Goal: Task Accomplishment & Management: Manage account settings

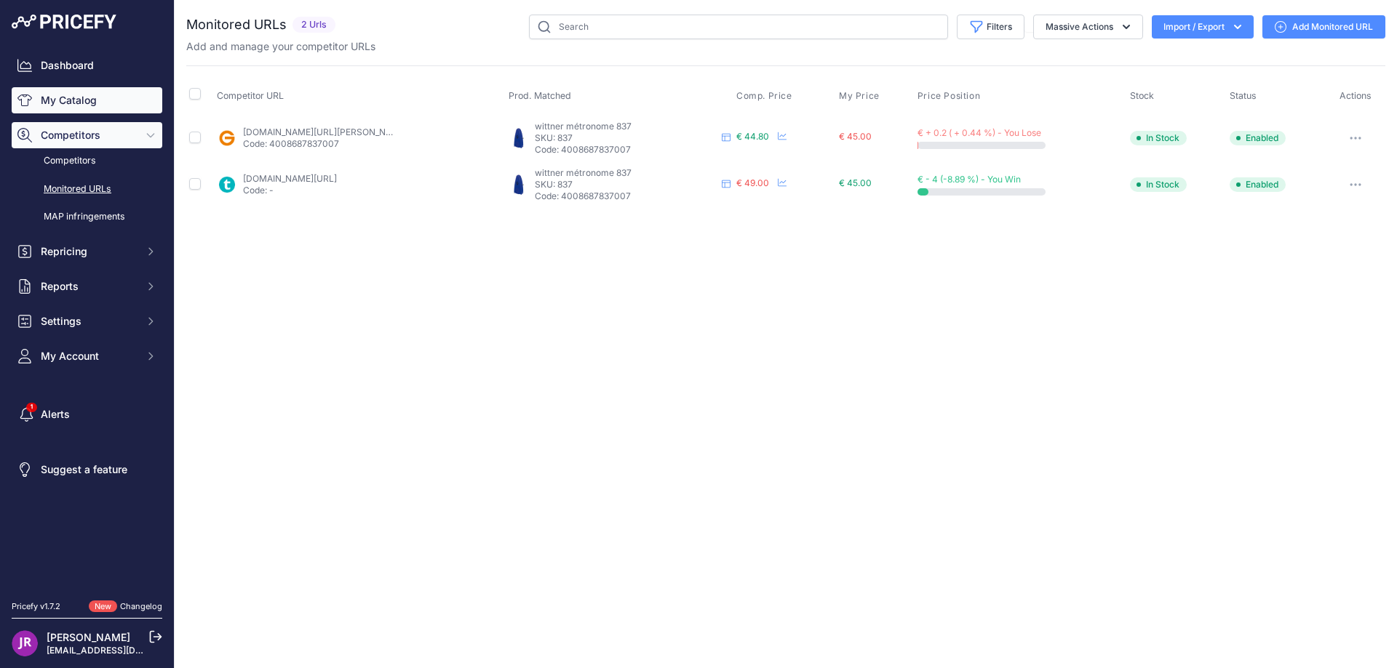
click at [109, 105] on link "My Catalog" at bounding box center [87, 100] width 151 height 26
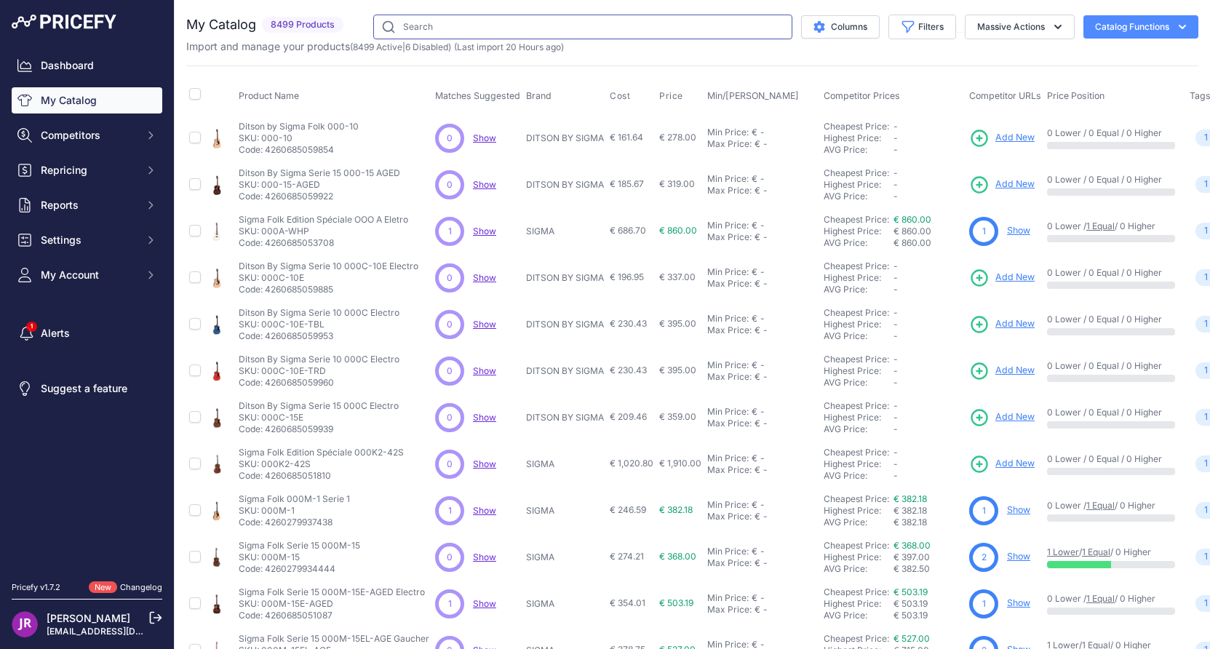
click at [410, 24] on input "text" at bounding box center [582, 27] width 419 height 25
paste input "HPWS"
type input "HPWS"
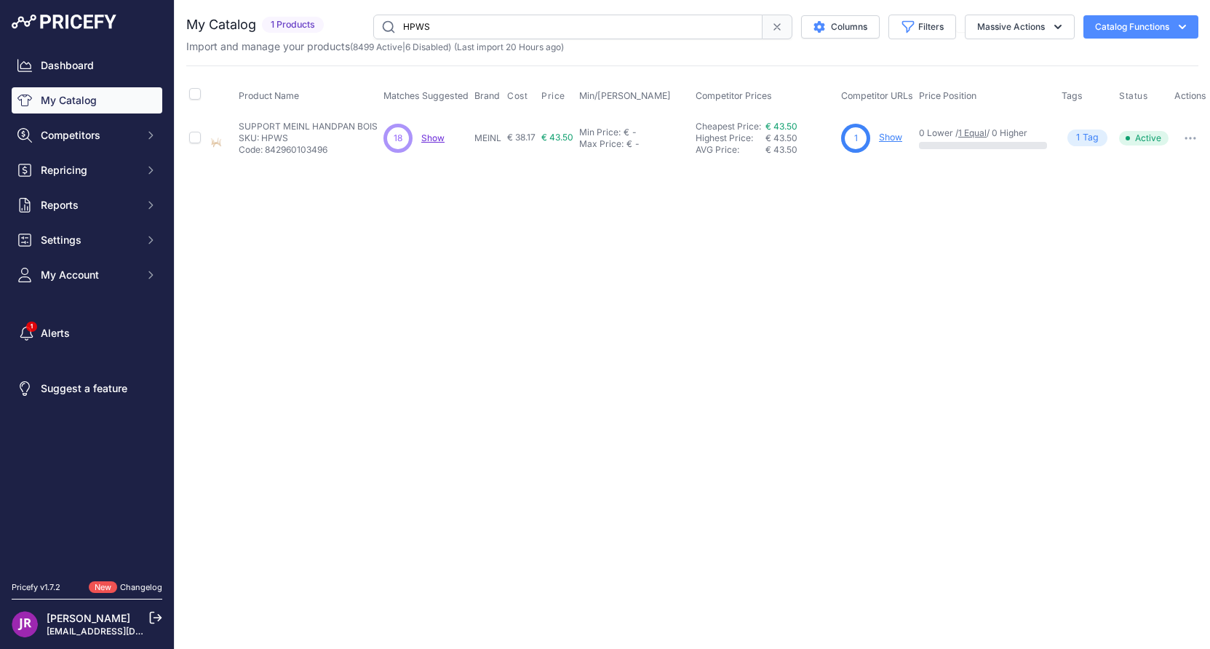
click at [886, 139] on link "Show" at bounding box center [890, 137] width 23 height 11
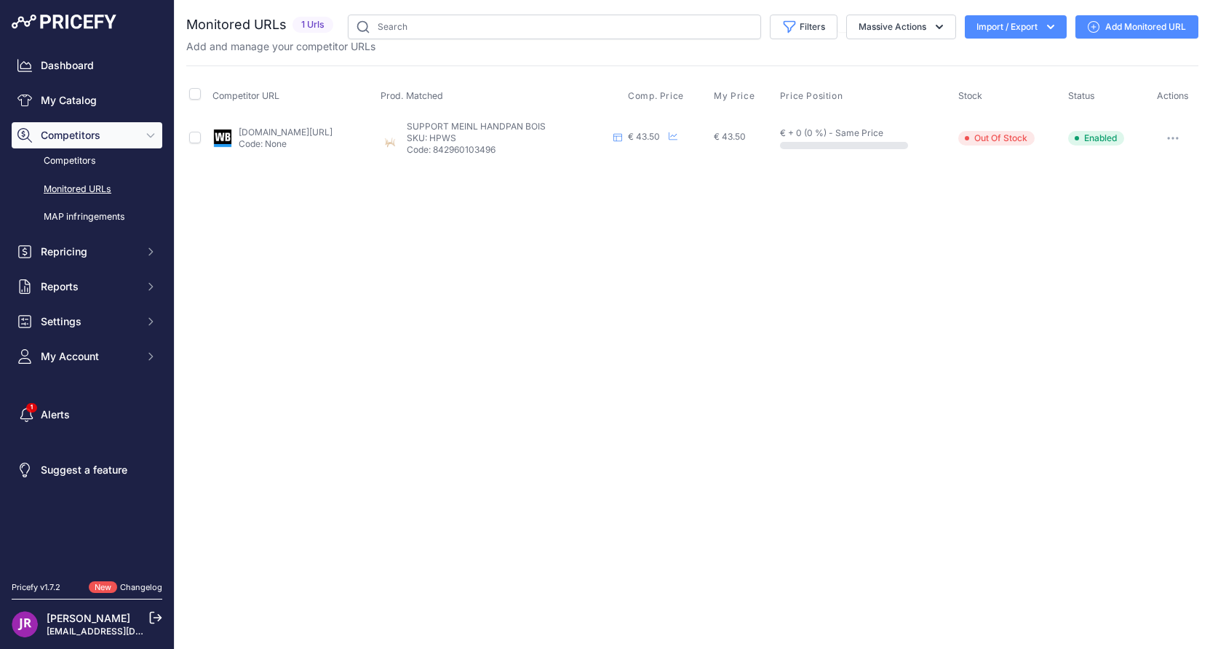
click at [1168, 137] on icon "button" at bounding box center [1173, 138] width 12 height 3
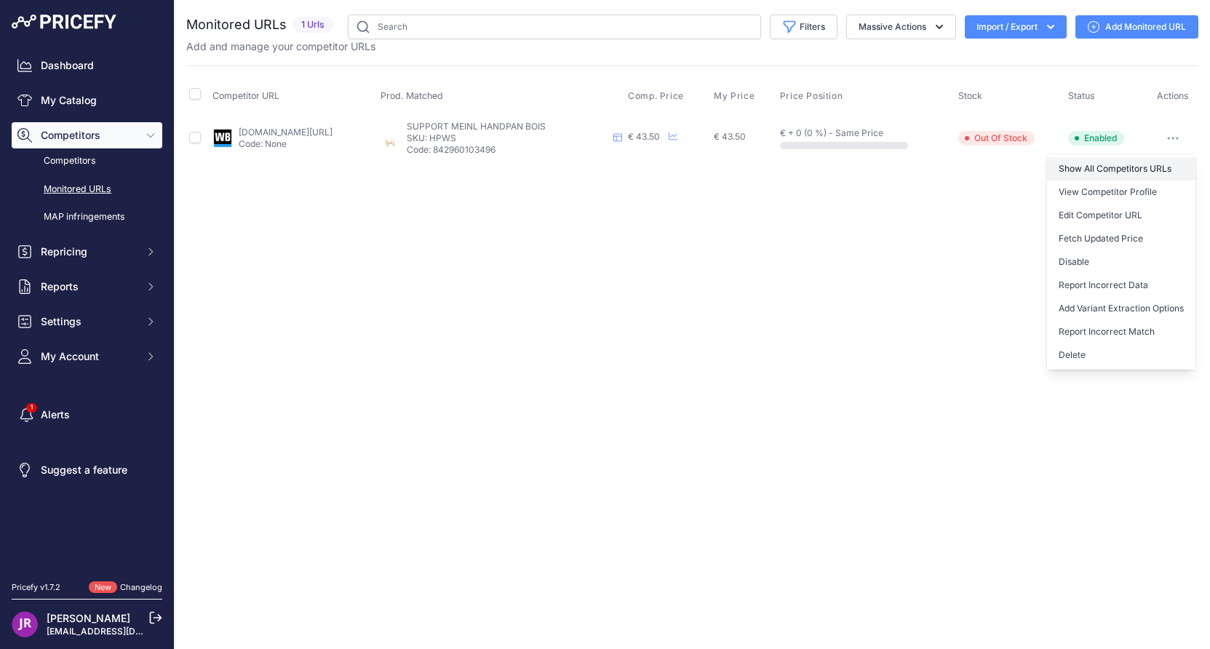
click at [1114, 165] on link "Show All Competitors URLs" at bounding box center [1121, 168] width 148 height 23
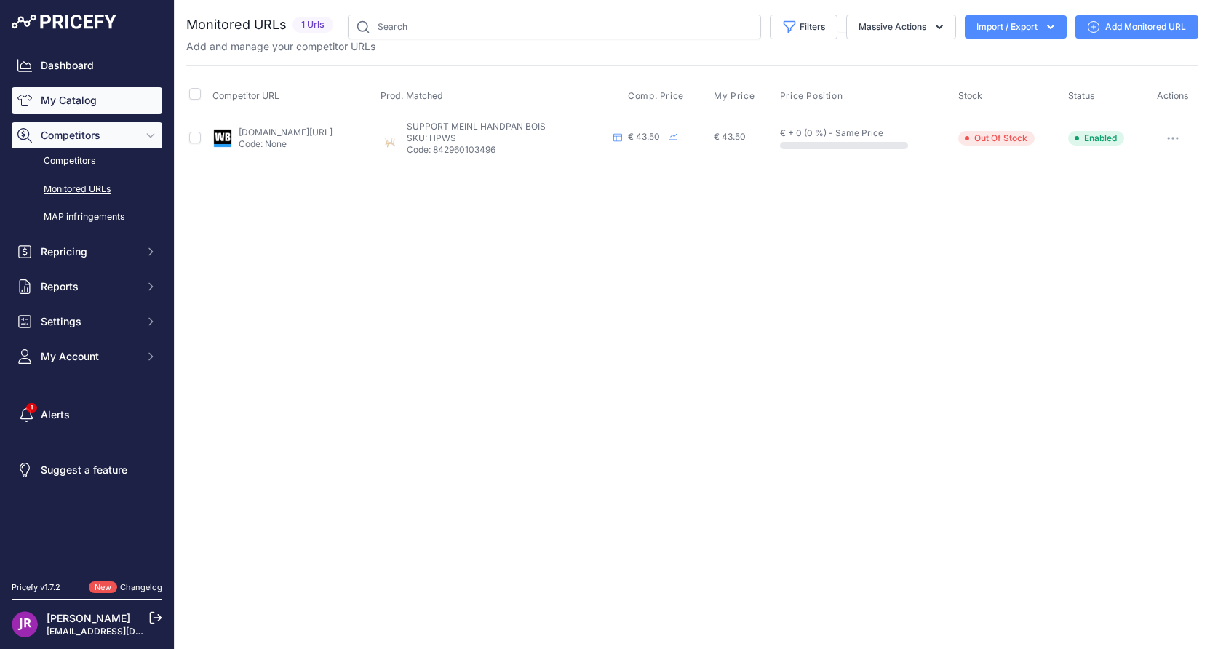
click at [84, 100] on link "My Catalog" at bounding box center [87, 100] width 151 height 26
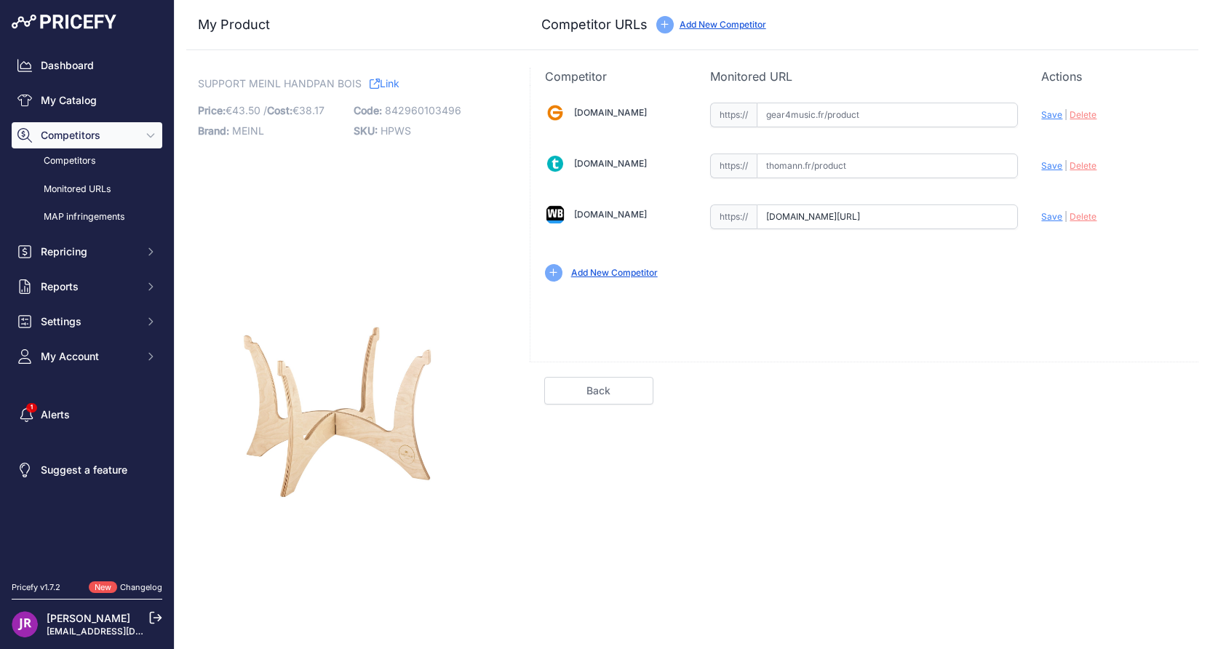
scroll to position [0, 268]
drag, startPoint x: 767, startPoint y: 216, endPoint x: 1047, endPoint y: 229, distance: 279.6
click at [1047, 229] on div "Gear4music.fr Valid Invalid" at bounding box center [864, 190] width 668 height 211
click at [1082, 219] on span "Delete" at bounding box center [1082, 216] width 27 height 11
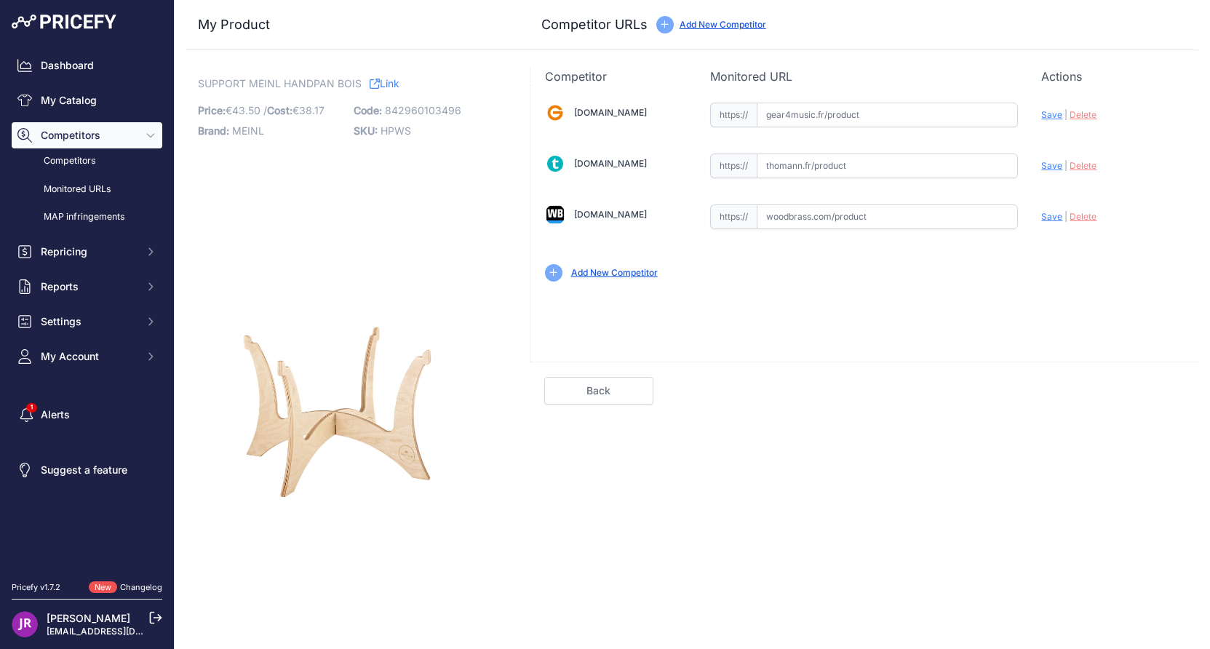
click at [387, 132] on span "HPWS" at bounding box center [395, 130] width 31 height 12
click at [392, 127] on span "HPWS" at bounding box center [395, 130] width 31 height 12
copy span "HPWS"
click at [774, 220] on input "text" at bounding box center [886, 216] width 261 height 25
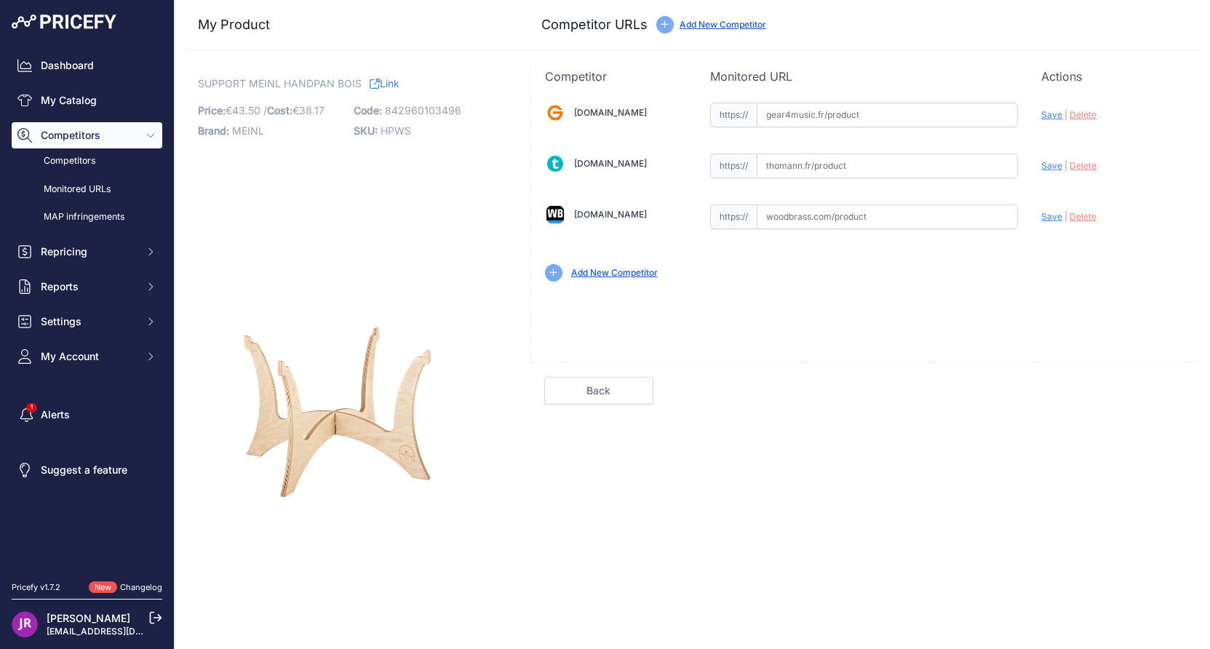
paste input "https://www.woodbrass.com/handpan-tongue-drum-meinl-support-meinl-handpan-bois-…"
click at [1056, 218] on span "Save" at bounding box center [1051, 216] width 21 height 11
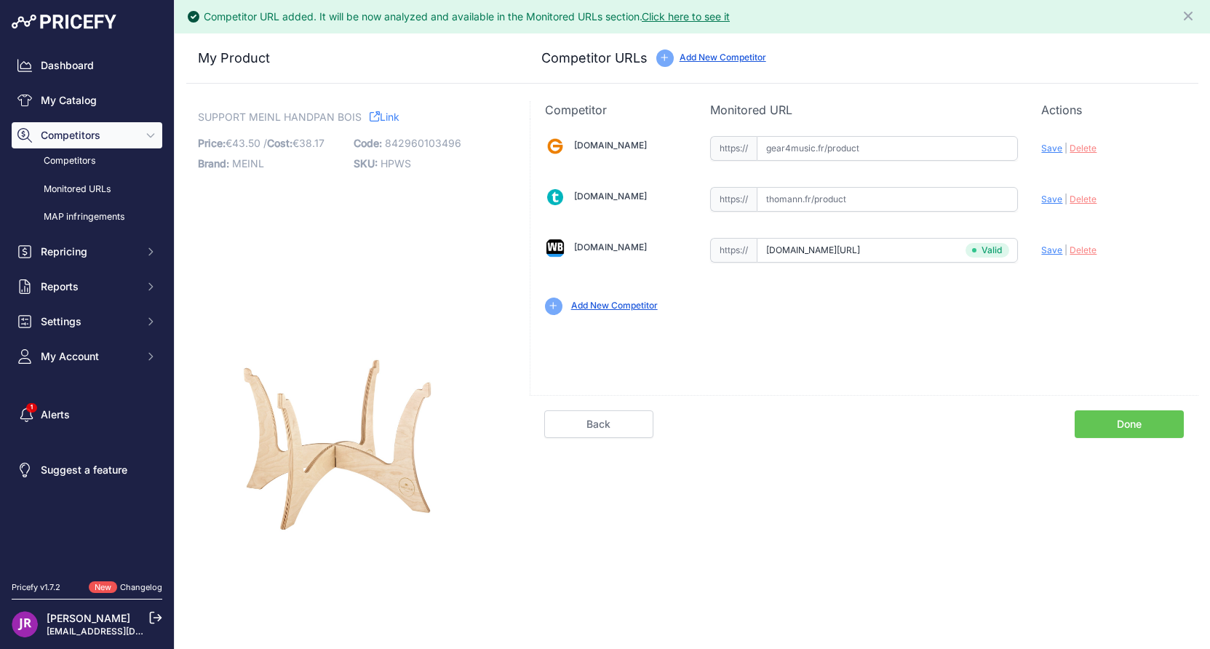
type input "[URL][DOMAIN_NAME]"
click at [1099, 428] on link "Done" at bounding box center [1128, 424] width 109 height 28
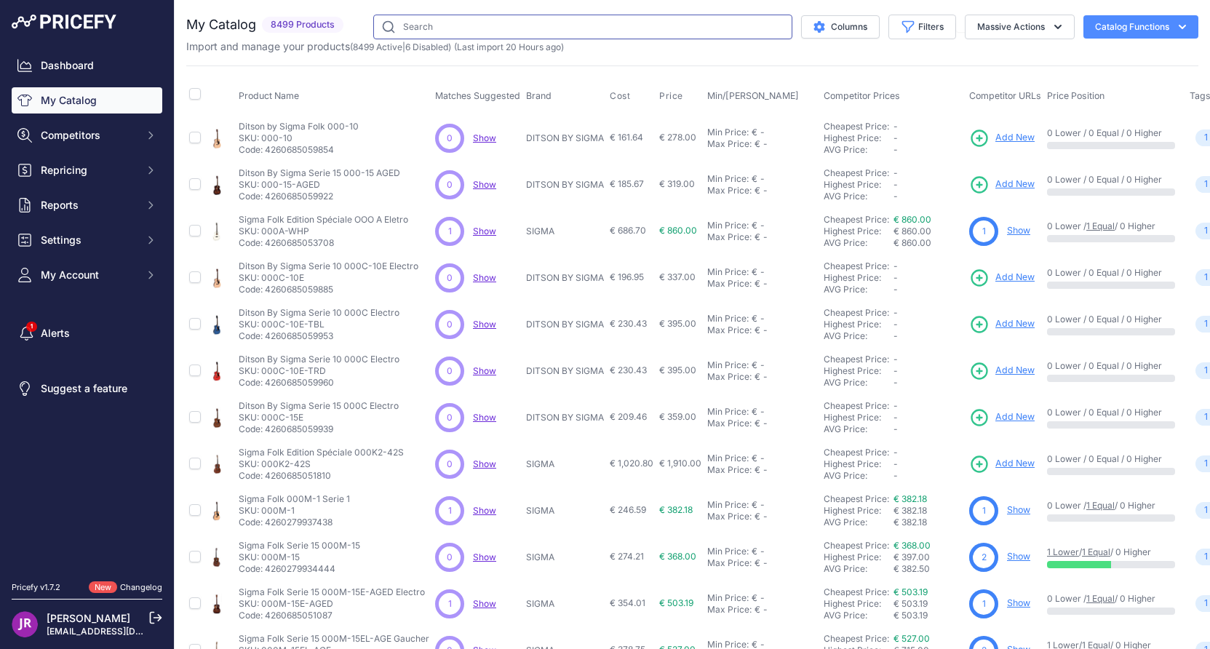
click at [487, 30] on input "text" at bounding box center [582, 27] width 419 height 25
paste input "HPS"
type input "HPS"
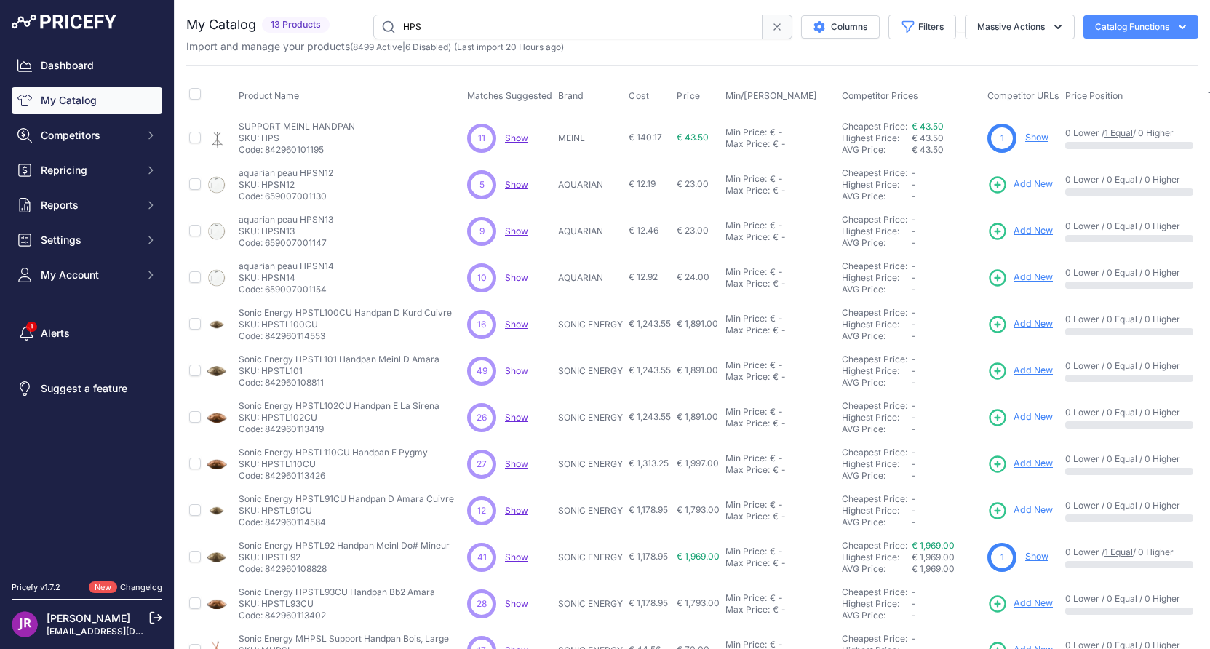
click at [1032, 135] on link "Show" at bounding box center [1036, 137] width 23 height 11
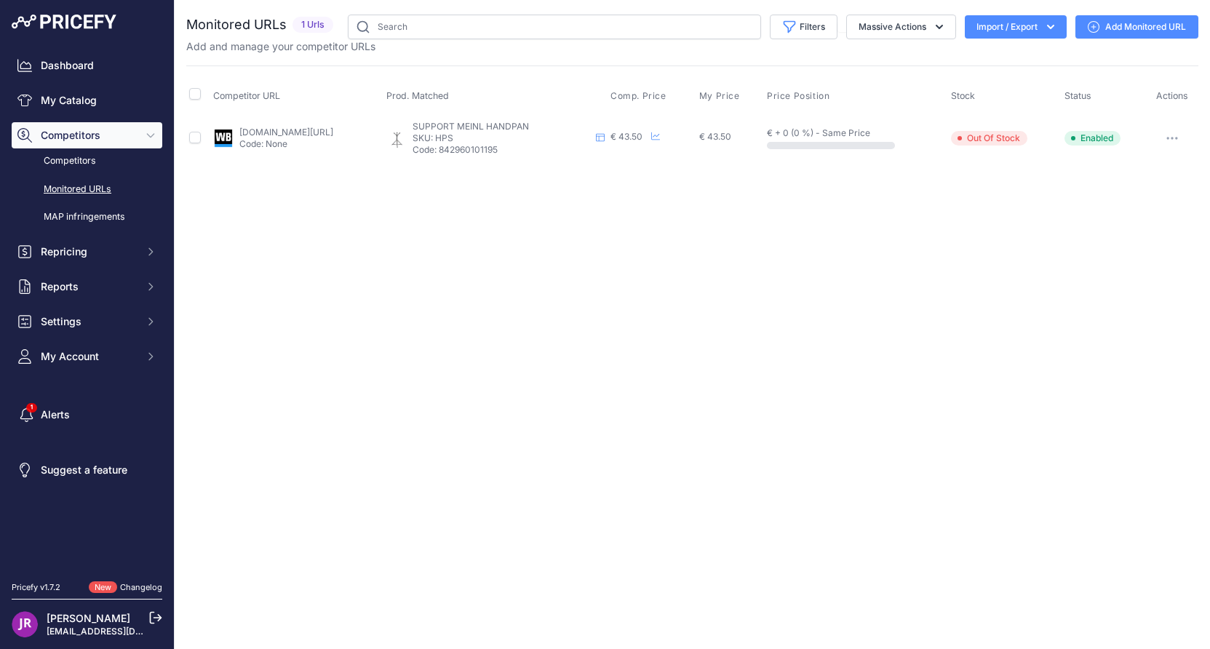
click at [1177, 138] on icon "button" at bounding box center [1175, 137] width 1 height 1
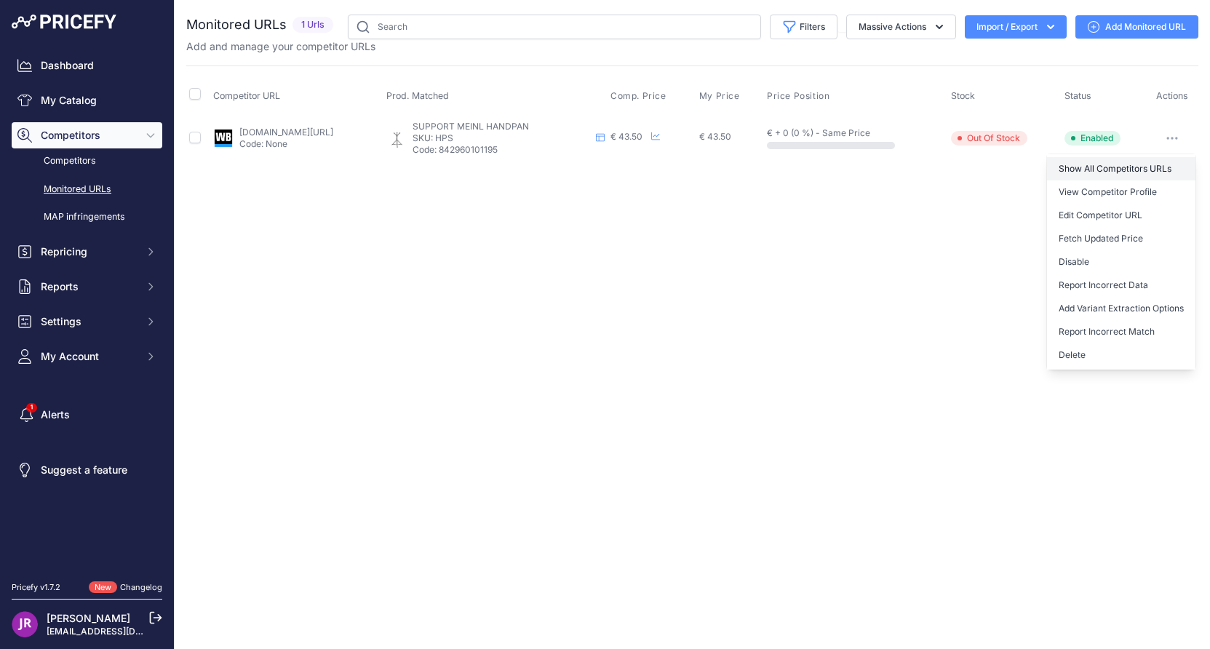
click at [1108, 170] on link "Show All Competitors URLs" at bounding box center [1121, 168] width 148 height 23
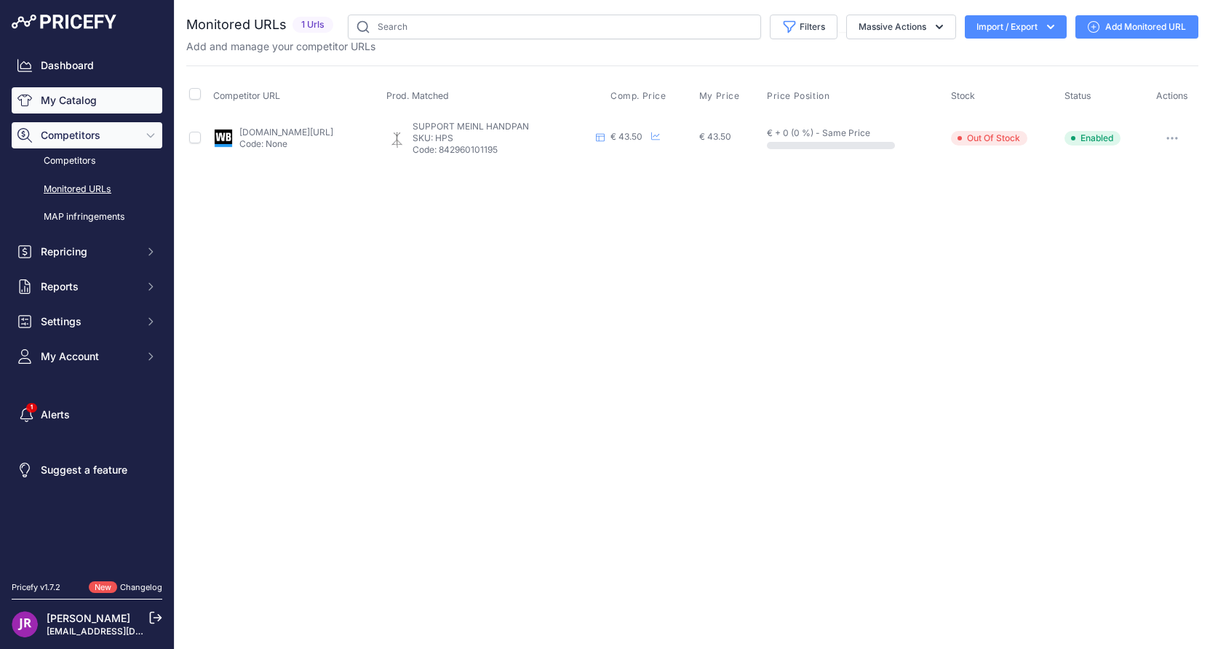
click at [95, 108] on link "My Catalog" at bounding box center [87, 100] width 151 height 26
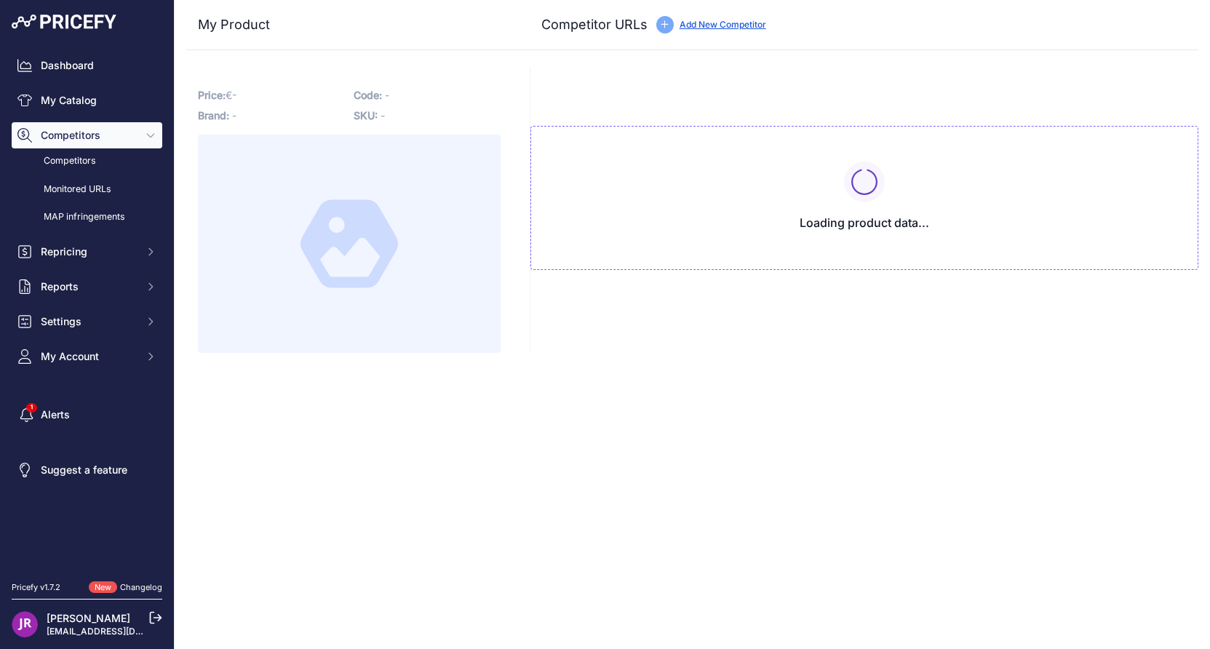
type input "[DOMAIN_NAME][URL]"
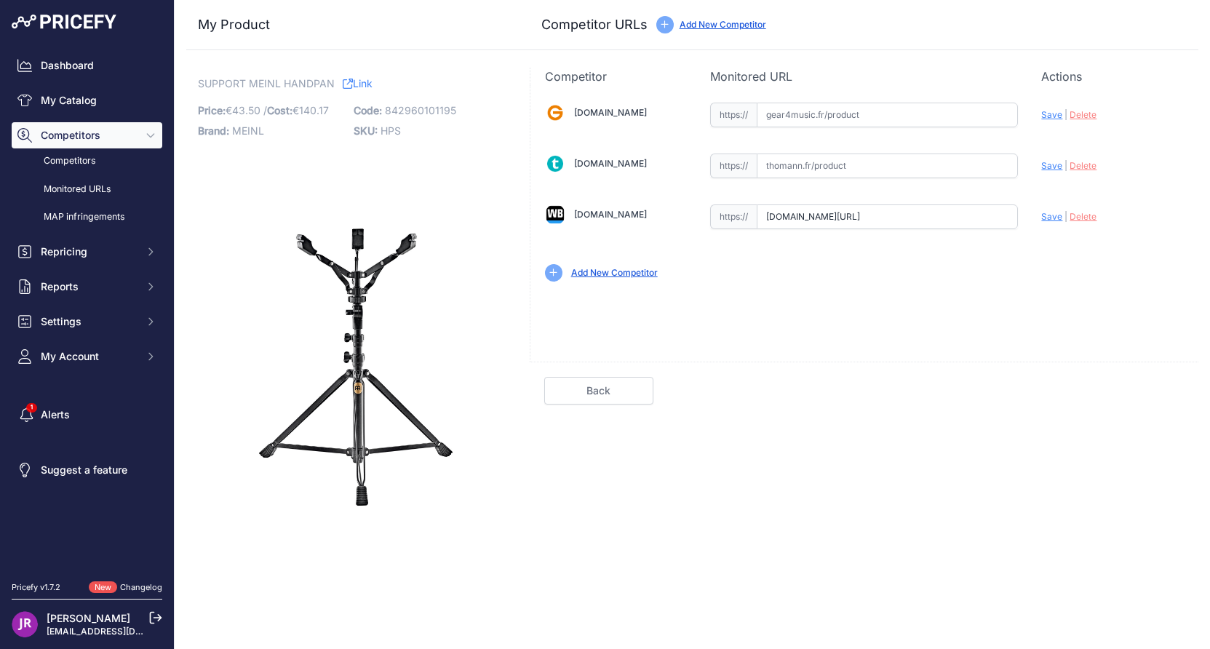
scroll to position [0, 268]
drag, startPoint x: 767, startPoint y: 218, endPoint x: 1063, endPoint y: 221, distance: 296.0
click at [1063, 221] on div "[DOMAIN_NAME] Valid Invalid" at bounding box center [864, 190] width 668 height 211
click at [1079, 215] on span "Delete" at bounding box center [1082, 216] width 27 height 11
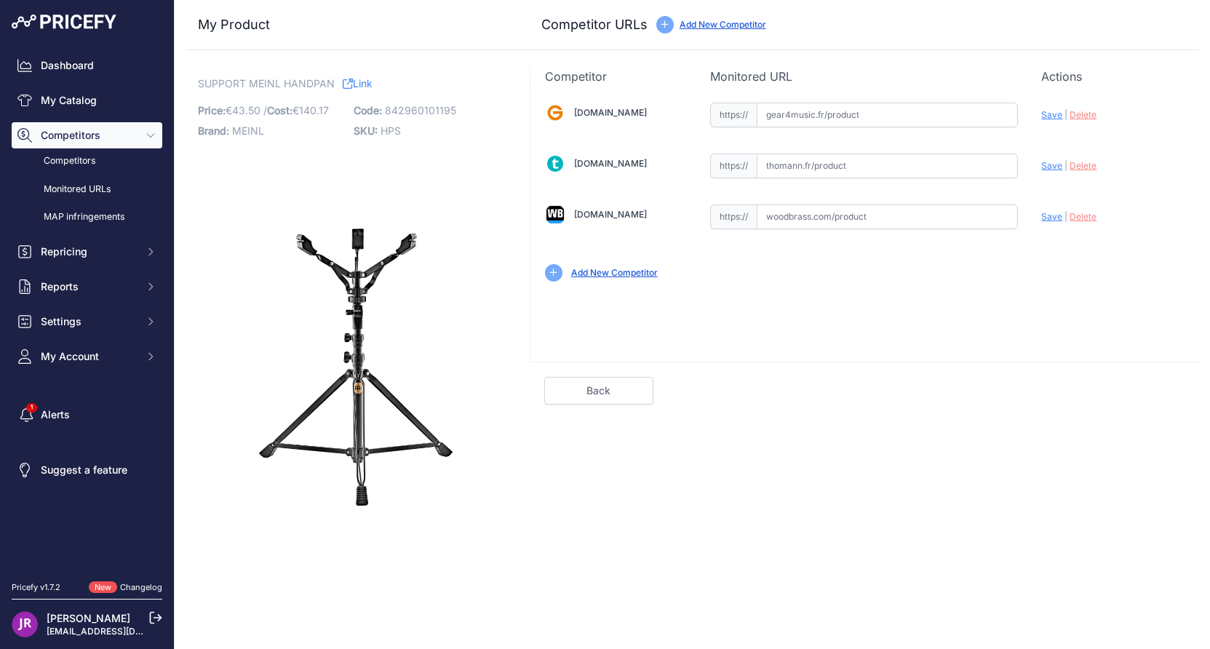
click at [788, 217] on input "text" at bounding box center [886, 216] width 261 height 25
paste input "[URL][DOMAIN_NAME]"
click at [1043, 218] on span "Save" at bounding box center [1051, 216] width 21 height 11
type input "[URL][DOMAIN_NAME]"
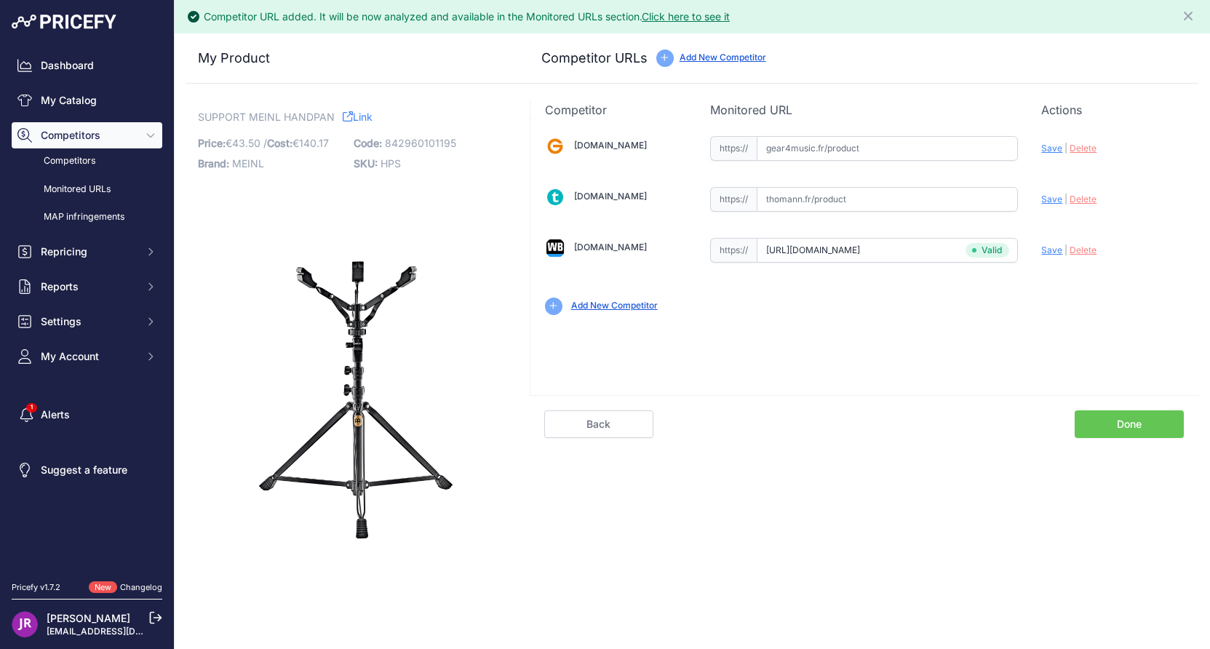
click at [1127, 417] on link "Done" at bounding box center [1128, 424] width 109 height 28
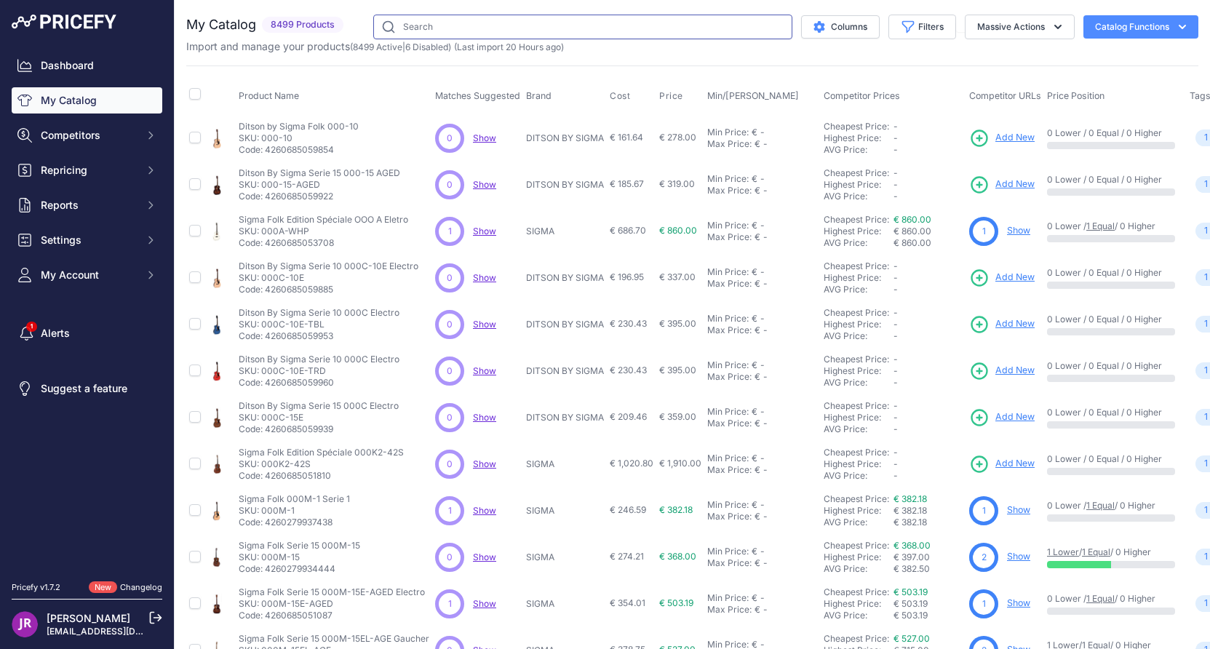
click at [436, 25] on input "text" at bounding box center [582, 27] width 419 height 25
paste input "HORNETWHITE30"
type input "HORNETWHITE30"
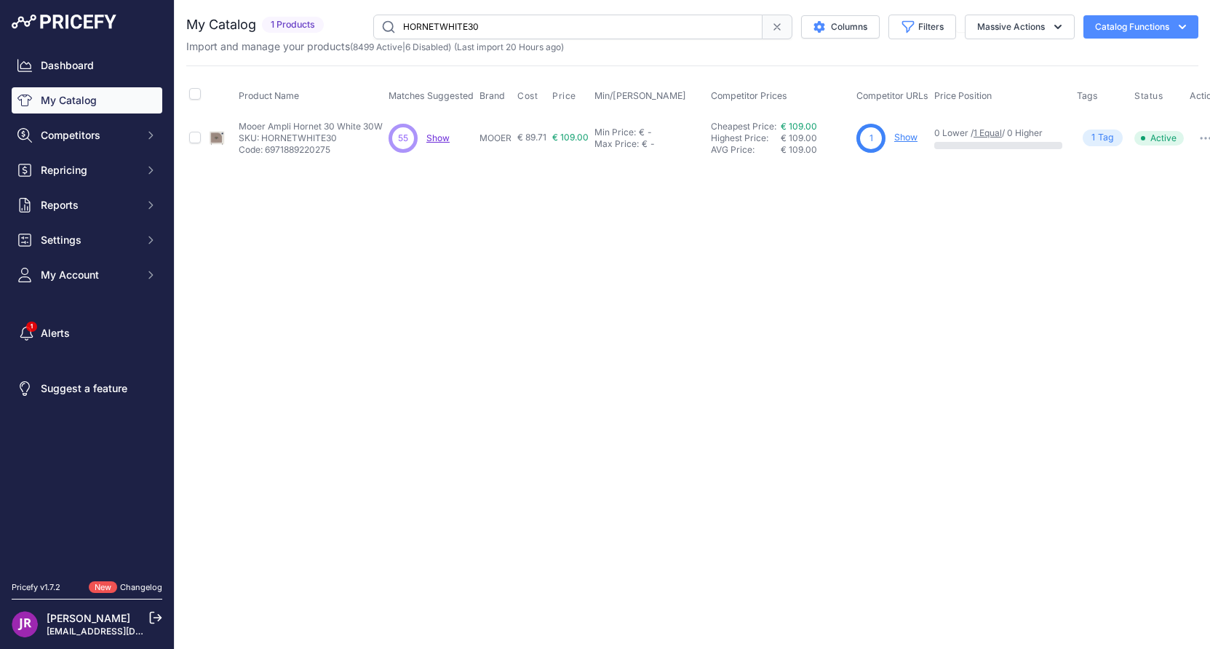
click at [909, 138] on link "Show" at bounding box center [905, 137] width 23 height 11
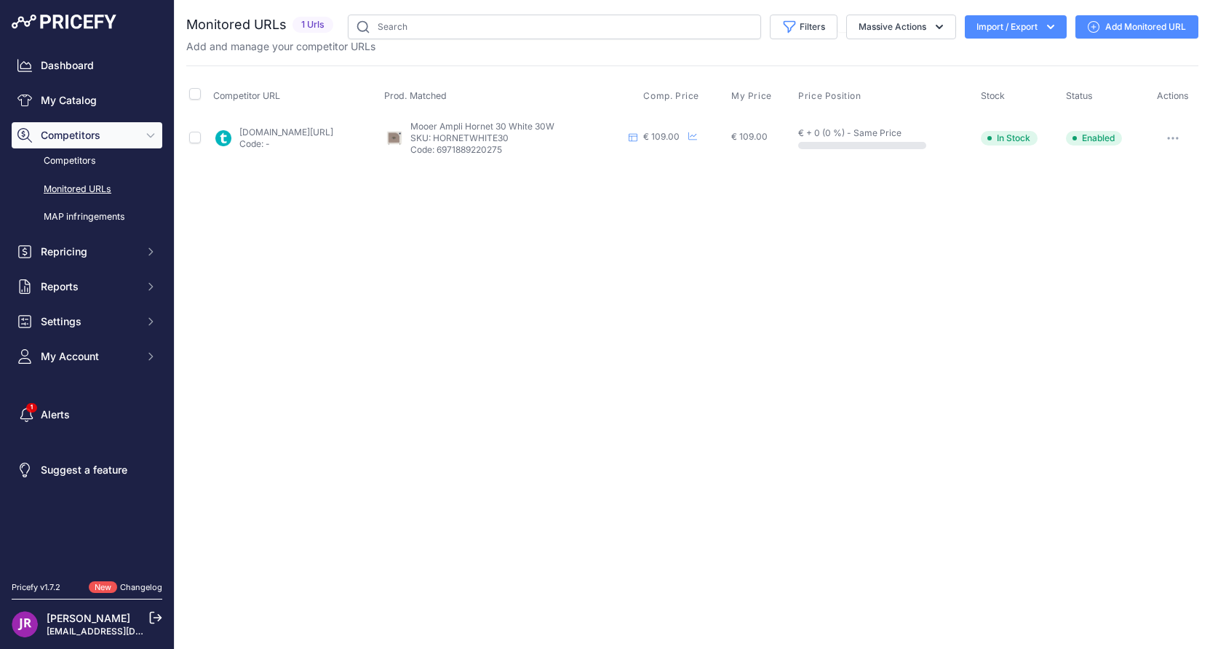
click at [1169, 137] on icon "button" at bounding box center [1167, 137] width 1 height 1
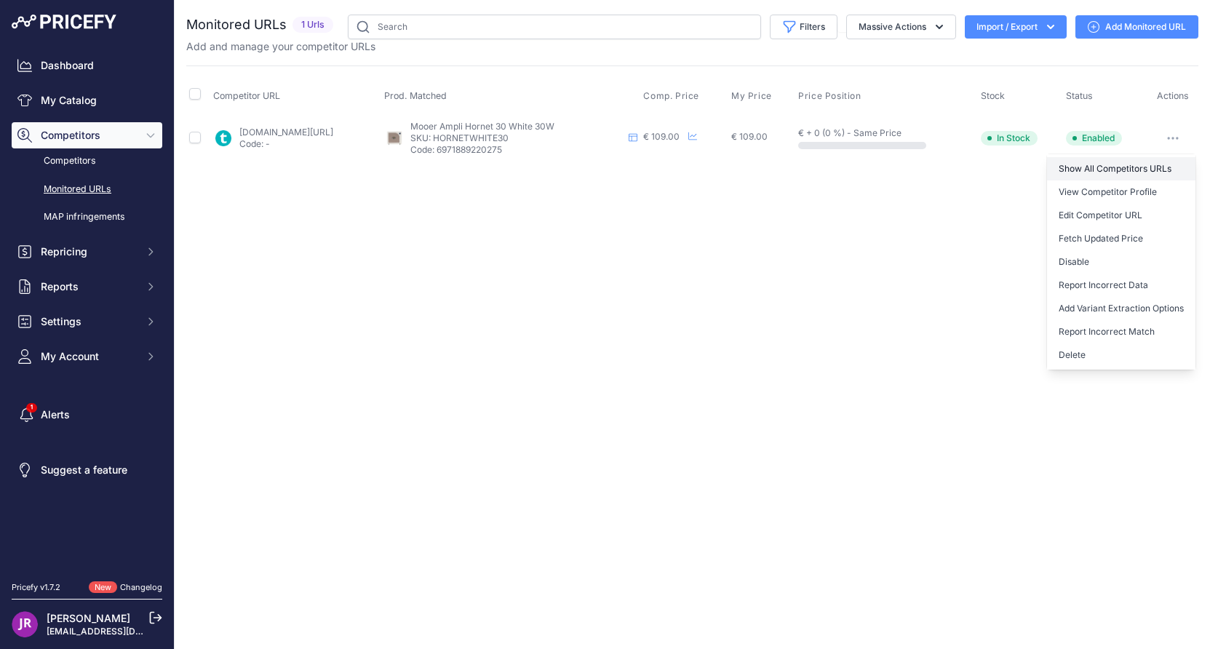
click at [1111, 166] on link "Show All Competitors URLs" at bounding box center [1121, 168] width 148 height 23
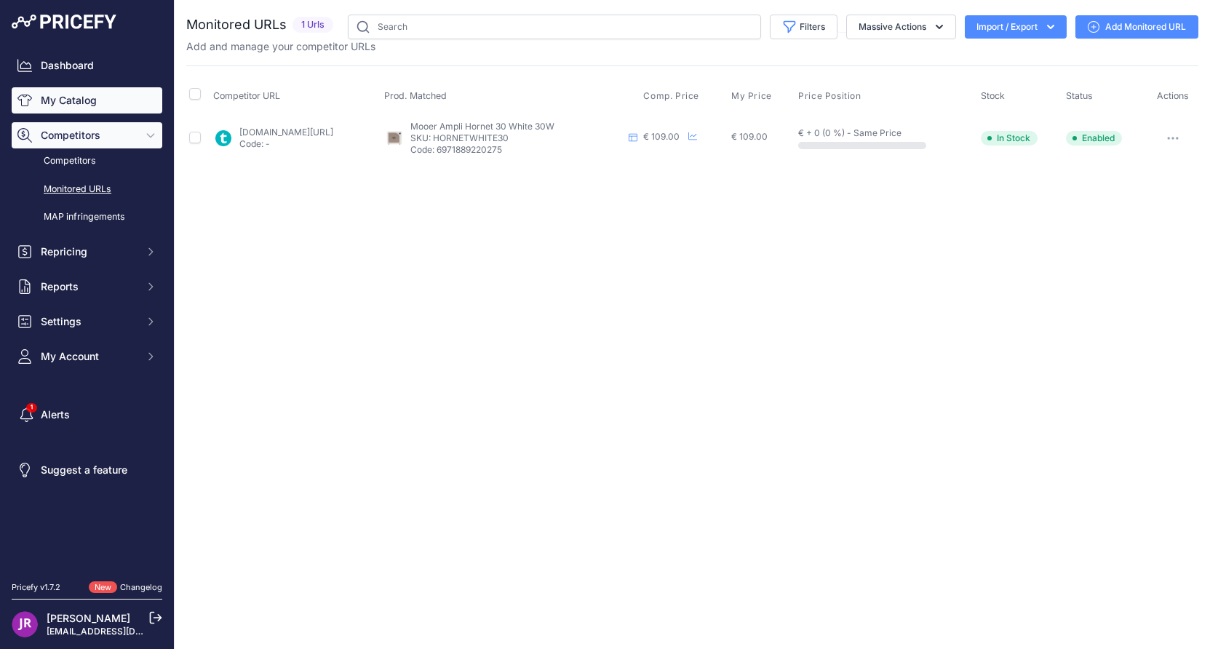
click at [84, 99] on link "My Catalog" at bounding box center [87, 100] width 151 height 26
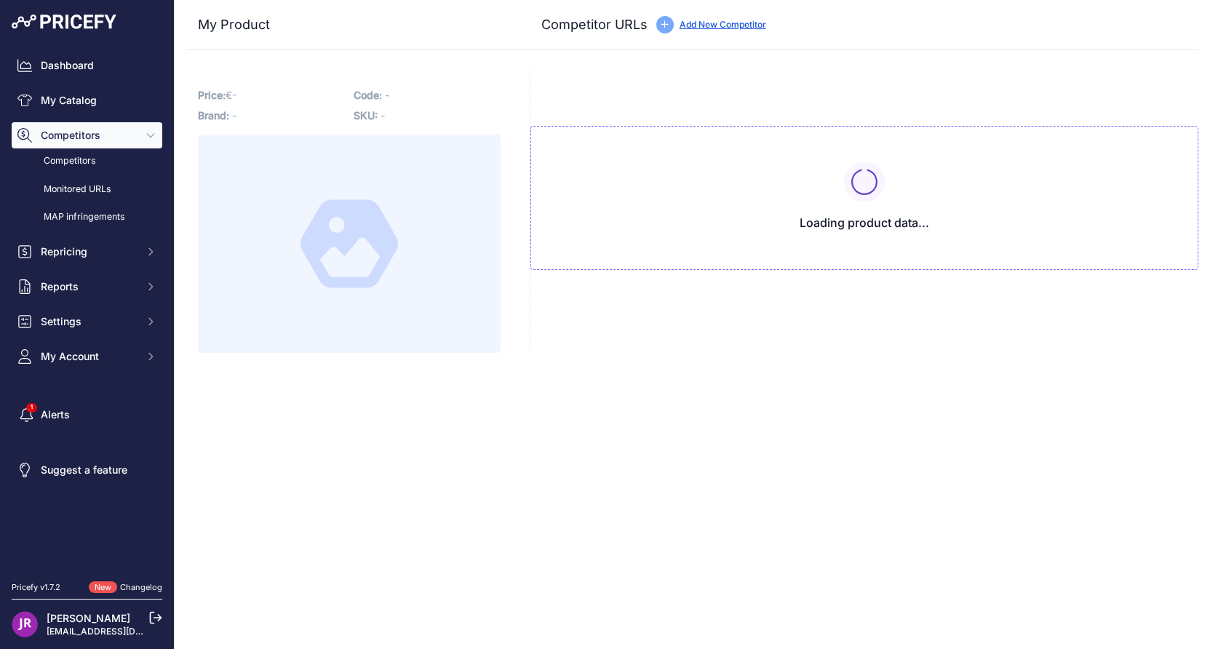
type input "[DOMAIN_NAME][URL]"
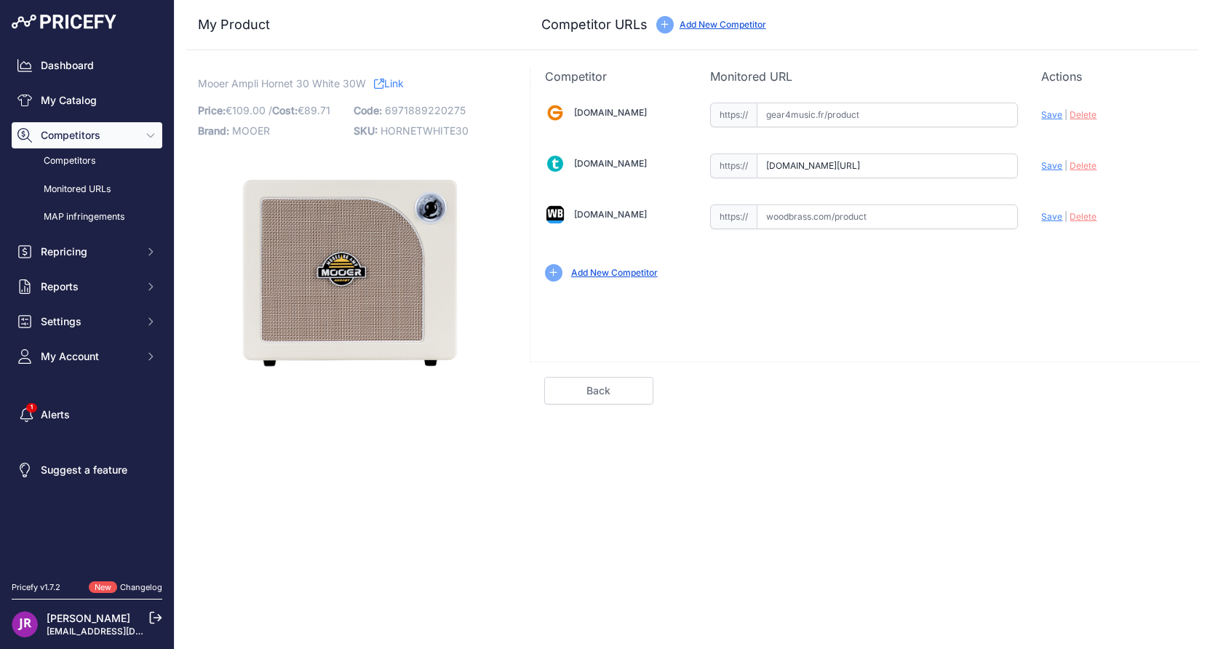
scroll to position [0, 129]
drag, startPoint x: 764, startPoint y: 165, endPoint x: 1011, endPoint y: 172, distance: 247.4
click at [1011, 172] on input "www.thomann.fr/mooer_hornet_30w_white_modeling_amp.htm?prirule_jdsnikfkfjsd=9365" at bounding box center [886, 165] width 261 height 25
click at [398, 126] on span "HORNETWHITE30" at bounding box center [424, 130] width 88 height 12
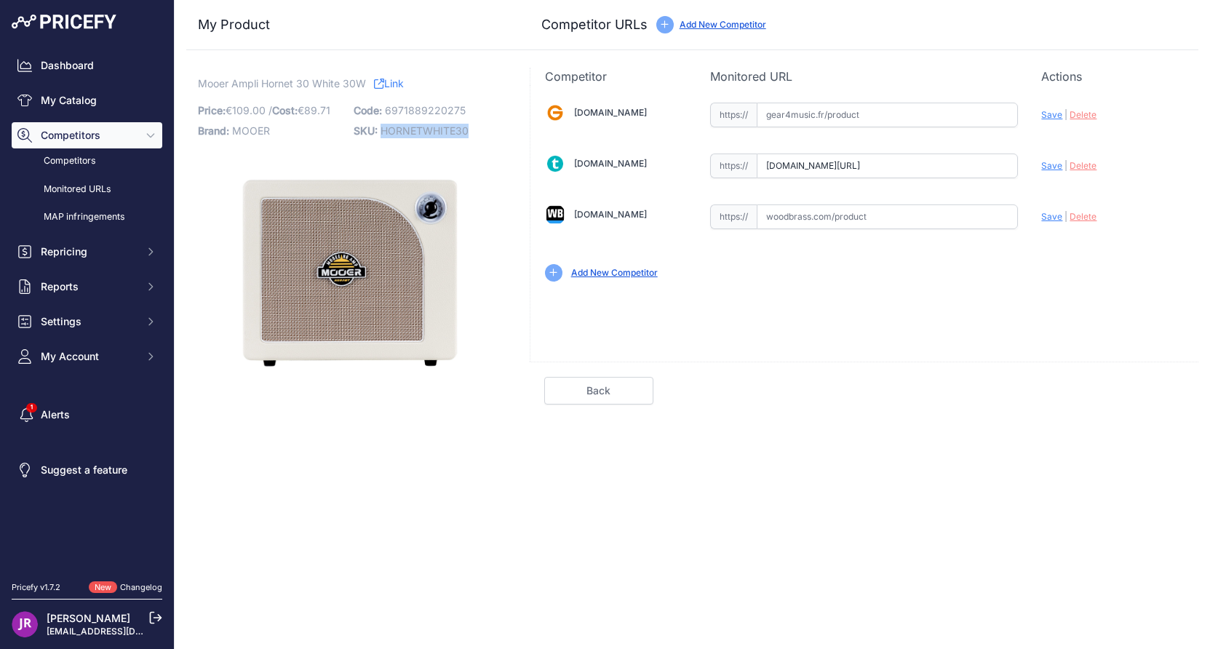
click at [398, 126] on span "HORNETWHITE30" at bounding box center [424, 130] width 88 height 12
copy span "HORNETWHITE30"
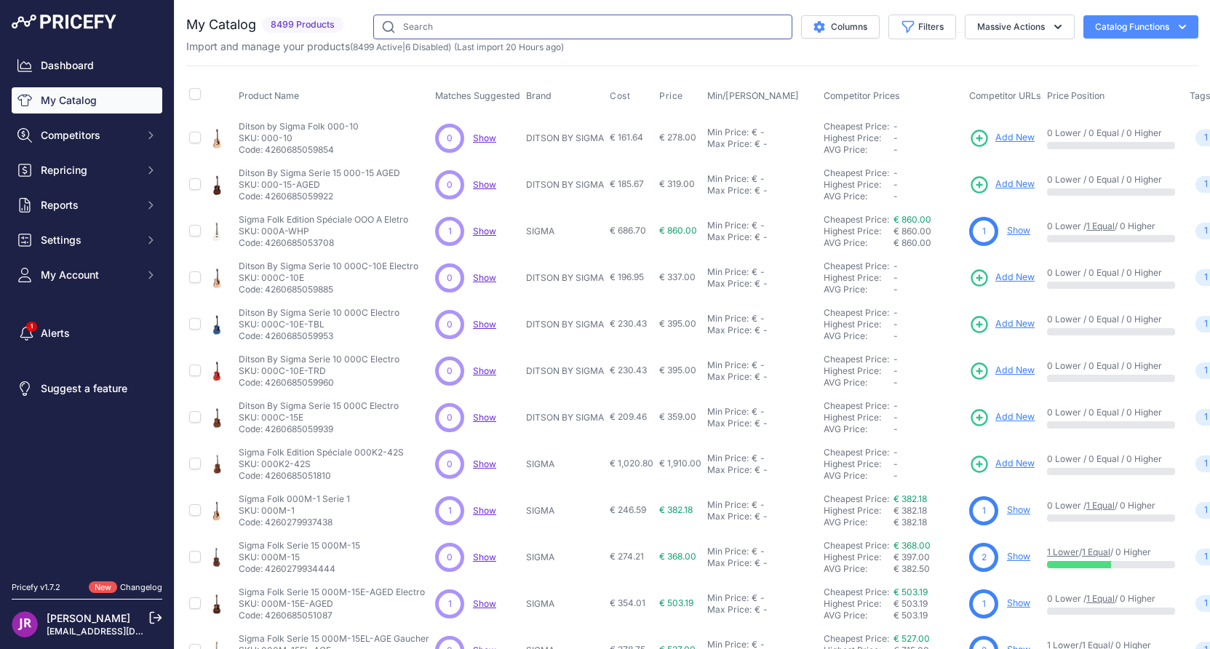
click at [433, 29] on input "text" at bounding box center [582, 27] width 419 height 25
paste input "HORNETBLACK30"
type input "HORNETBLACK30"
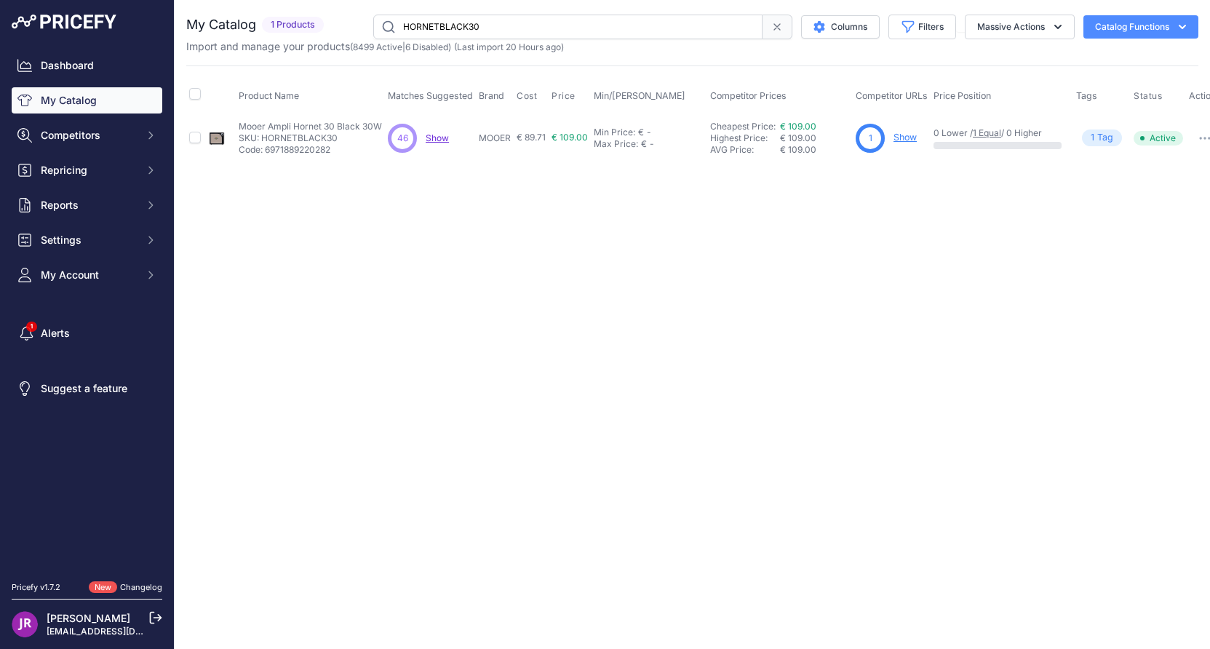
click at [899, 138] on link "Show" at bounding box center [904, 137] width 23 height 11
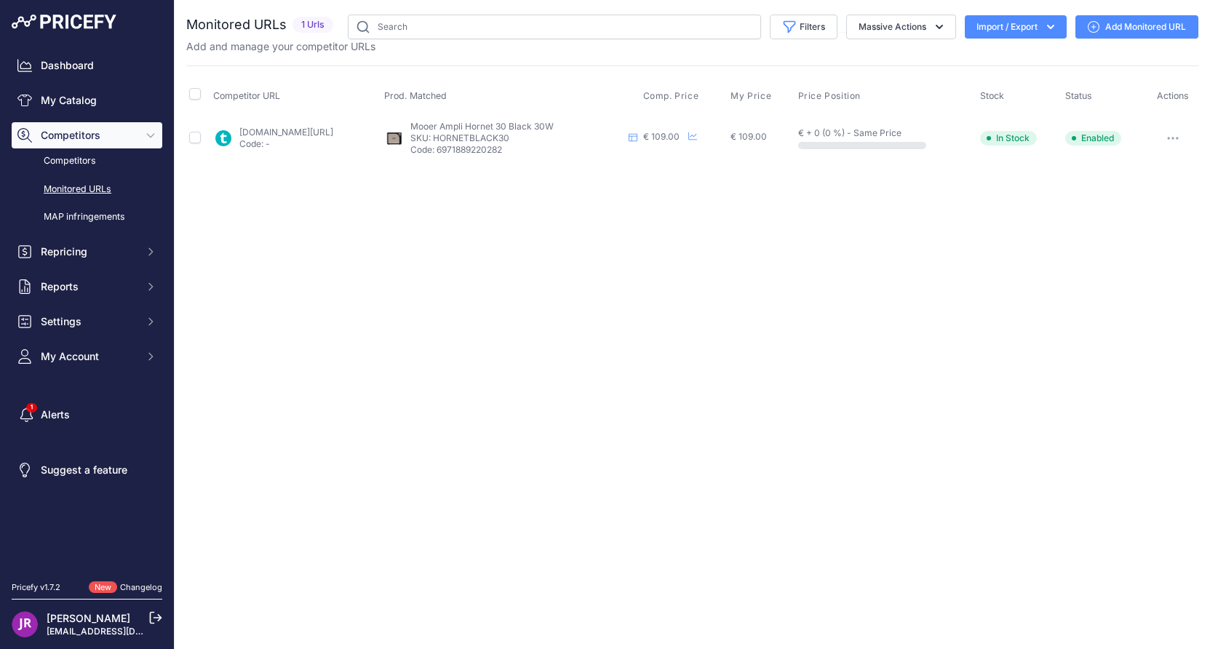
click at [1174, 135] on button "button" at bounding box center [1172, 138] width 29 height 20
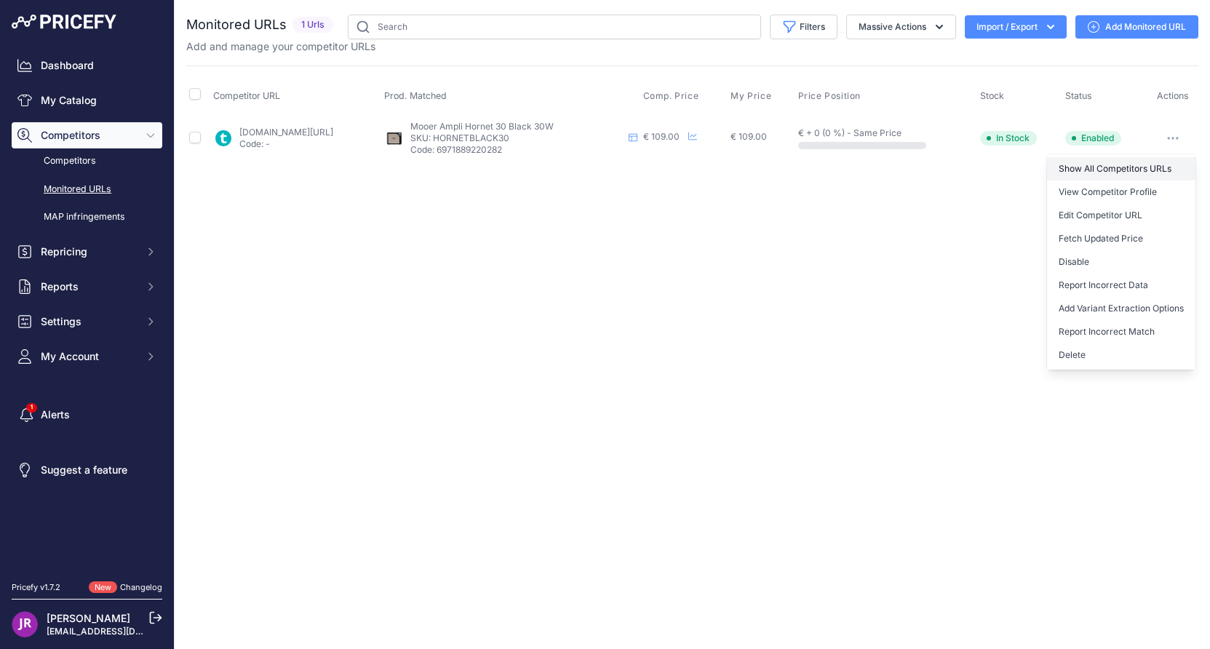
click at [1092, 164] on link "Show All Competitors URLs" at bounding box center [1121, 168] width 148 height 23
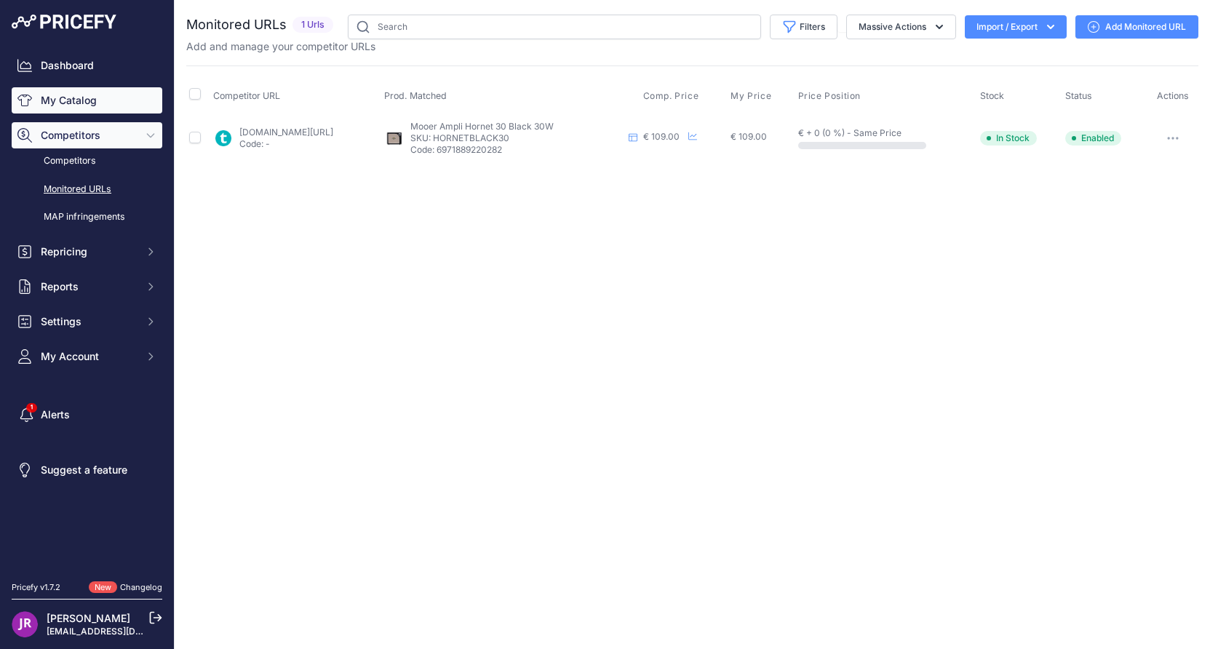
click at [69, 100] on link "My Catalog" at bounding box center [87, 100] width 151 height 26
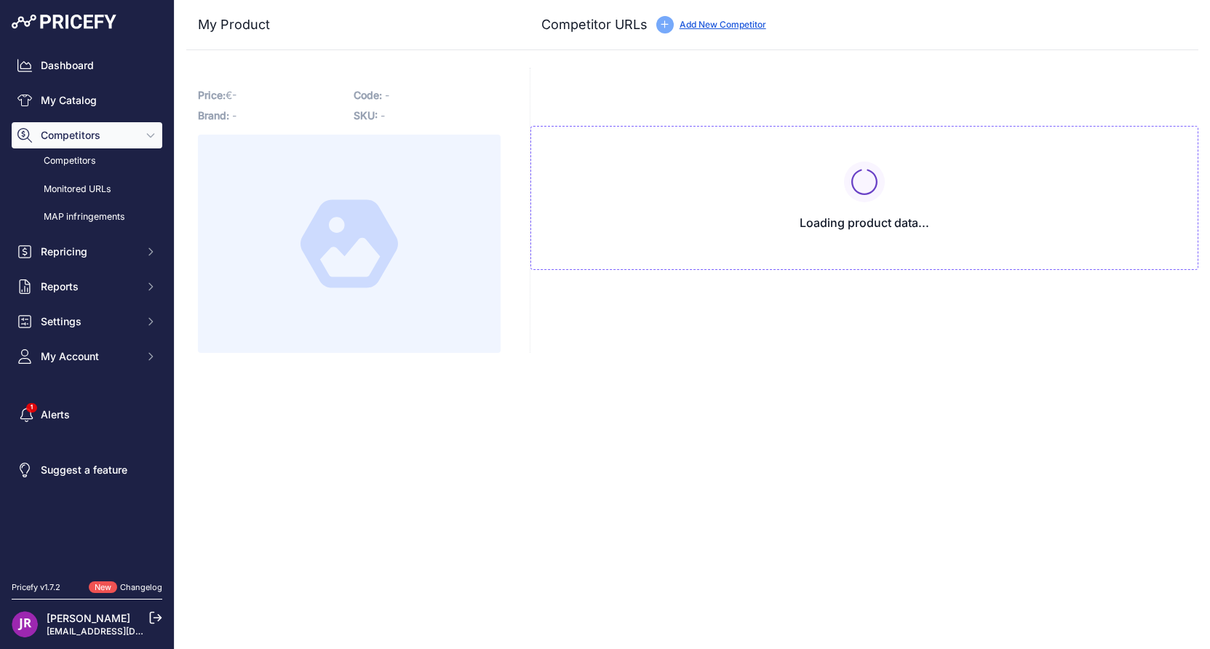
type input "[DOMAIN_NAME][URL]"
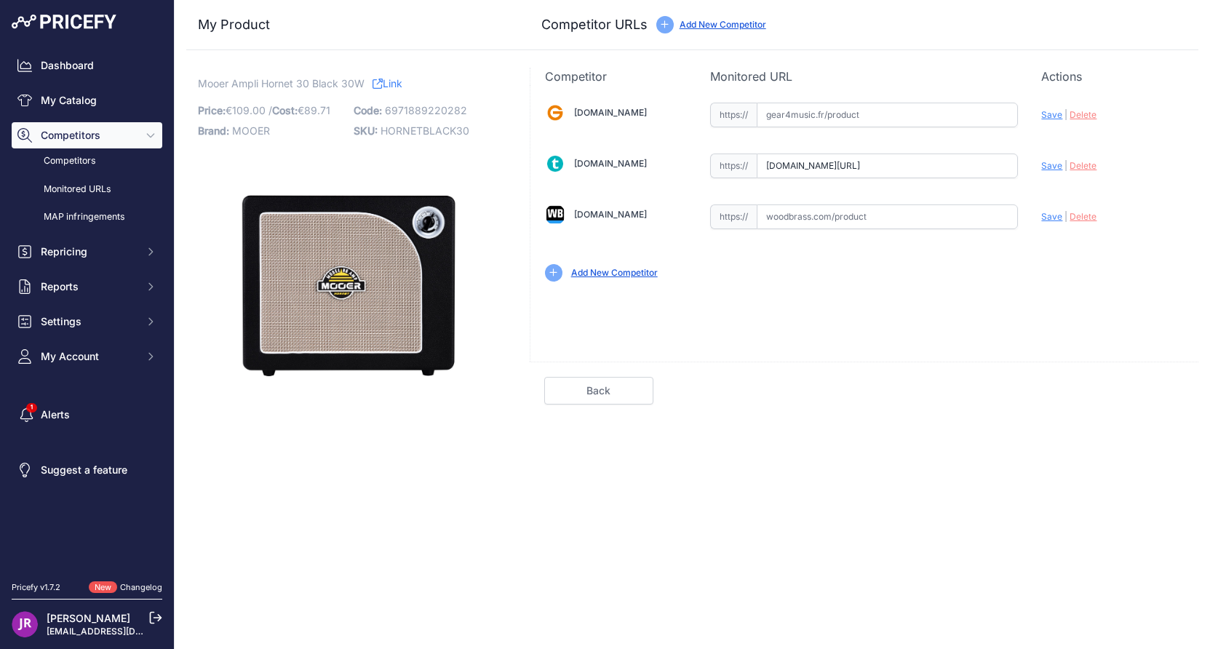
scroll to position [0, 129]
drag, startPoint x: 762, startPoint y: 167, endPoint x: 1073, endPoint y: 179, distance: 310.8
click at [1073, 179] on div "[DOMAIN_NAME] Valid Invalid" at bounding box center [864, 190] width 668 height 211
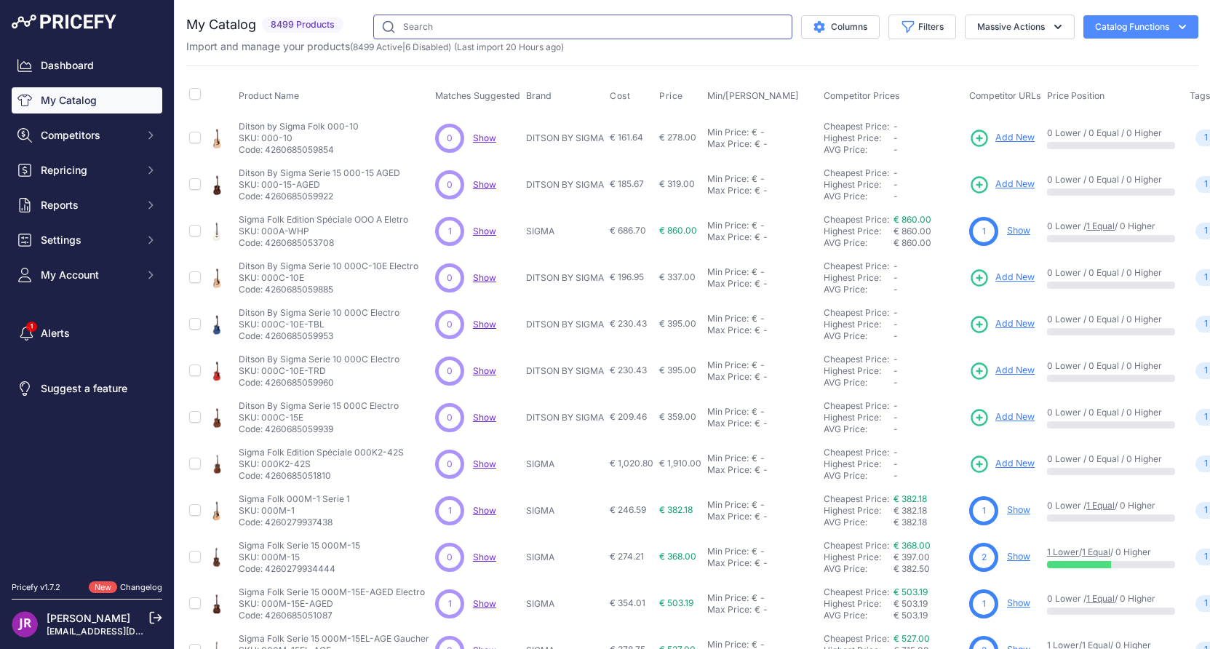
click at [444, 27] on input "text" at bounding box center [582, 27] width 419 height 25
paste input "HNTUMBA"
type input "HNTUMBA"
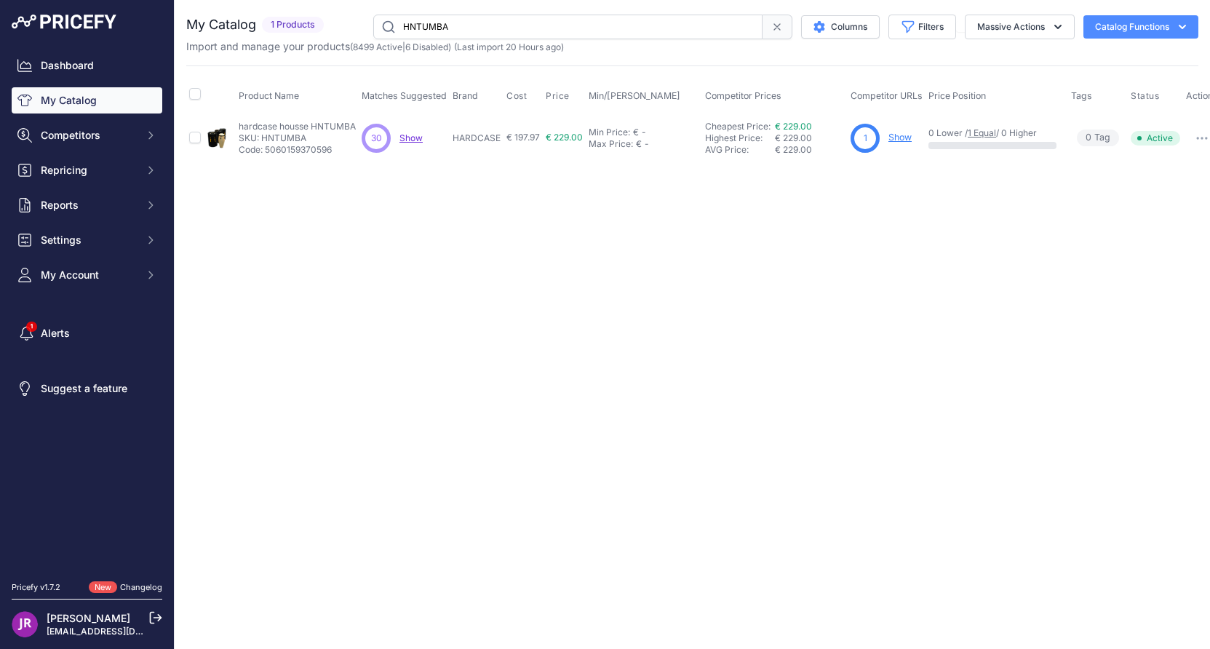
click at [898, 134] on link "Show" at bounding box center [899, 137] width 23 height 11
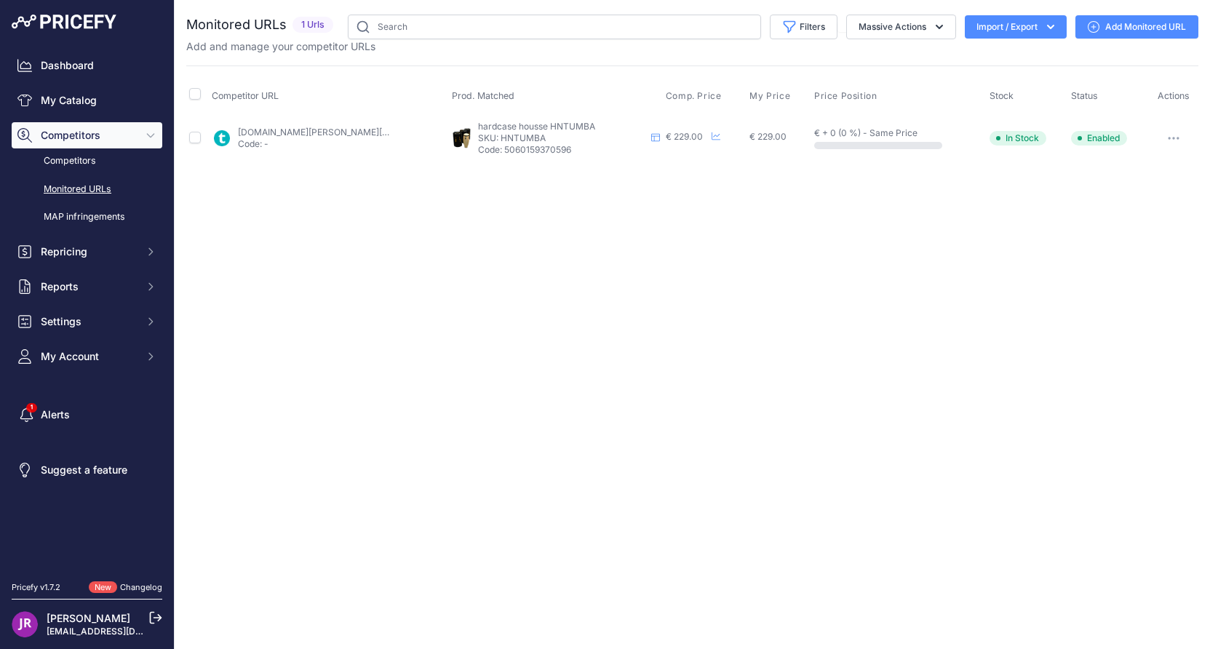
click at [1174, 137] on icon "button" at bounding box center [1172, 137] width 1 height 1
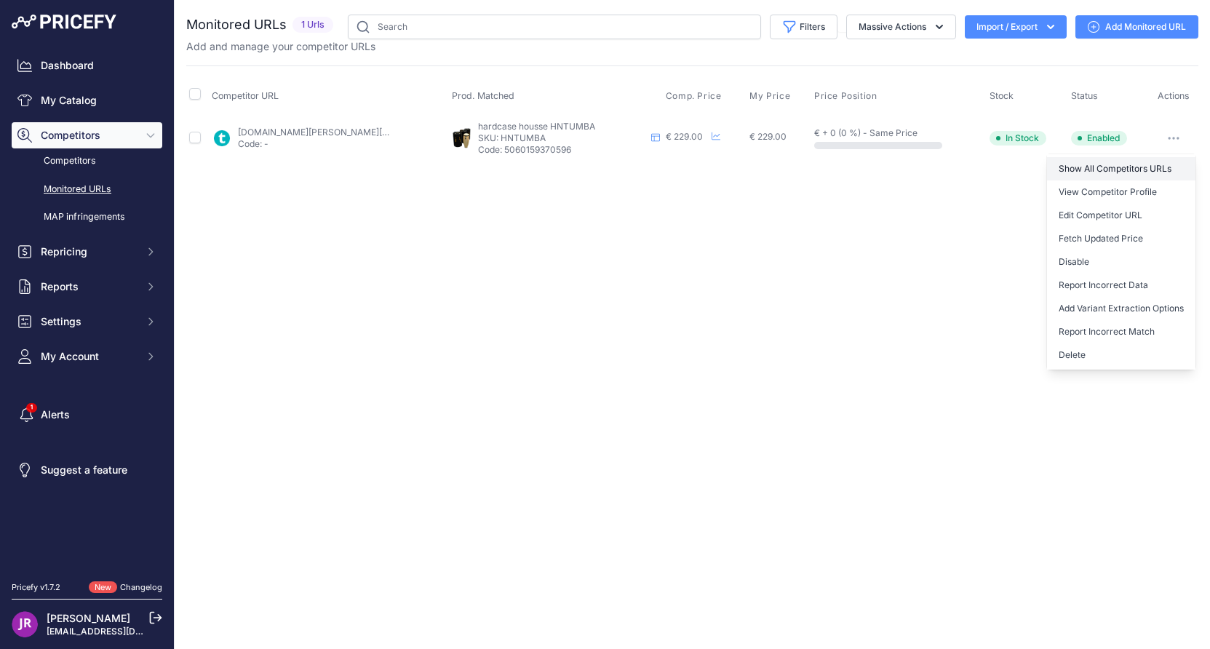
click at [1117, 172] on link "Show All Competitors URLs" at bounding box center [1121, 168] width 148 height 23
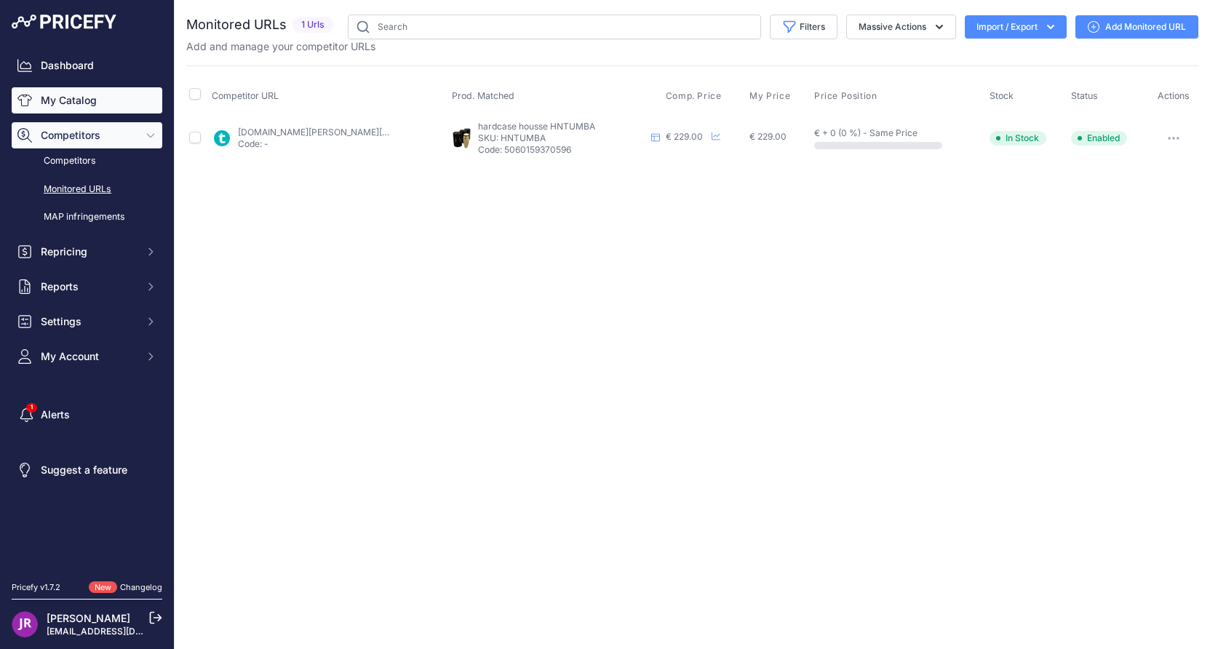
click at [65, 105] on link "My Catalog" at bounding box center [87, 100] width 151 height 26
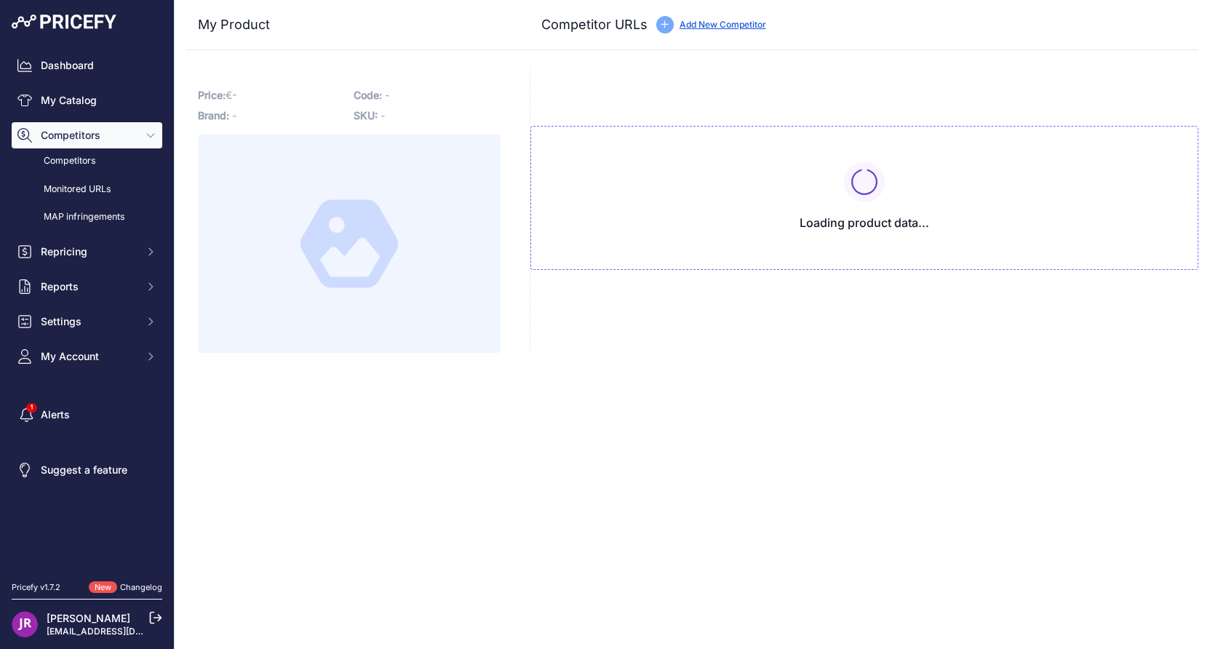
type input "[DOMAIN_NAME][URL]"
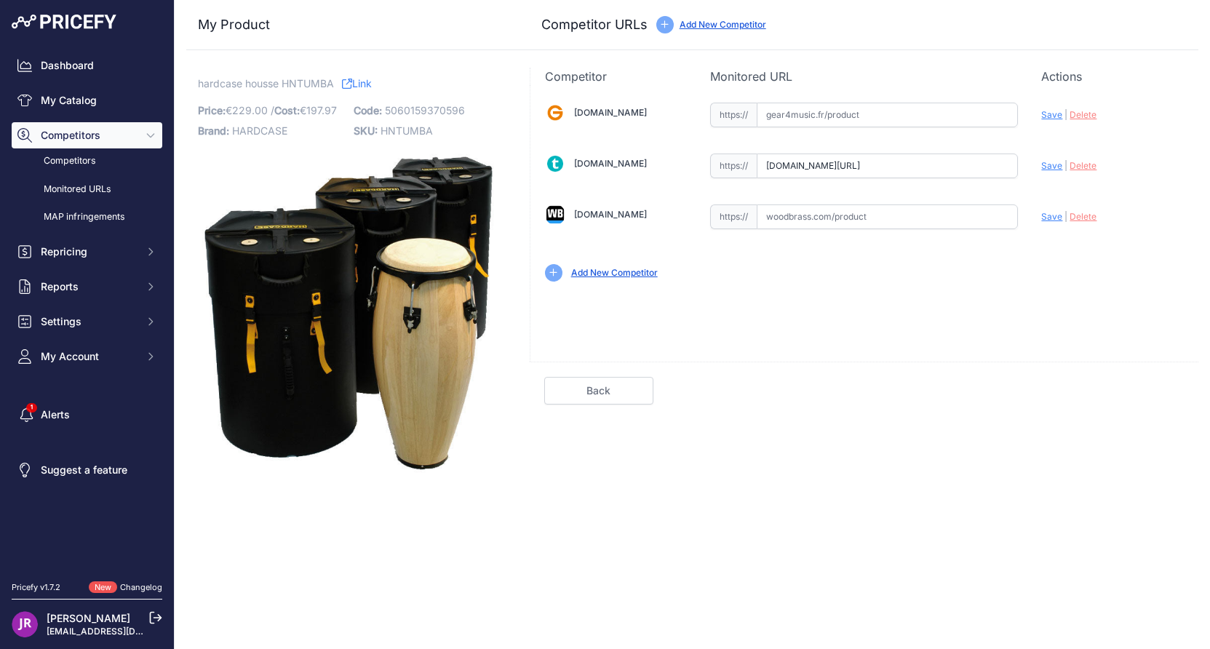
scroll to position [0, 92]
drag, startPoint x: 767, startPoint y: 166, endPoint x: 1049, endPoint y: 173, distance: 281.6
click at [1049, 173] on div "[DOMAIN_NAME] Valid Invalid" at bounding box center [864, 190] width 668 height 211
click at [407, 135] on span "HNTUMBA" at bounding box center [406, 130] width 52 height 12
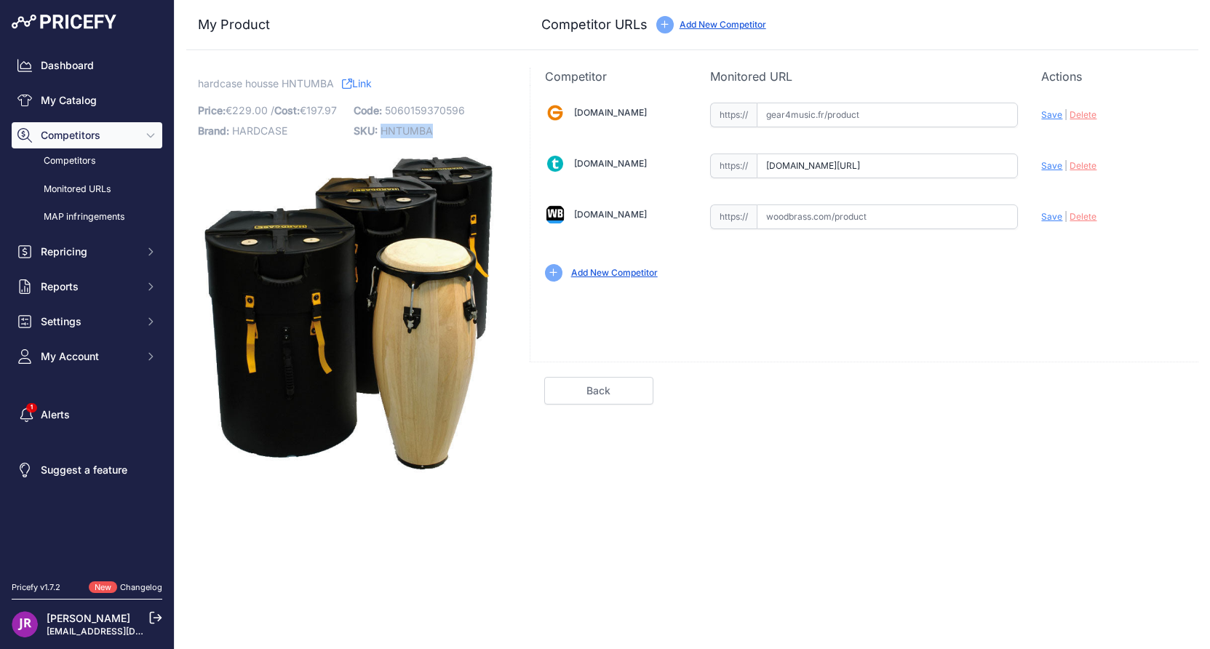
click at [407, 135] on span "HNTUMBA" at bounding box center [406, 130] width 52 height 12
copy span "HNTUMBA"
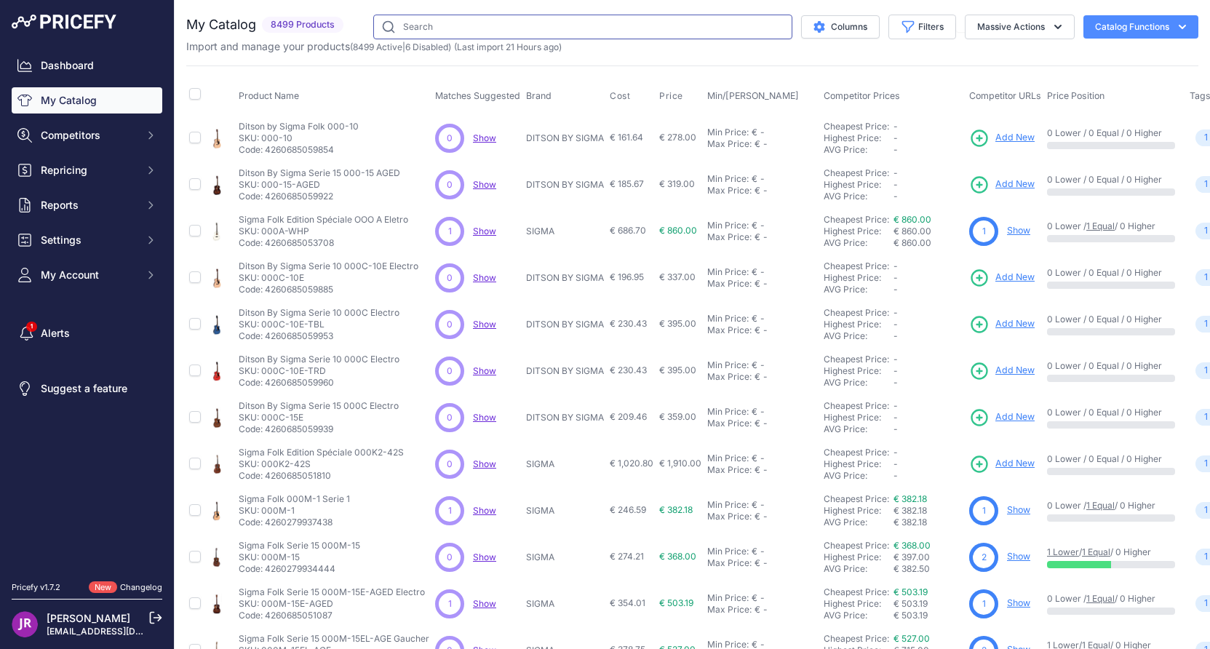
click at [389, 26] on input "text" at bounding box center [582, 27] width 419 height 25
paste input "HNCONGA"
type input "HNCONGA"
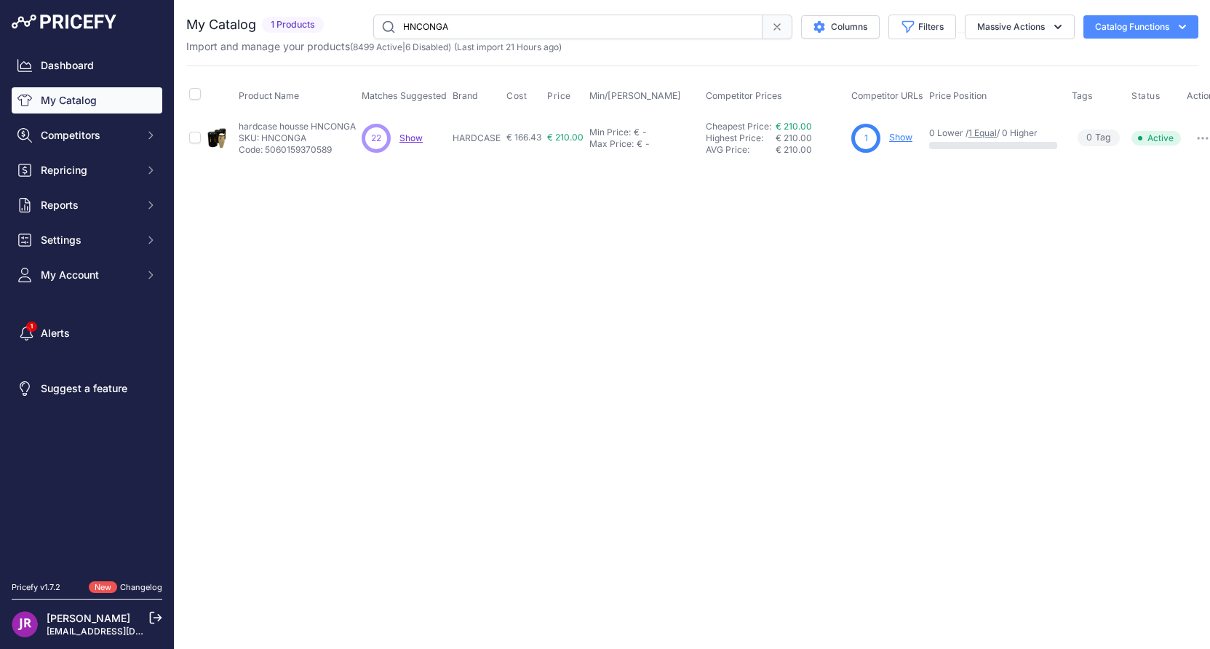
click at [902, 139] on link "Show" at bounding box center [900, 137] width 23 height 11
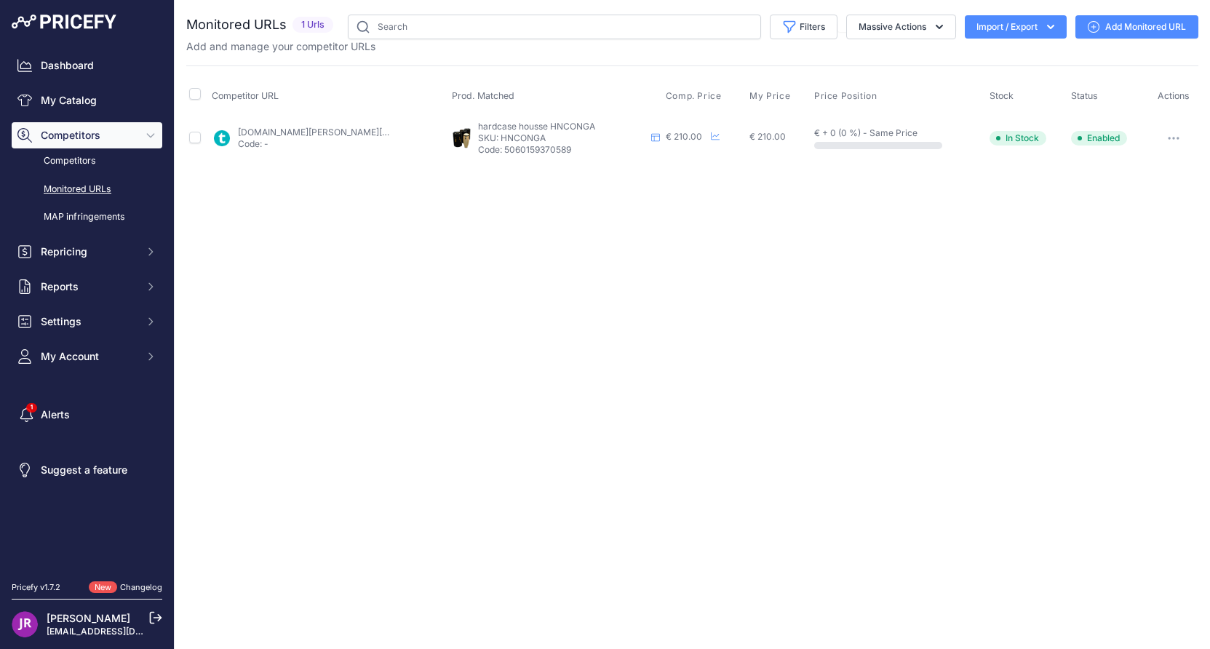
click at [1172, 138] on icon "button" at bounding box center [1173, 138] width 12 height 3
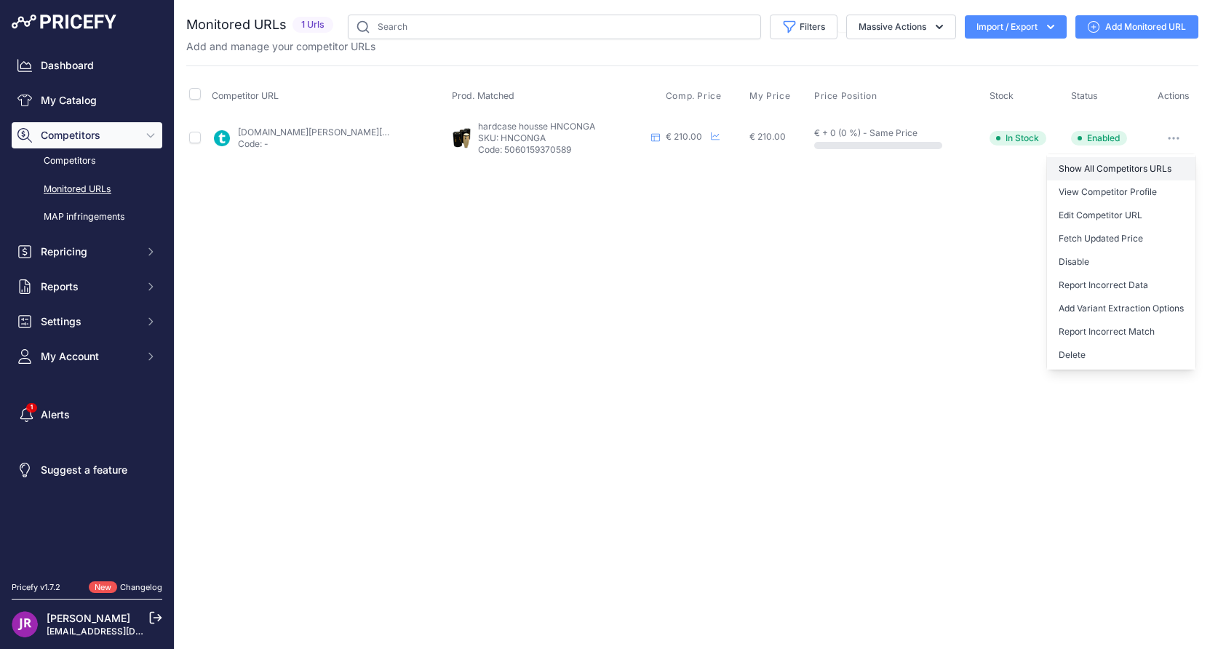
click at [1131, 166] on link "Show All Competitors URLs" at bounding box center [1121, 168] width 148 height 23
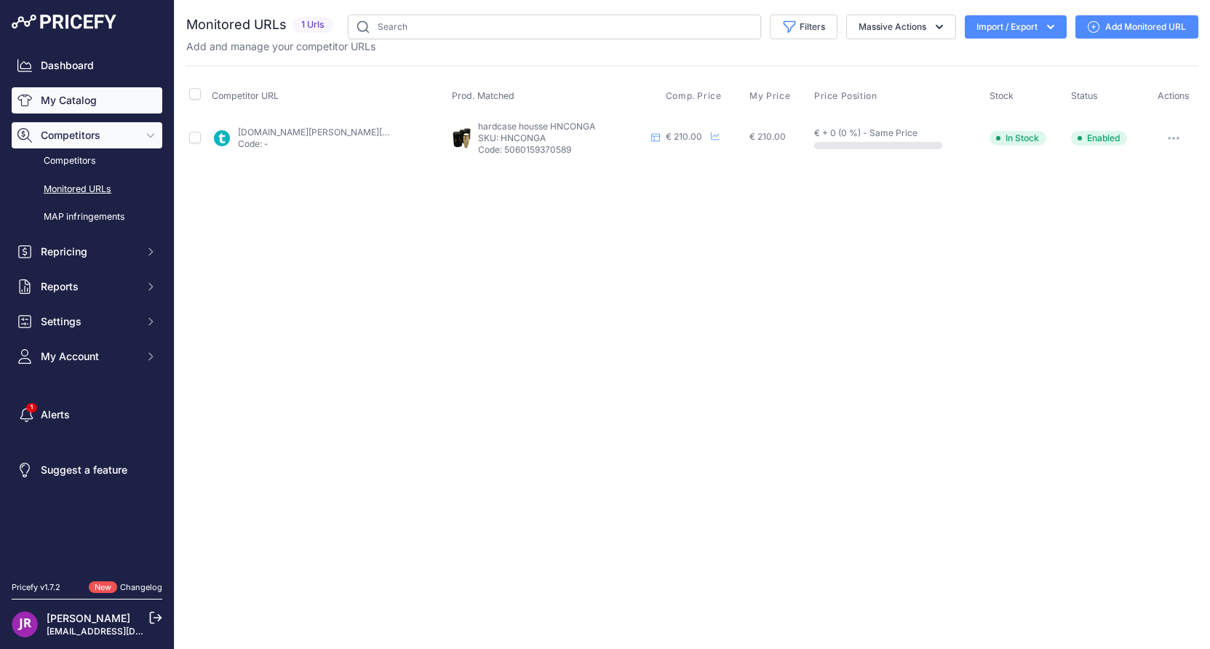
click at [70, 101] on link "My Catalog" at bounding box center [87, 100] width 151 height 26
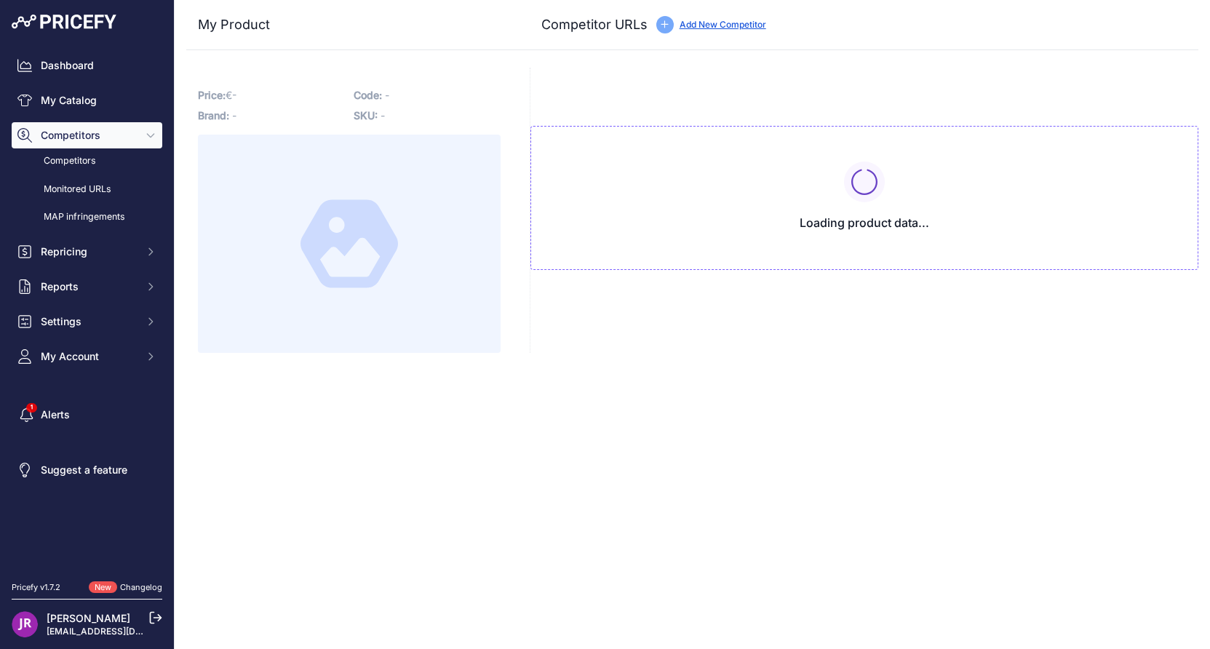
type input "[DOMAIN_NAME][URL]"
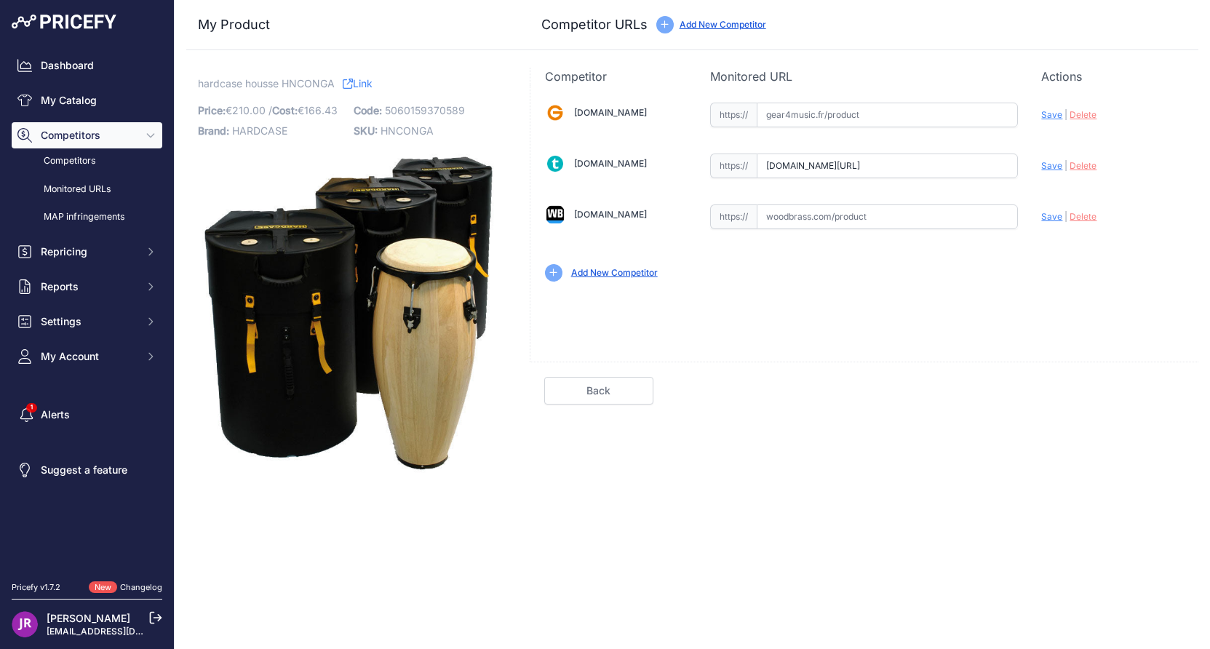
scroll to position [0, 91]
drag, startPoint x: 763, startPoint y: 166, endPoint x: 1103, endPoint y: 185, distance: 341.0
click at [1103, 185] on div "[DOMAIN_NAME] Valid Invalid" at bounding box center [864, 190] width 668 height 211
click at [400, 132] on span "HNCONGA" at bounding box center [406, 130] width 53 height 12
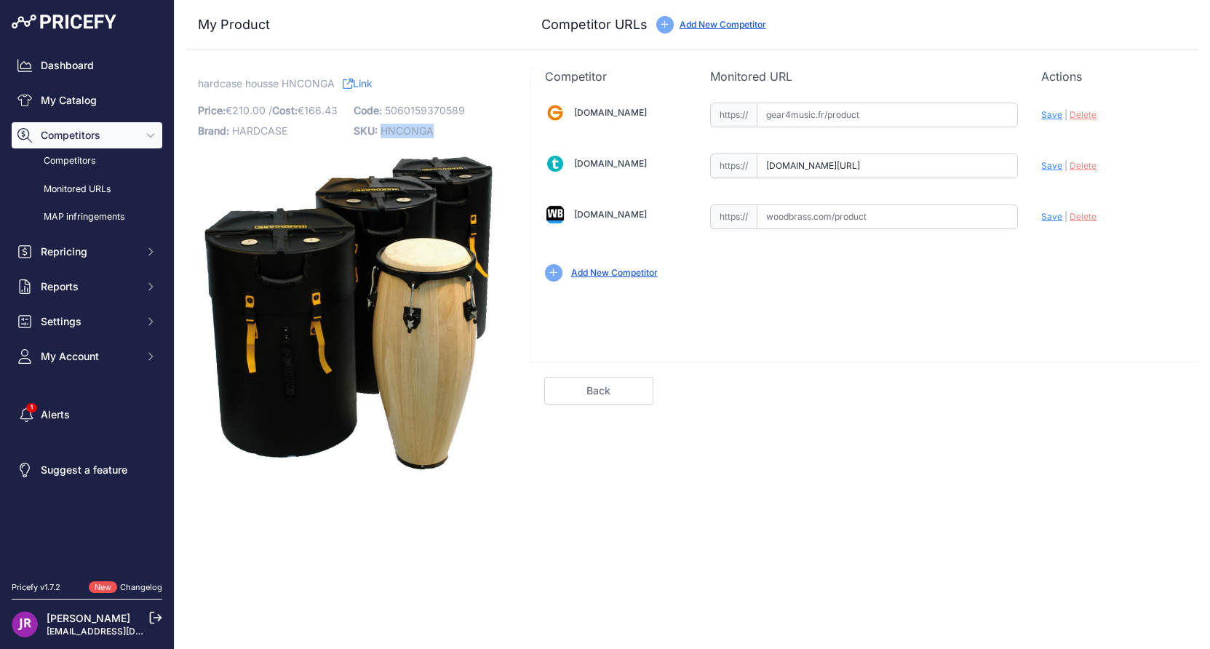
click at [400, 132] on span "HNCONGA" at bounding box center [406, 130] width 53 height 12
copy span "HNCONGA"
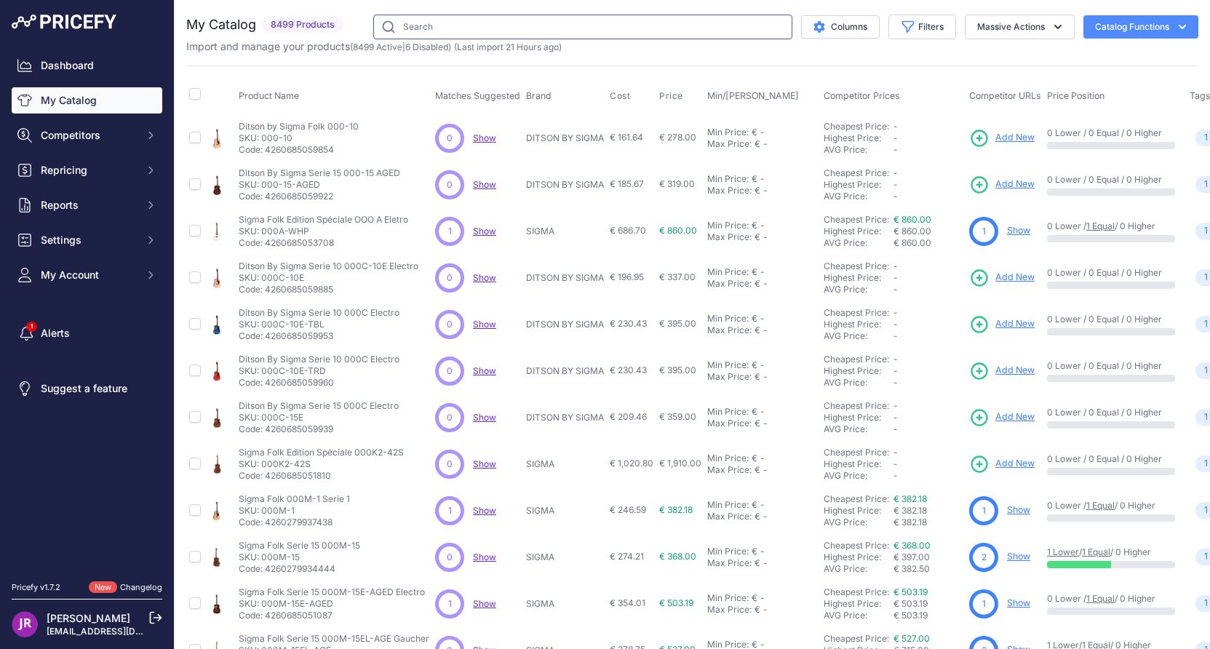
click at [385, 27] on input "text" at bounding box center [582, 27] width 419 height 25
paste input "HNBONGO"
type input "HNBONGO"
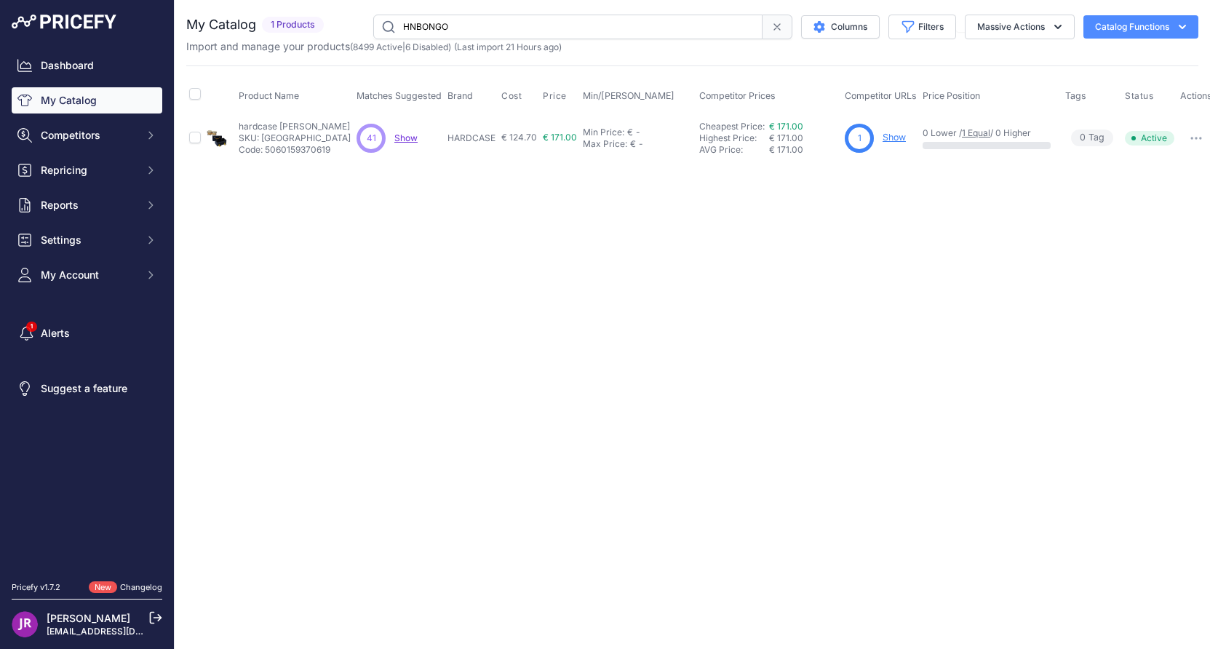
click at [904, 135] on link "Show" at bounding box center [893, 137] width 23 height 11
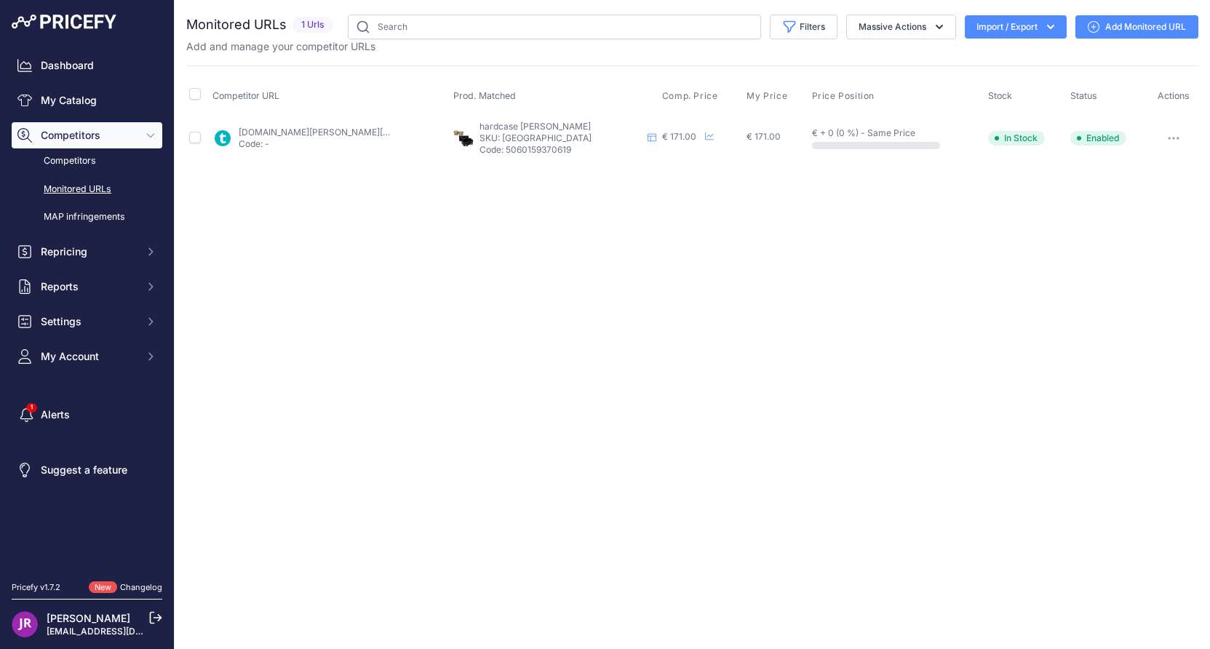
click at [1175, 139] on icon "button" at bounding box center [1173, 138] width 12 height 3
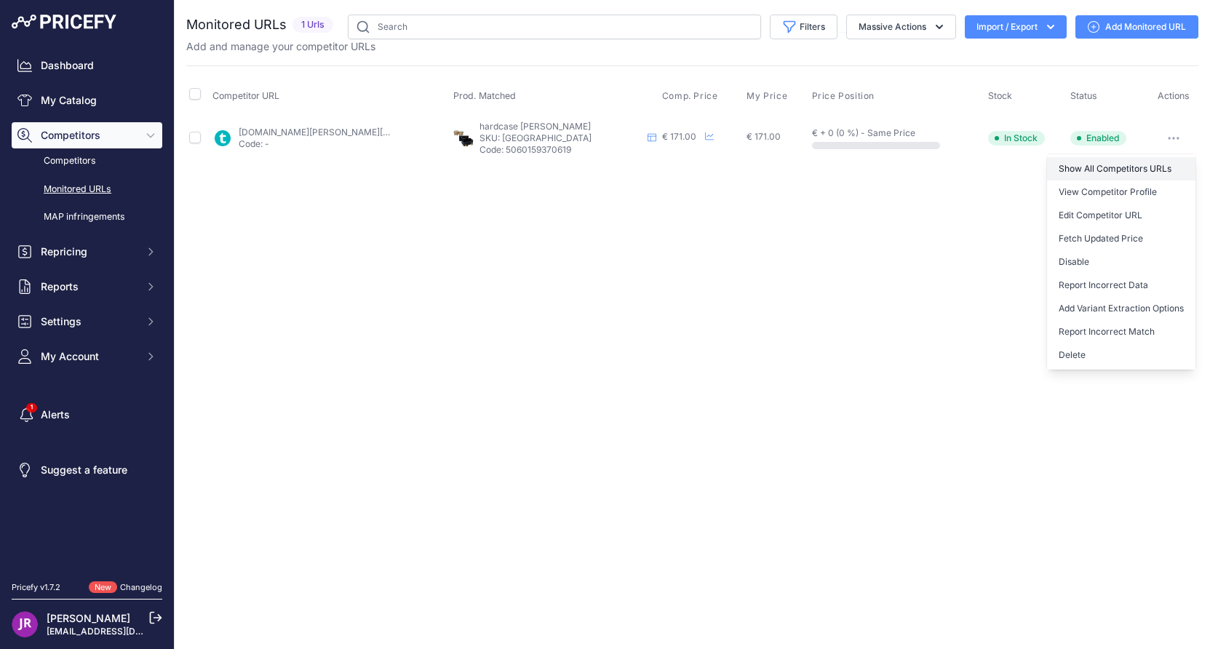
click at [1114, 168] on link "Show All Competitors URLs" at bounding box center [1121, 168] width 148 height 23
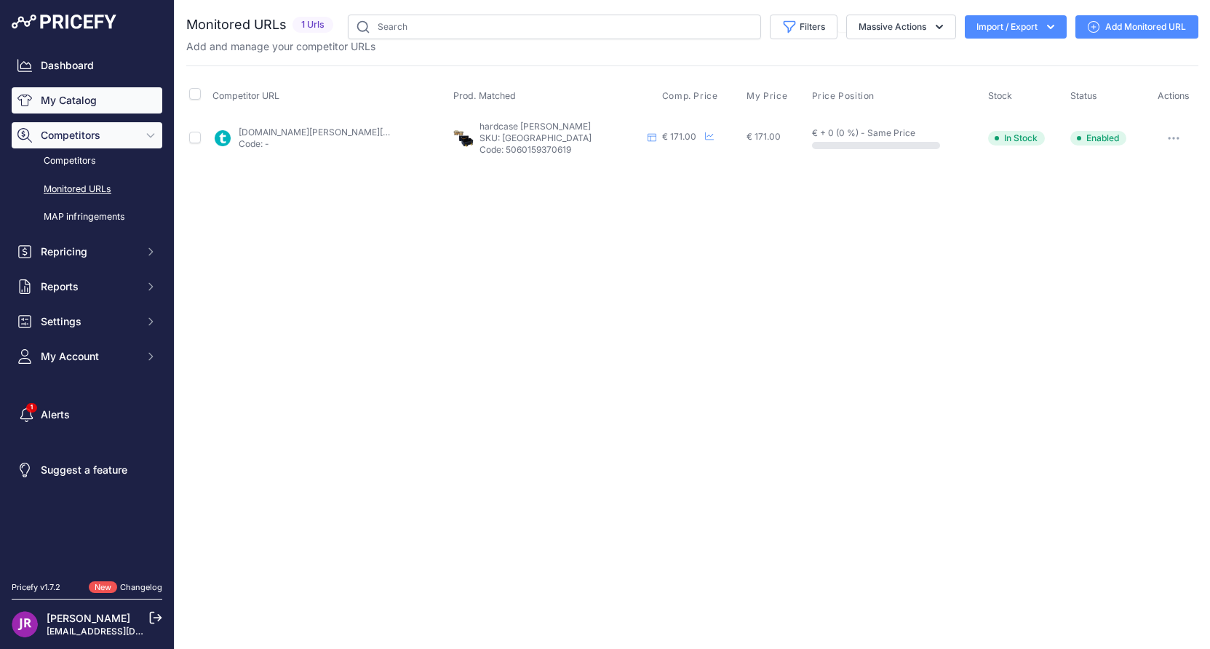
click at [92, 100] on link "My Catalog" at bounding box center [87, 100] width 151 height 26
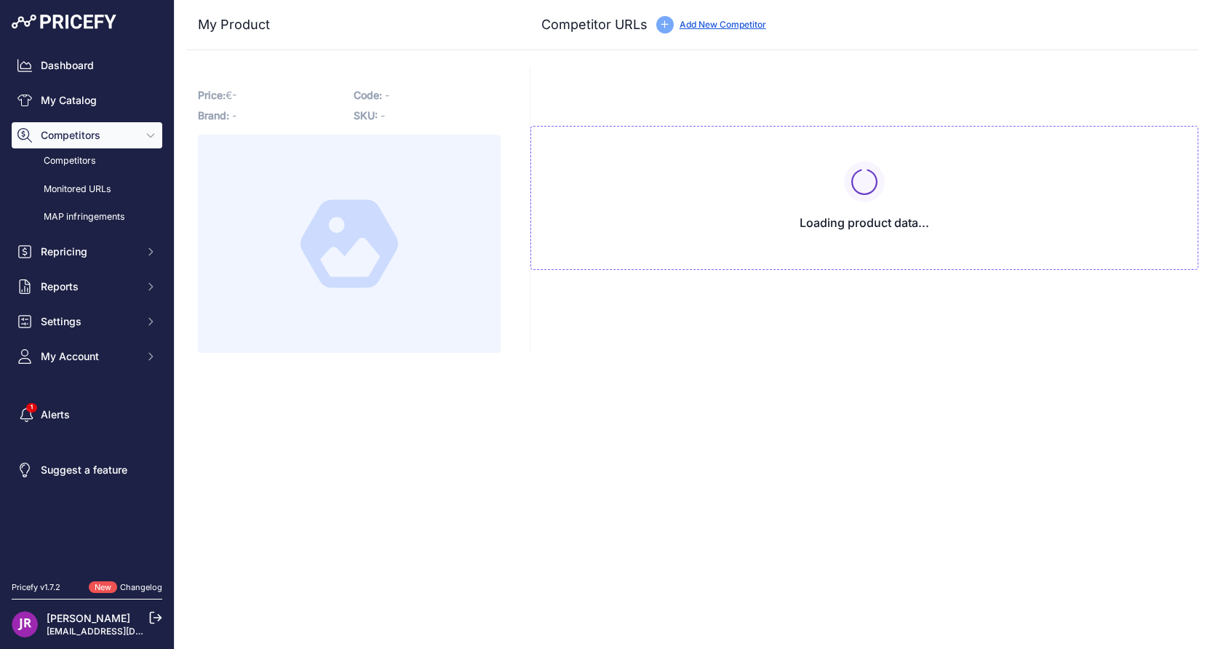
type input "www.thomann.fr/hardcase_hnbongo_bongo_case.htm?prirule_jdsnikfkfjsd=9365"
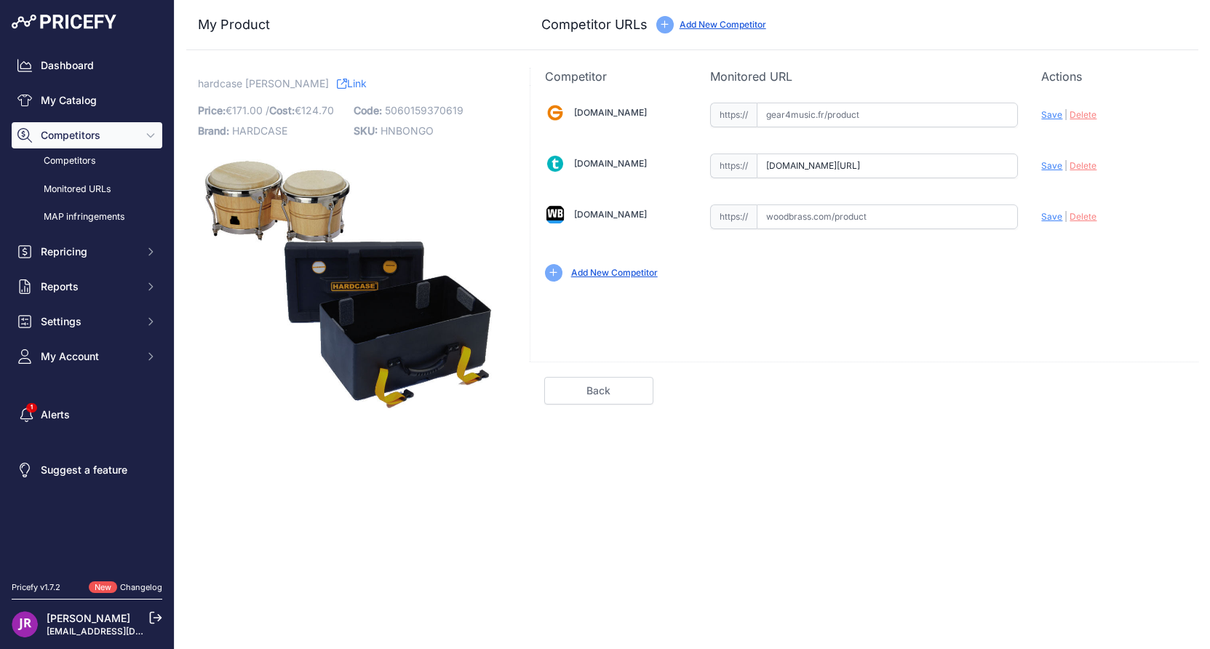
scroll to position [0, 92]
drag, startPoint x: 766, startPoint y: 165, endPoint x: 1036, endPoint y: 171, distance: 270.6
click at [1036, 171] on div "Gear4music.fr Valid Invalid" at bounding box center [864, 190] width 668 height 211
click at [423, 130] on span "HNBONGO" at bounding box center [406, 130] width 53 height 12
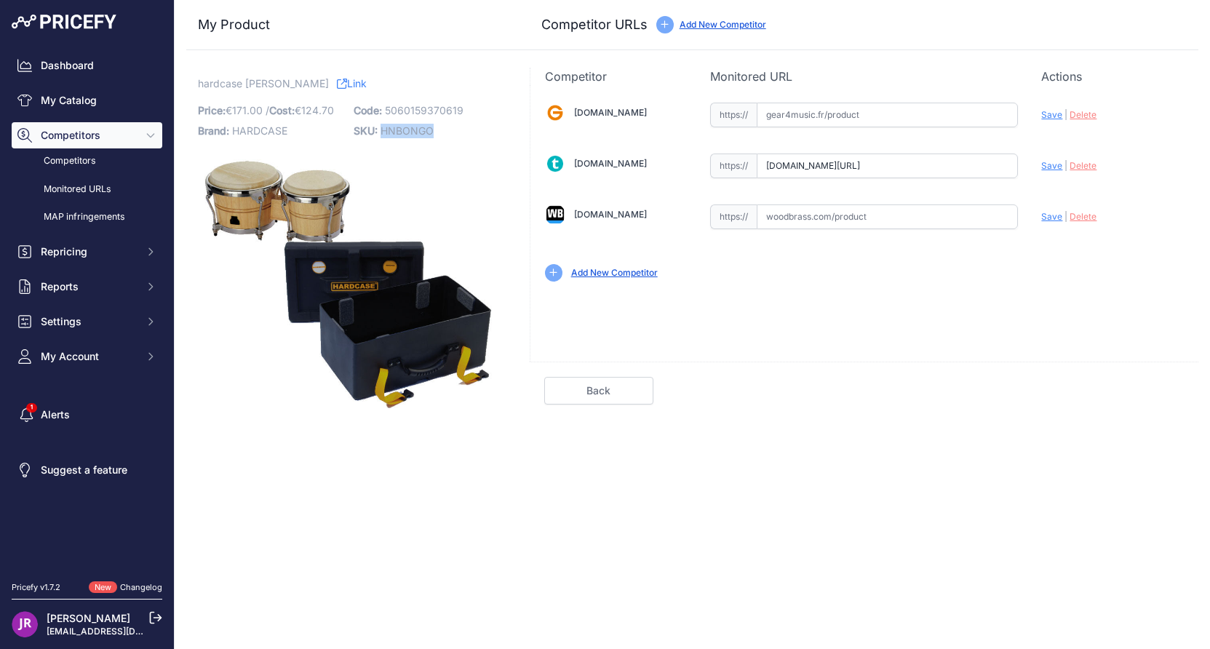
click at [423, 130] on span "HNBONGO" at bounding box center [406, 130] width 53 height 12
copy span "HNBONGO"
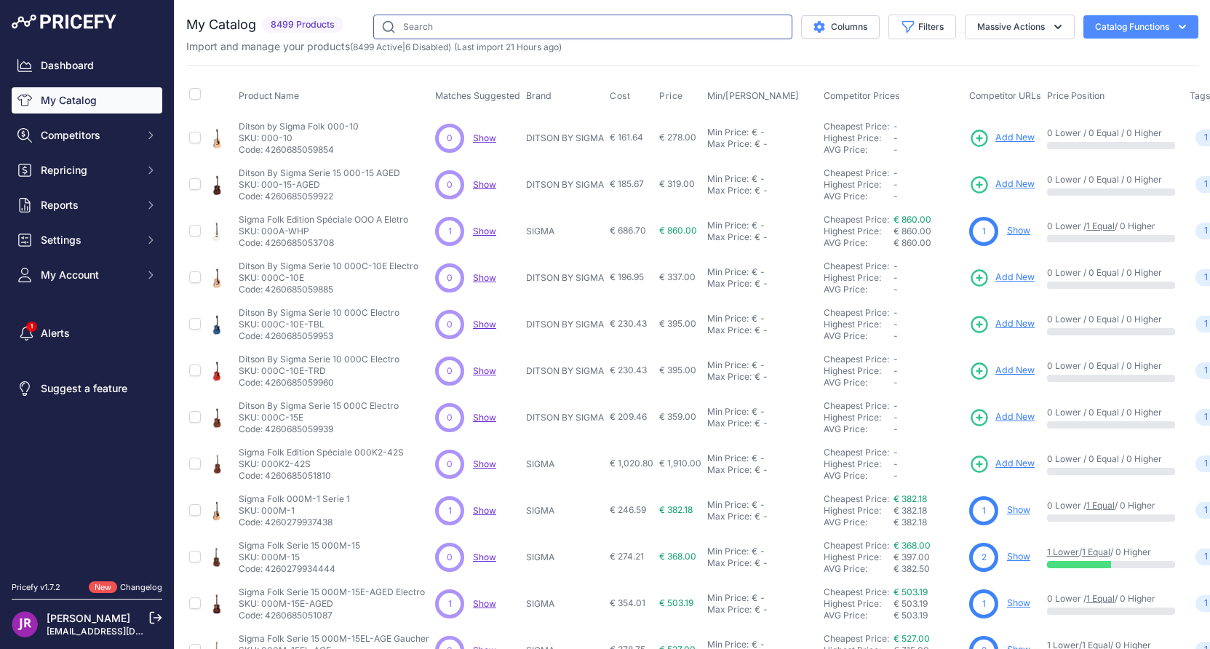
click at [423, 28] on input "text" at bounding box center [582, 27] width 419 height 25
paste input "HN9CYM22"
type input "HN9CYM22"
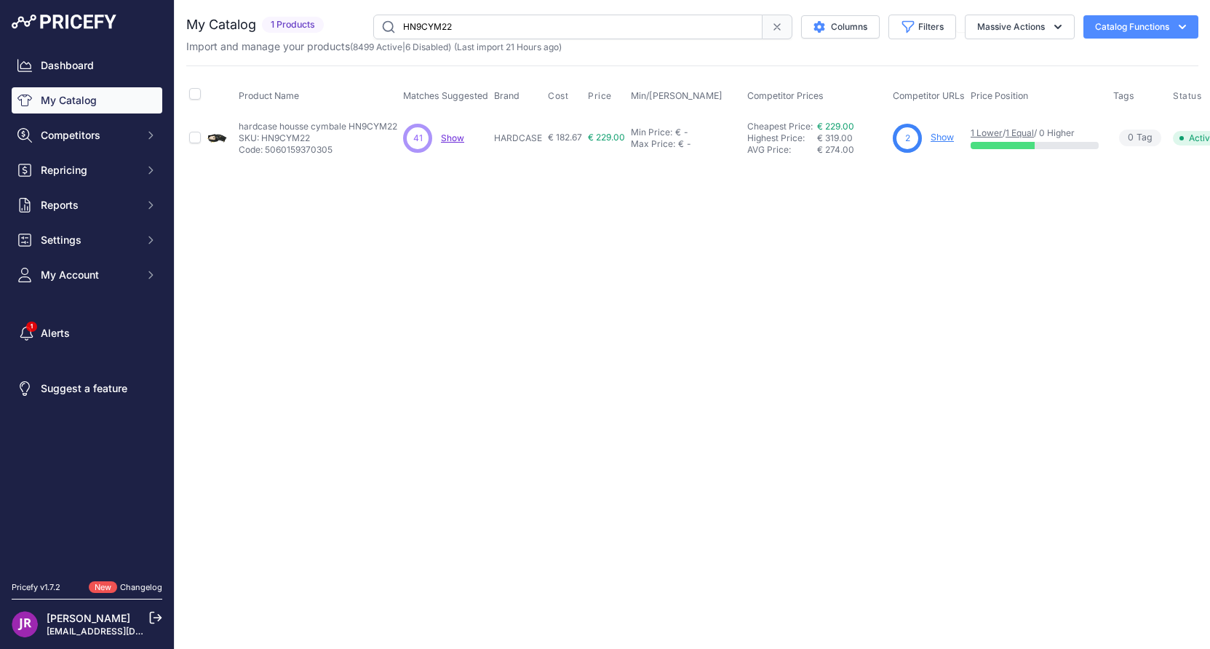
click at [943, 138] on link "Show" at bounding box center [941, 137] width 23 height 11
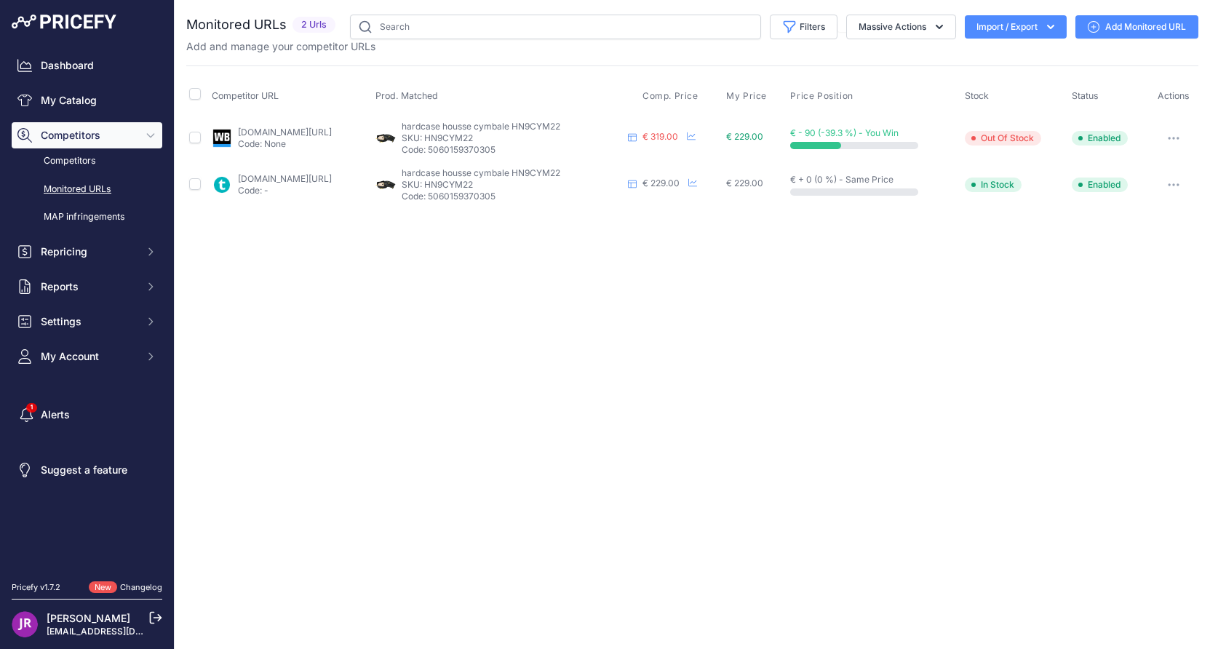
click at [1181, 133] on button "button" at bounding box center [1173, 138] width 29 height 20
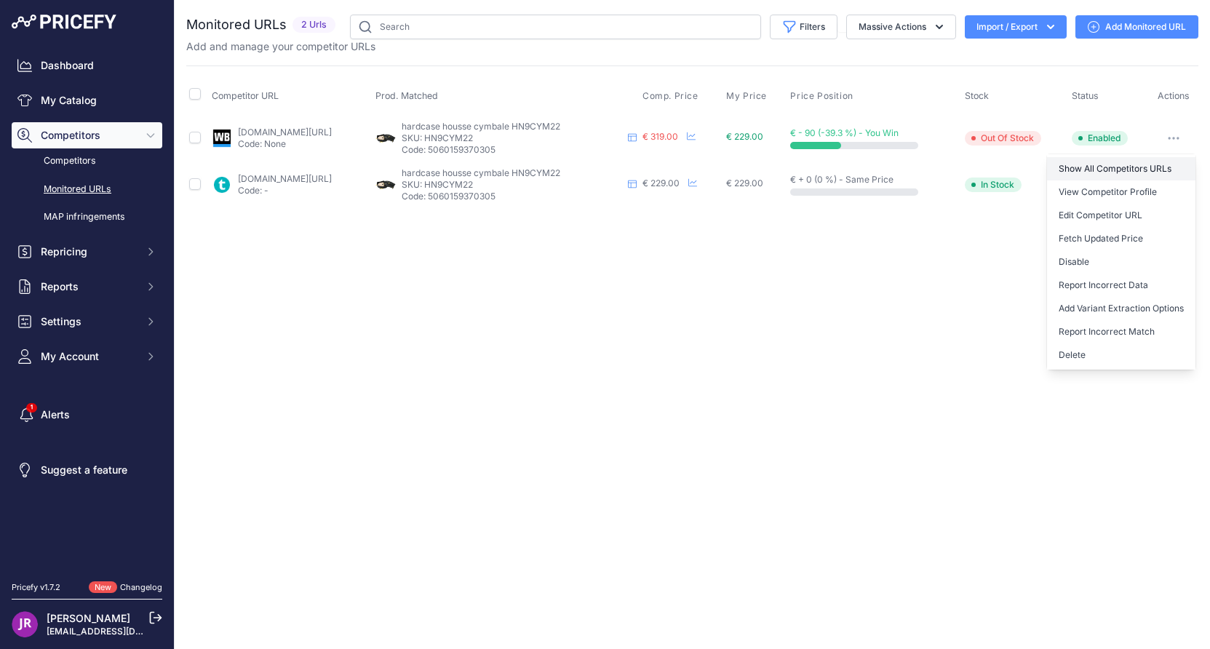
click at [1093, 169] on link "Show All Competitors URLs" at bounding box center [1121, 168] width 148 height 23
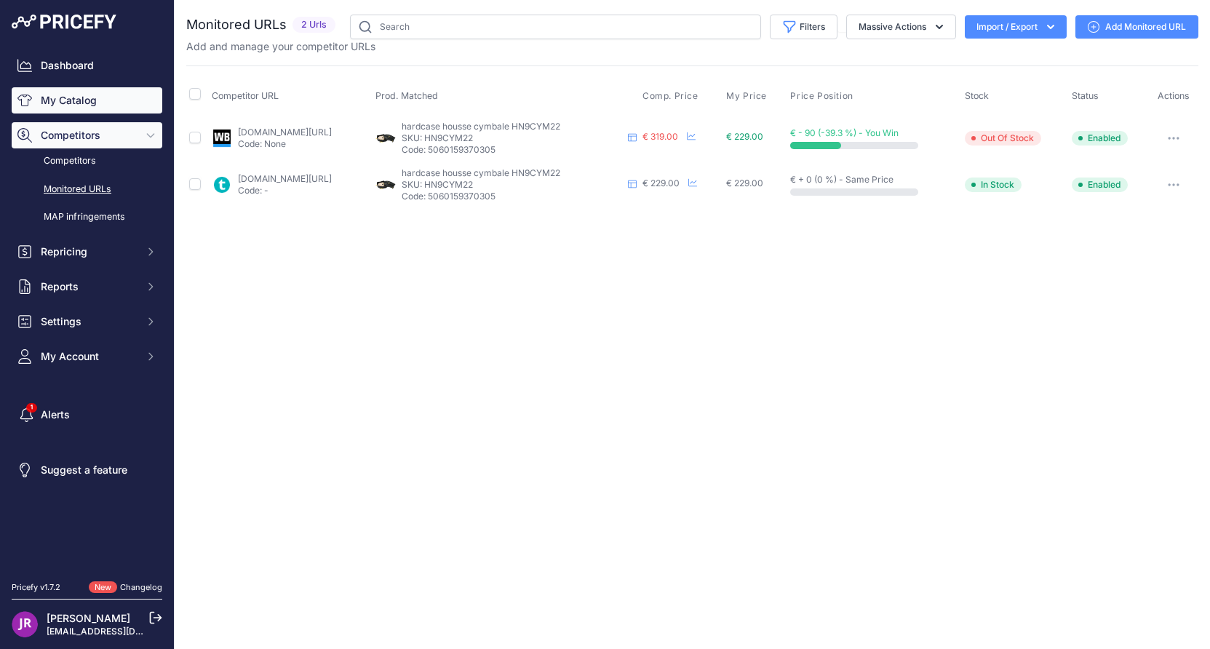
click at [71, 102] on link "My Catalog" at bounding box center [87, 100] width 151 height 26
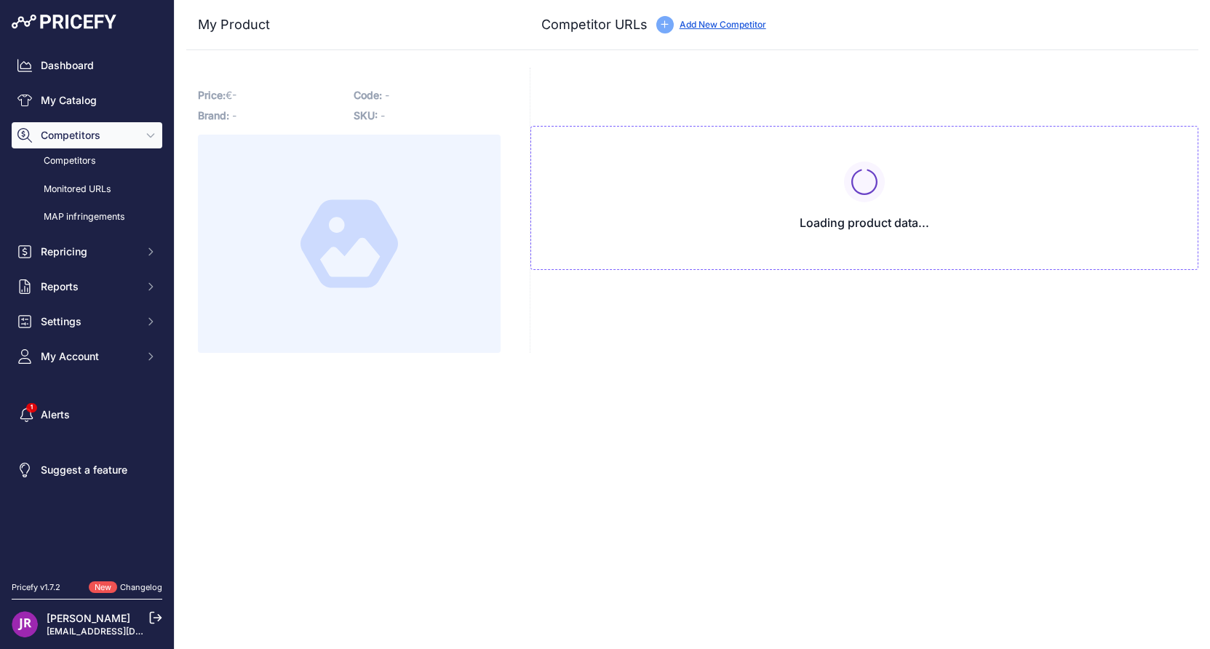
type input "[DOMAIN_NAME][URL]"
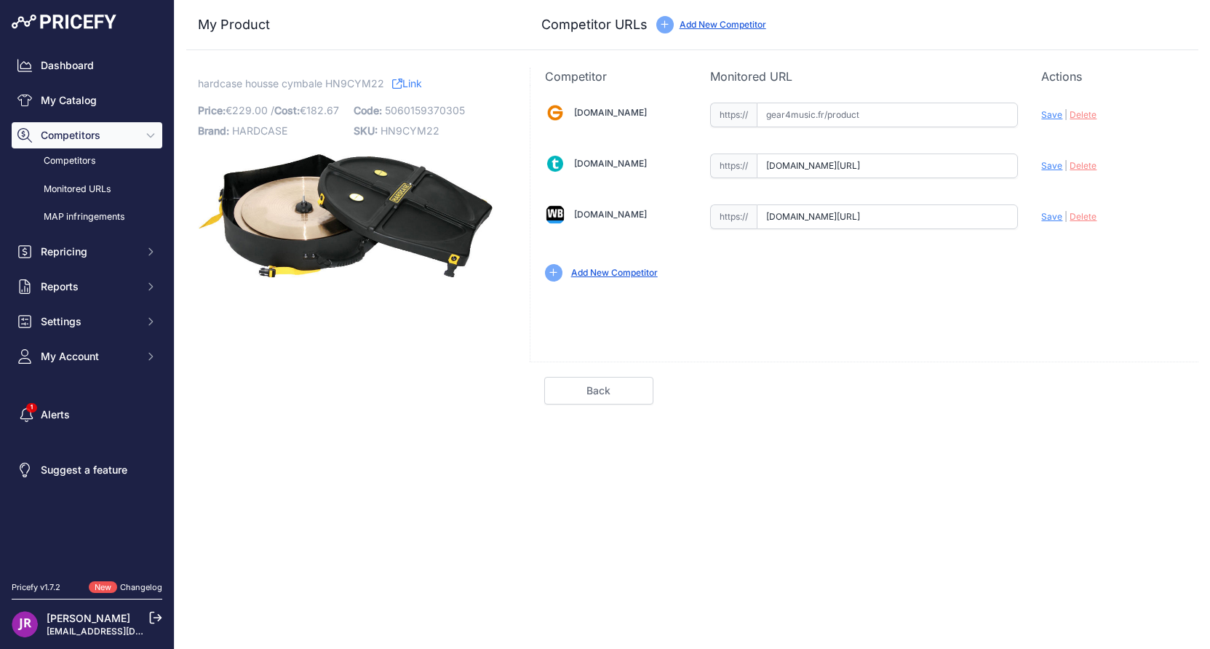
scroll to position [0, 117]
drag, startPoint x: 763, startPoint y: 165, endPoint x: 1092, endPoint y: 183, distance: 330.0
click at [1092, 183] on div "Gear4music.fr Valid Invalid" at bounding box center [864, 190] width 668 height 211
drag, startPoint x: 766, startPoint y: 217, endPoint x: 1050, endPoint y: 213, distance: 283.7
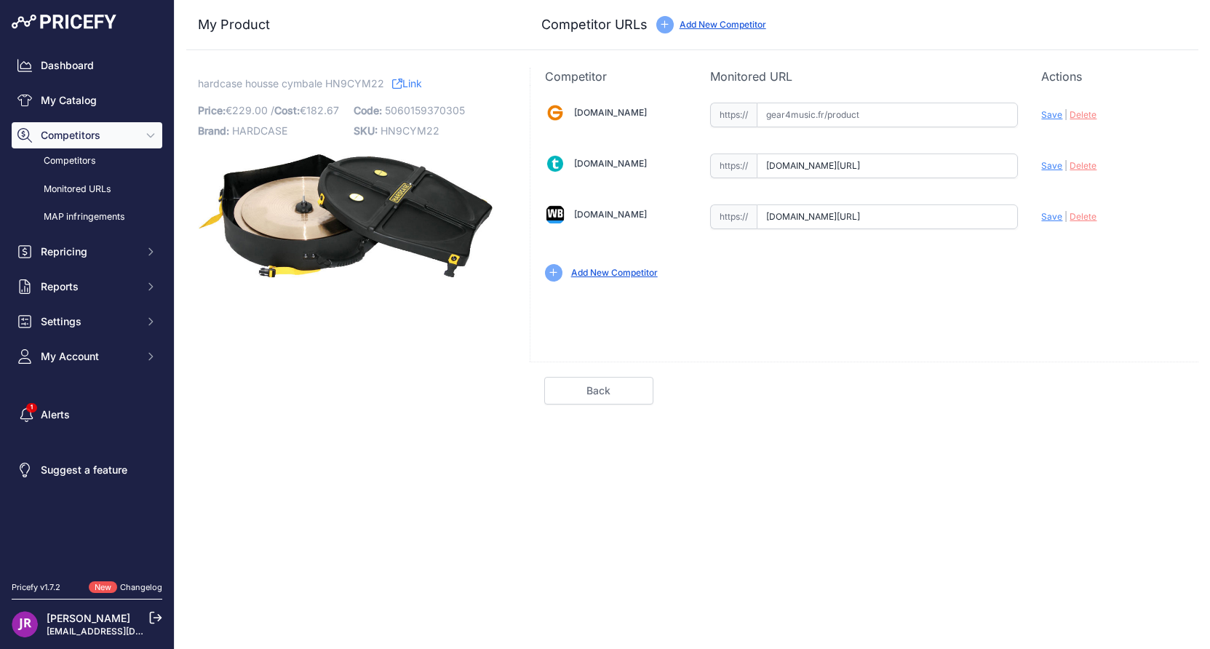
click at [1050, 213] on div "Gear4music.fr Valid Invalid" at bounding box center [864, 190] width 668 height 211
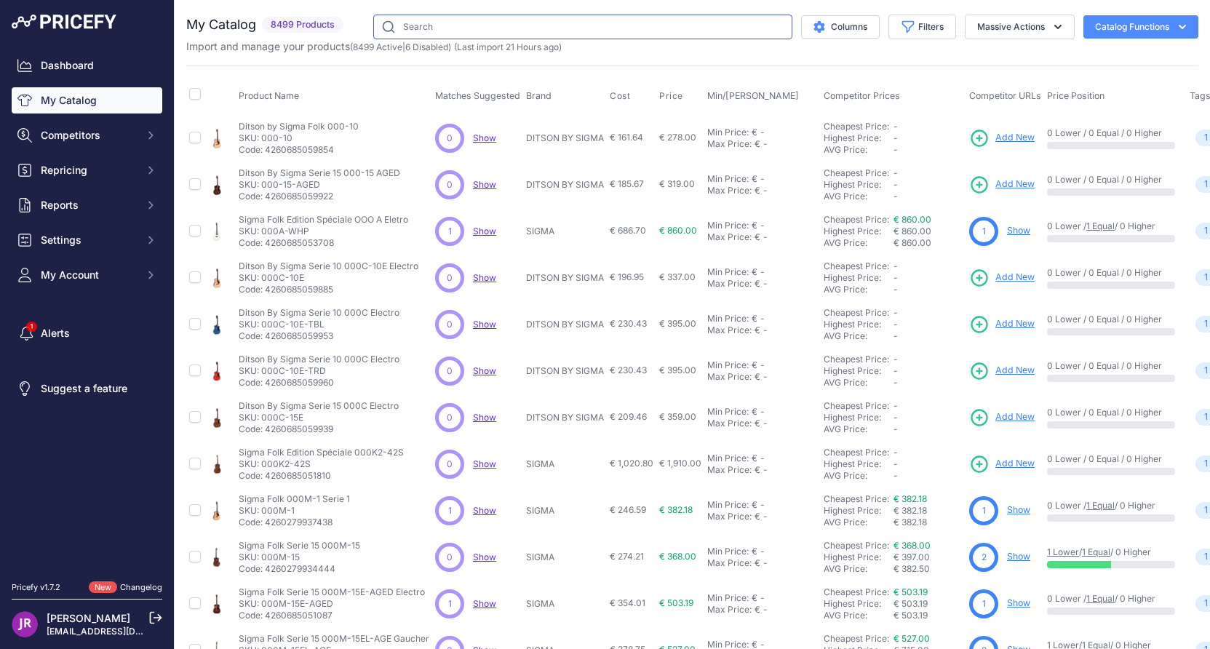
click at [414, 25] on input "text" at bounding box center [582, 27] width 419 height 25
paste input "HN6CYM20"
type input "HN6CYM20"
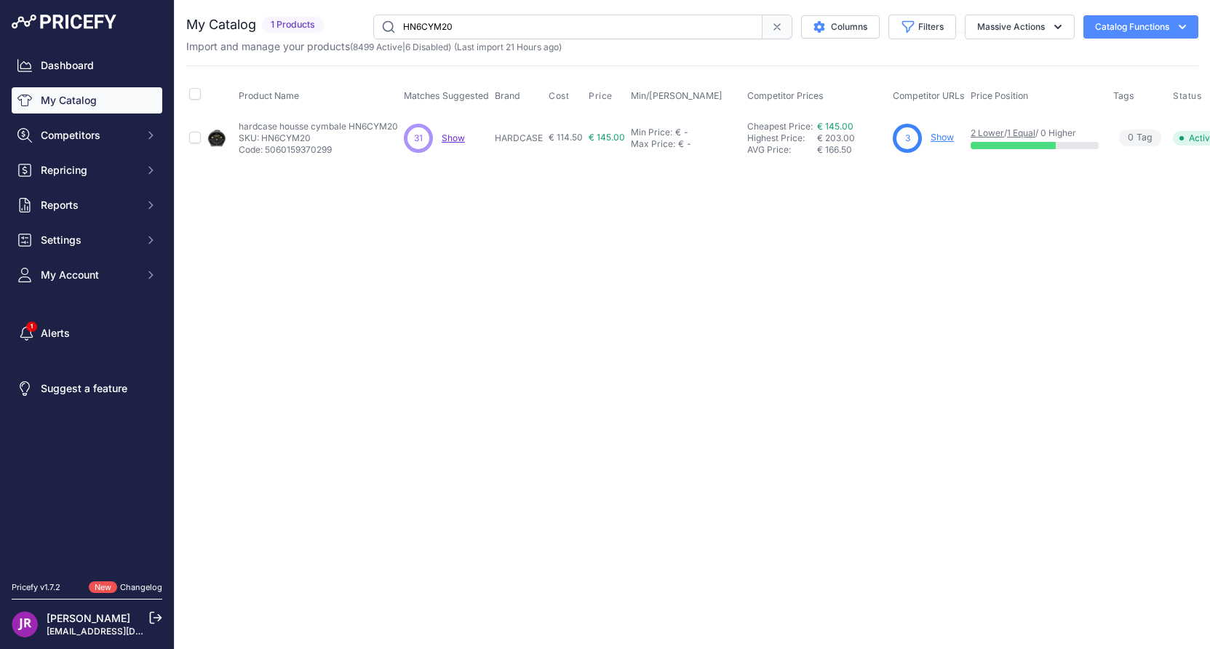
click at [946, 138] on link "Show" at bounding box center [941, 137] width 23 height 11
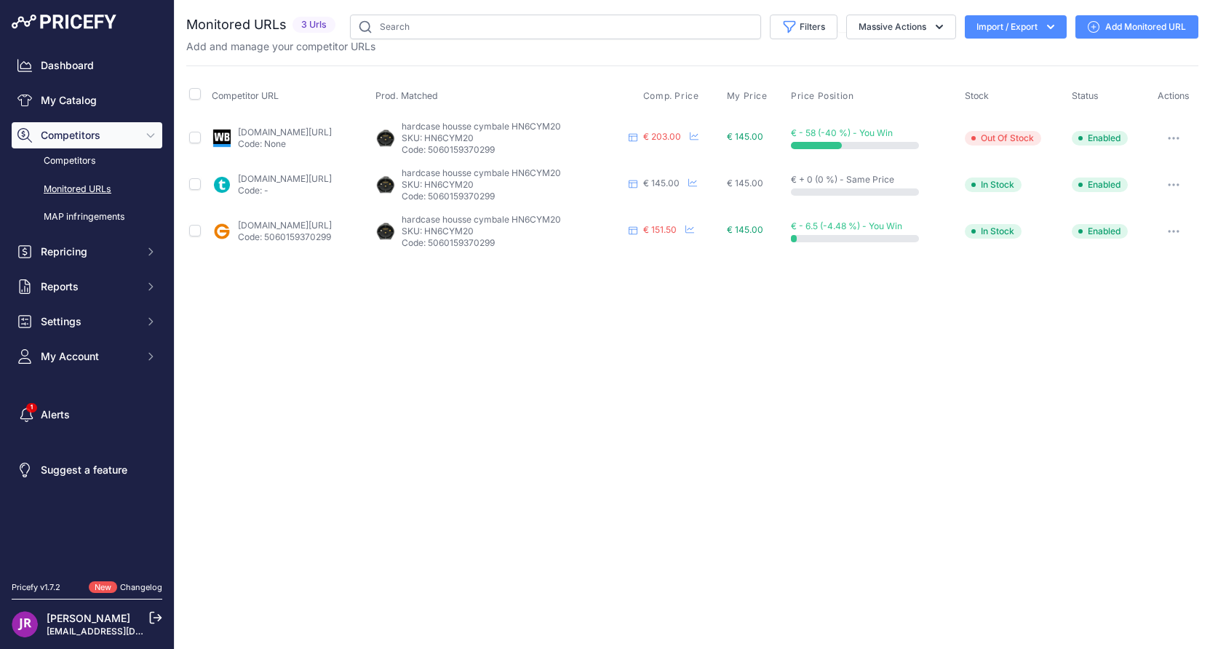
click at [1174, 138] on icon "button" at bounding box center [1172, 137] width 1 height 1
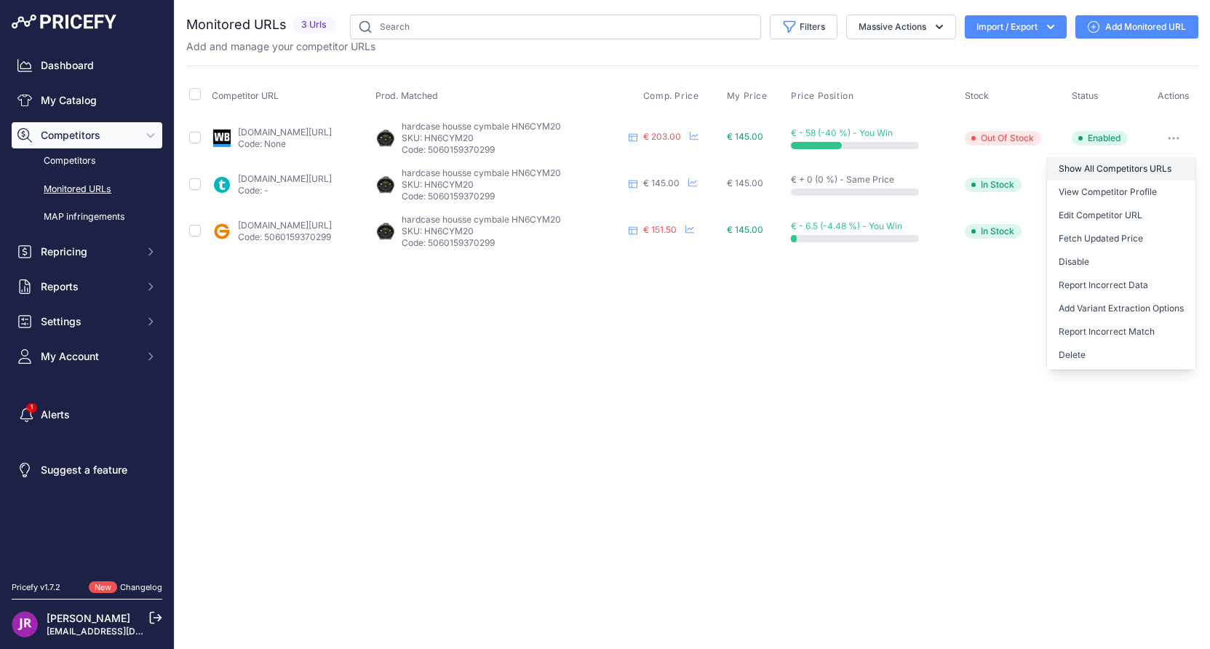
click at [1078, 167] on link "Show All Competitors URLs" at bounding box center [1121, 168] width 148 height 23
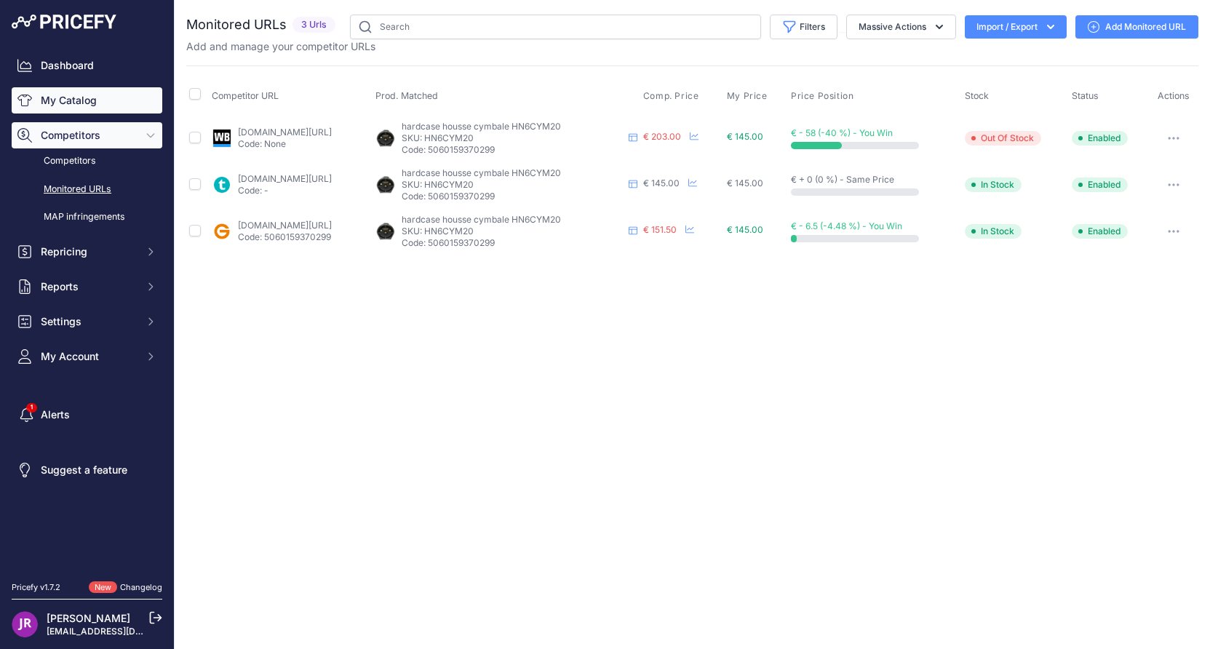
click at [83, 98] on link "My Catalog" at bounding box center [87, 100] width 151 height 26
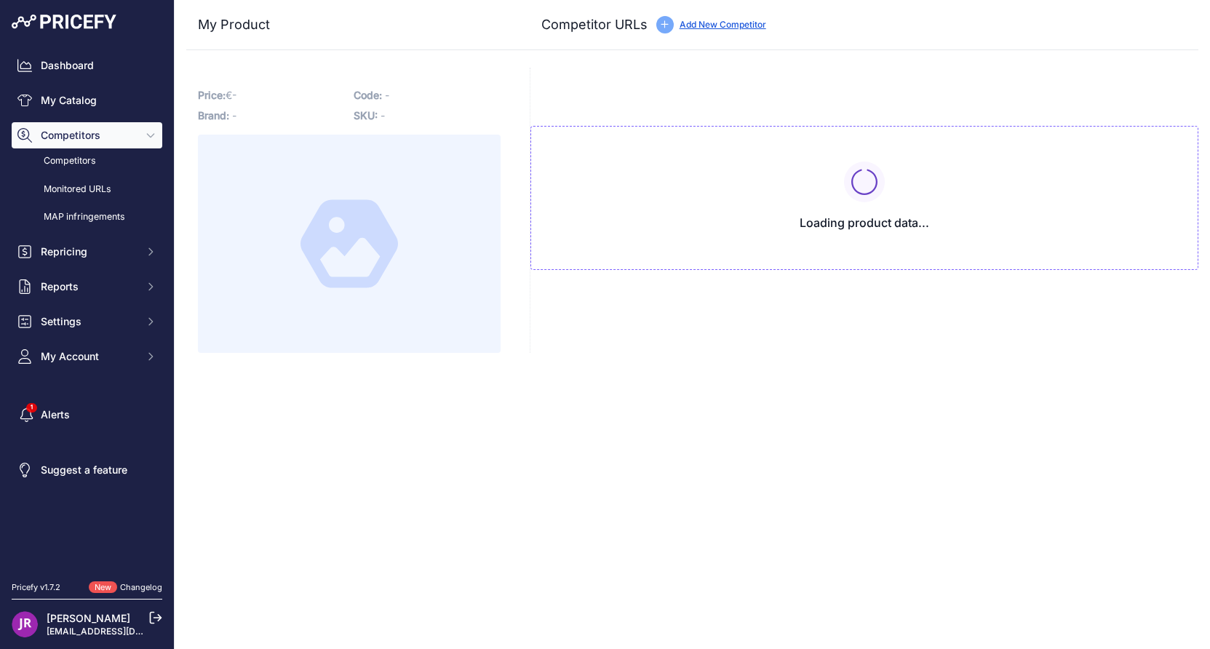
type input "[DOMAIN_NAME][URL]"
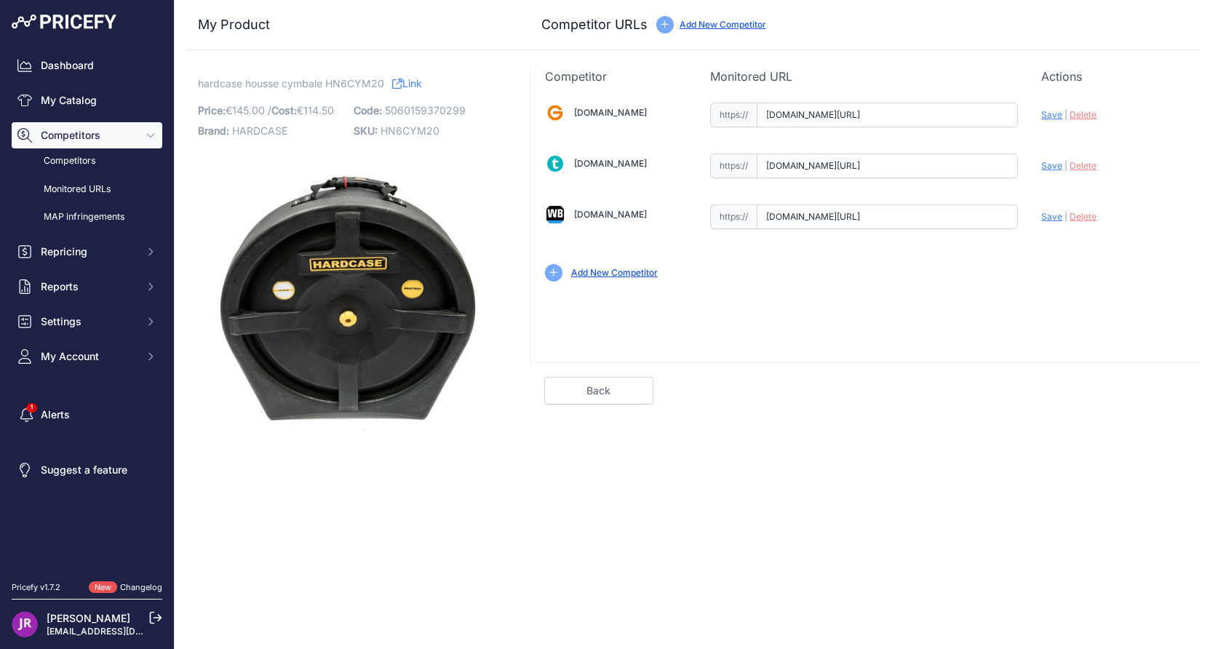
scroll to position [0, 268]
drag, startPoint x: 763, startPoint y: 116, endPoint x: 1068, endPoint y: 134, distance: 306.0
click at [1068, 134] on div "[DOMAIN_NAME] Valid Invalid" at bounding box center [864, 190] width 668 height 211
drag, startPoint x: 764, startPoint y: 165, endPoint x: 1020, endPoint y: 169, distance: 256.1
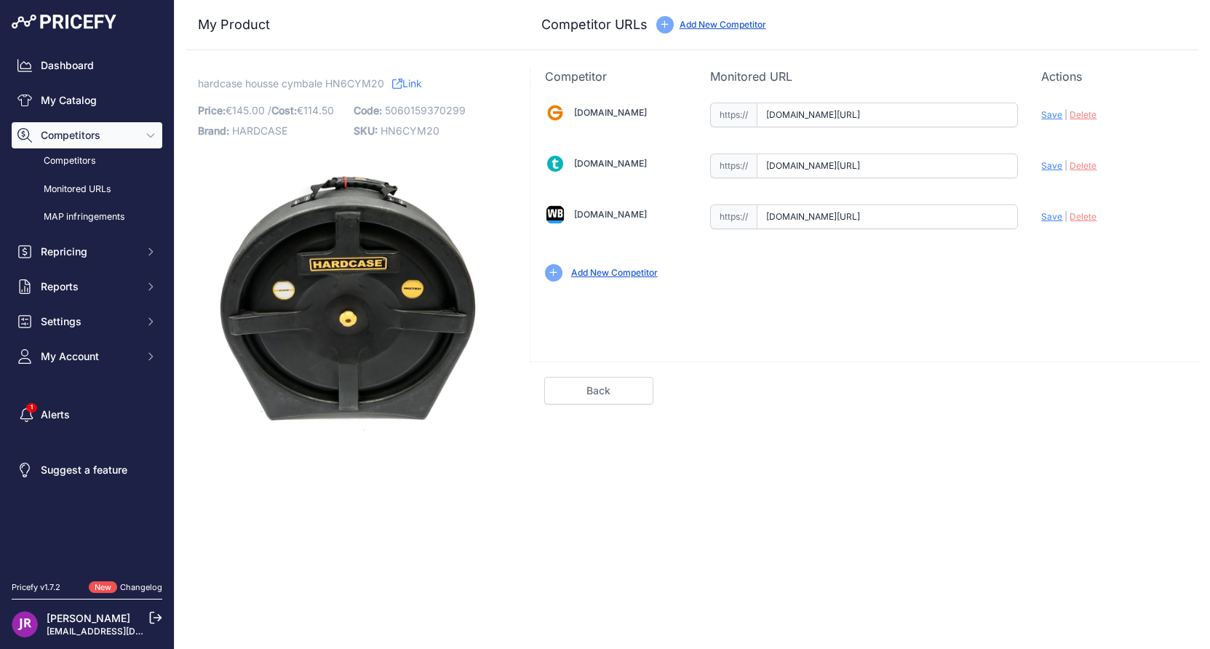
click at [1020, 169] on div "Gear4music.fr Valid Invalid" at bounding box center [864, 190] width 668 height 211
drag, startPoint x: 767, startPoint y: 215, endPoint x: 1062, endPoint y: 214, distance: 295.3
click at [1062, 214] on div "Gear4music.fr Valid Invalid" at bounding box center [864, 190] width 668 height 211
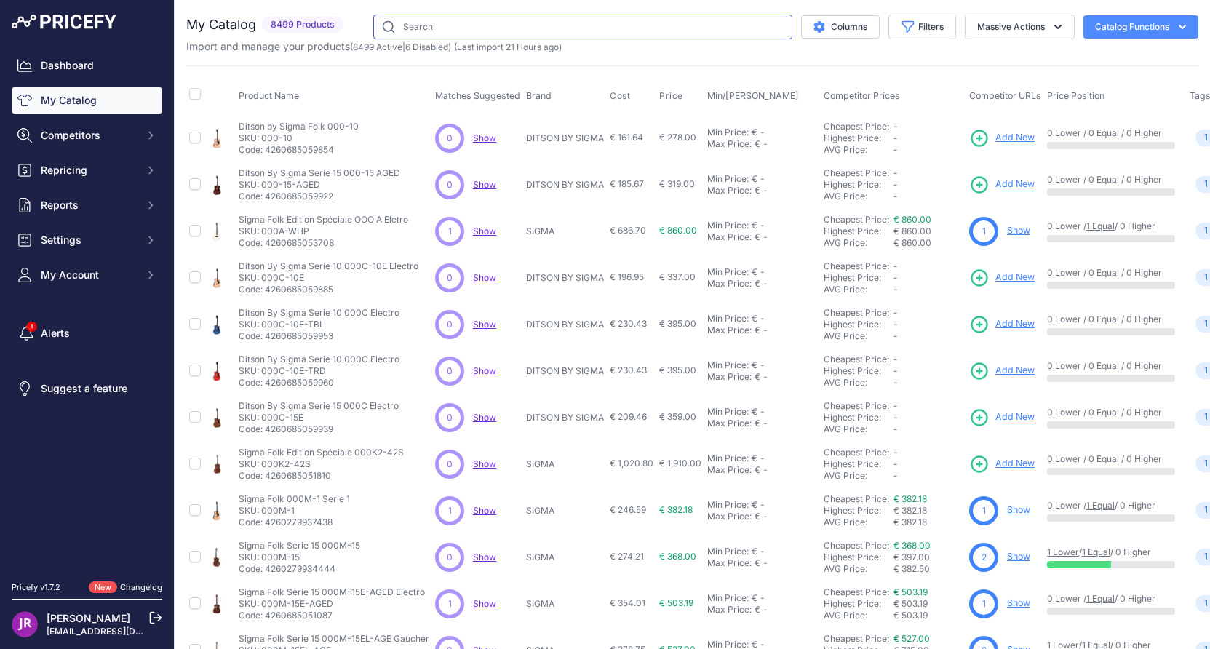
click at [401, 22] on input "text" at bounding box center [582, 27] width 419 height 25
paste input "HN15T"
type input "HN15T"
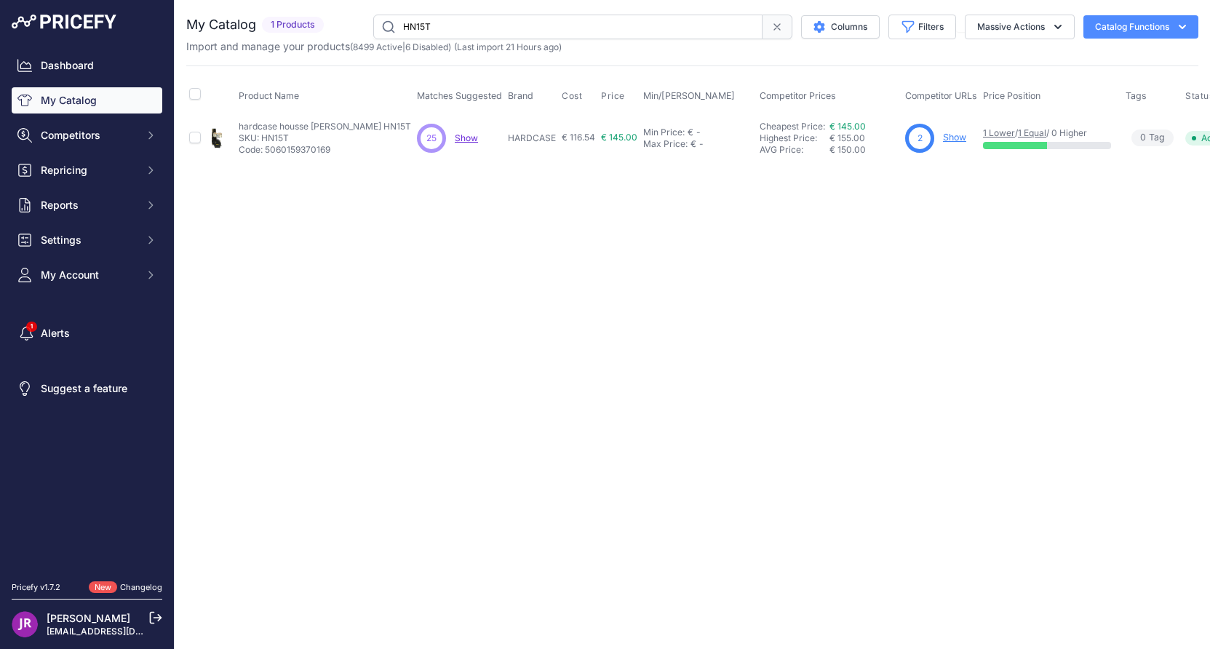
click at [943, 135] on link "Show" at bounding box center [954, 137] width 23 height 11
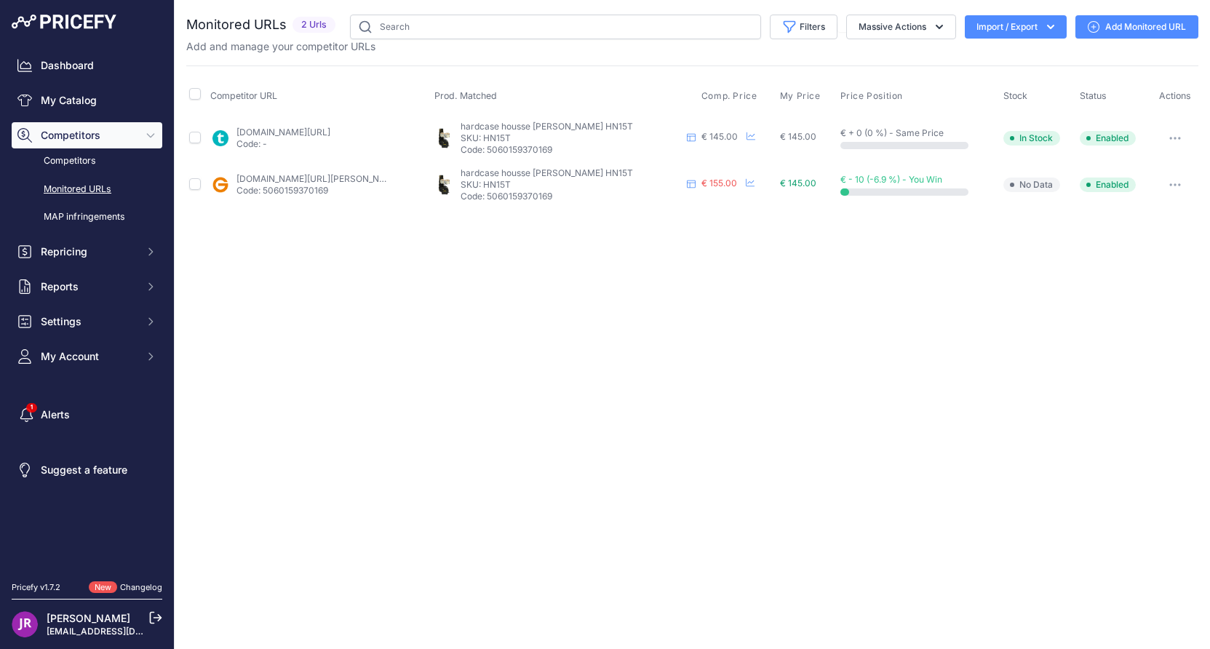
click at [1173, 137] on icon "button" at bounding box center [1175, 138] width 12 height 3
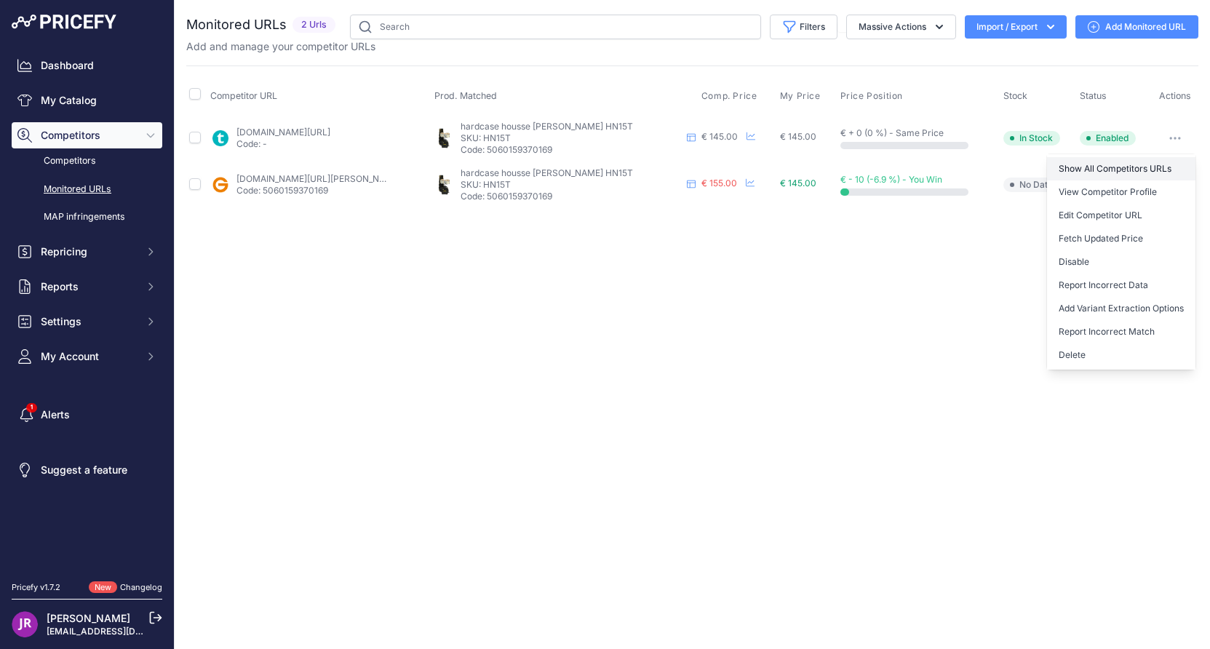
click at [1087, 169] on link "Show All Competitors URLs" at bounding box center [1121, 168] width 148 height 23
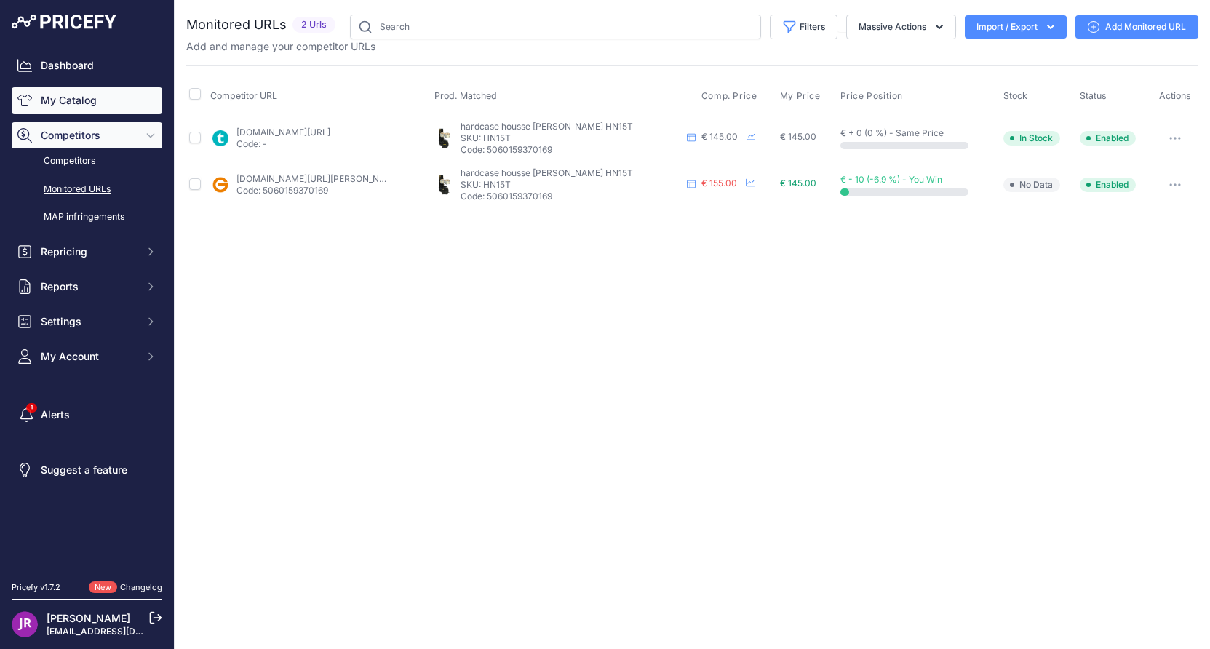
click at [65, 97] on link "My Catalog" at bounding box center [87, 100] width 151 height 26
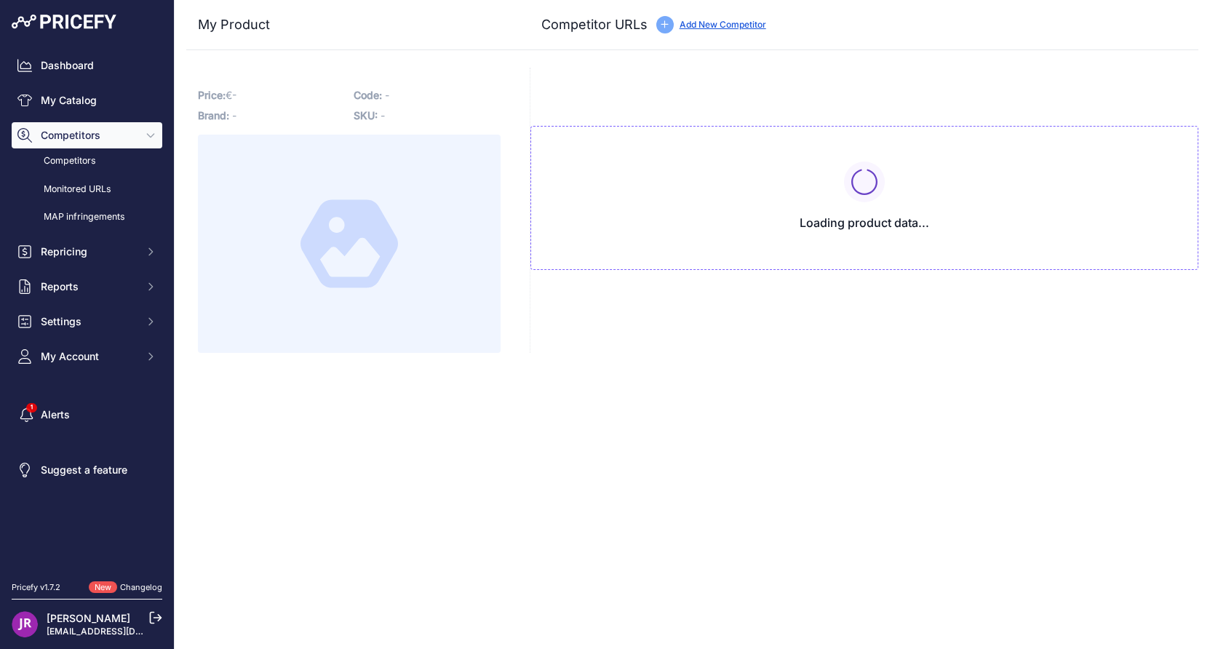
type input "[DOMAIN_NAME][URL][PERSON_NAME]"
type input "[DOMAIN_NAME][URL]"
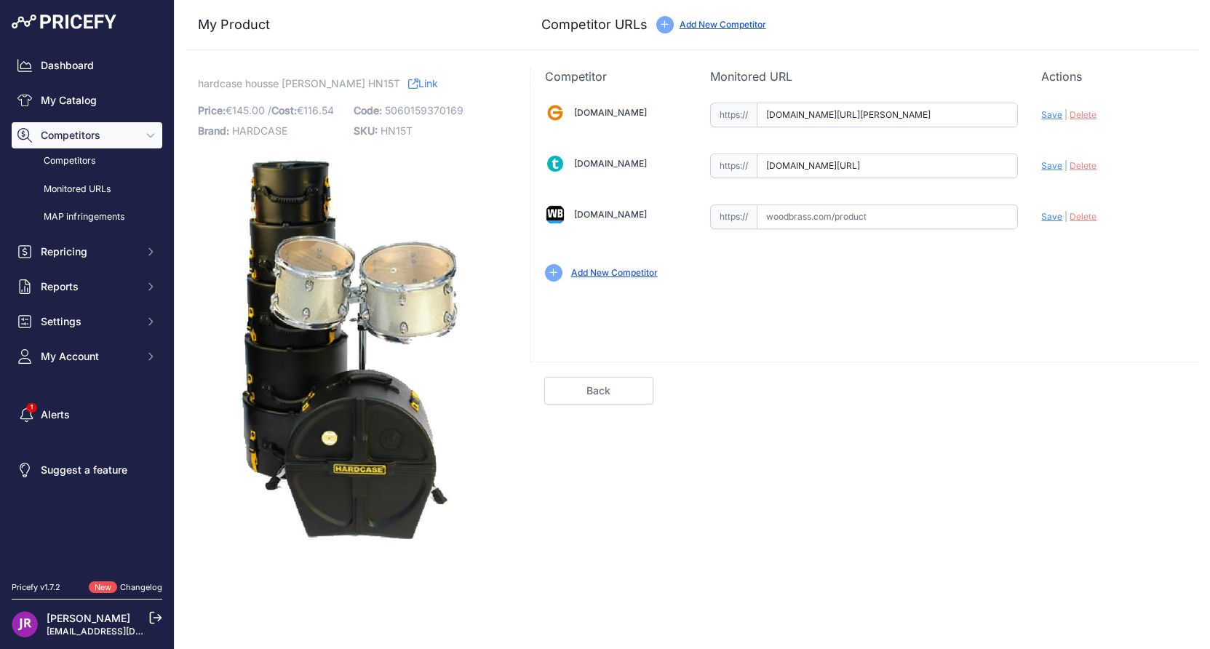
scroll to position [0, 209]
drag, startPoint x: 761, startPoint y: 116, endPoint x: 1090, endPoint y: 120, distance: 329.5
click at [1090, 120] on div "[DOMAIN_NAME] Valid Invalid" at bounding box center [864, 190] width 668 height 211
drag, startPoint x: 767, startPoint y: 167, endPoint x: 1053, endPoint y: 164, distance: 286.6
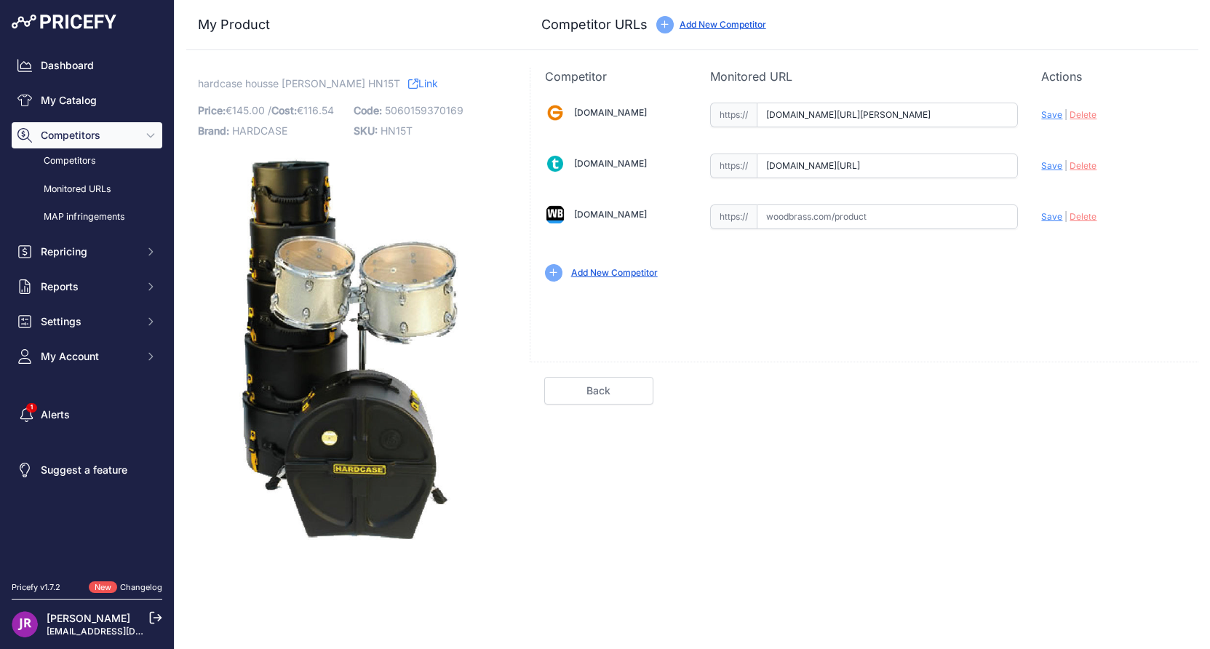
click at [1053, 164] on div "Gear4music.fr Valid Invalid" at bounding box center [864, 190] width 668 height 211
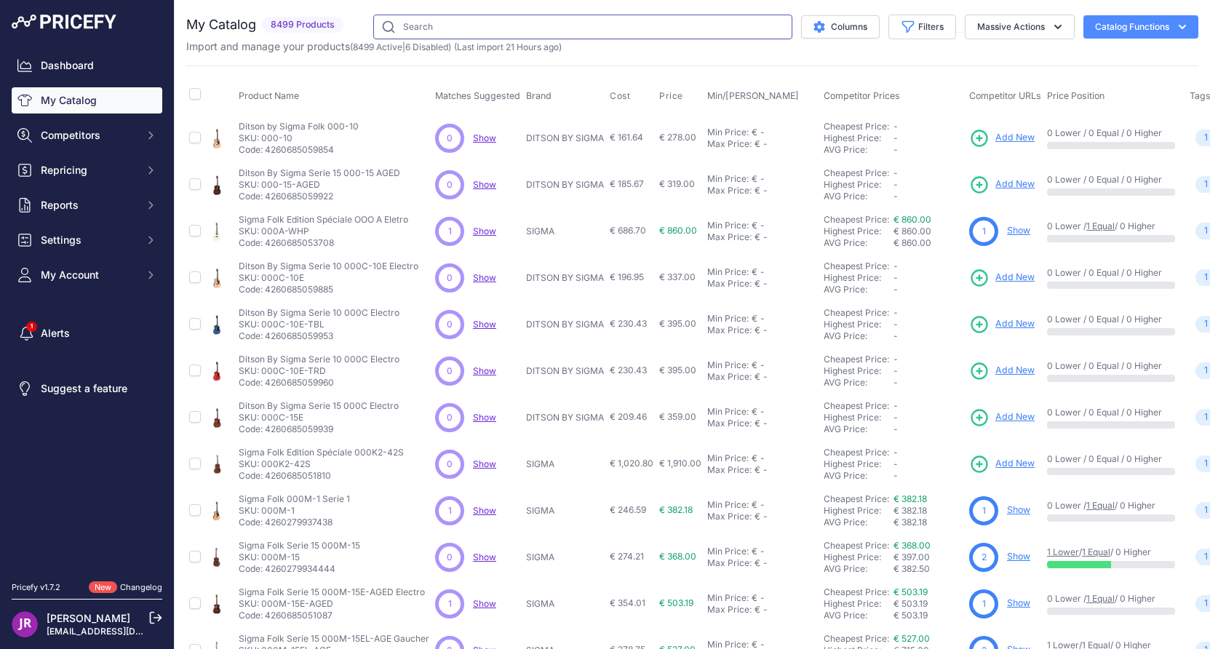
click at [383, 33] on input "text" at bounding box center [582, 27] width 419 height 25
paste input "HN14T"
type input "HN14T"
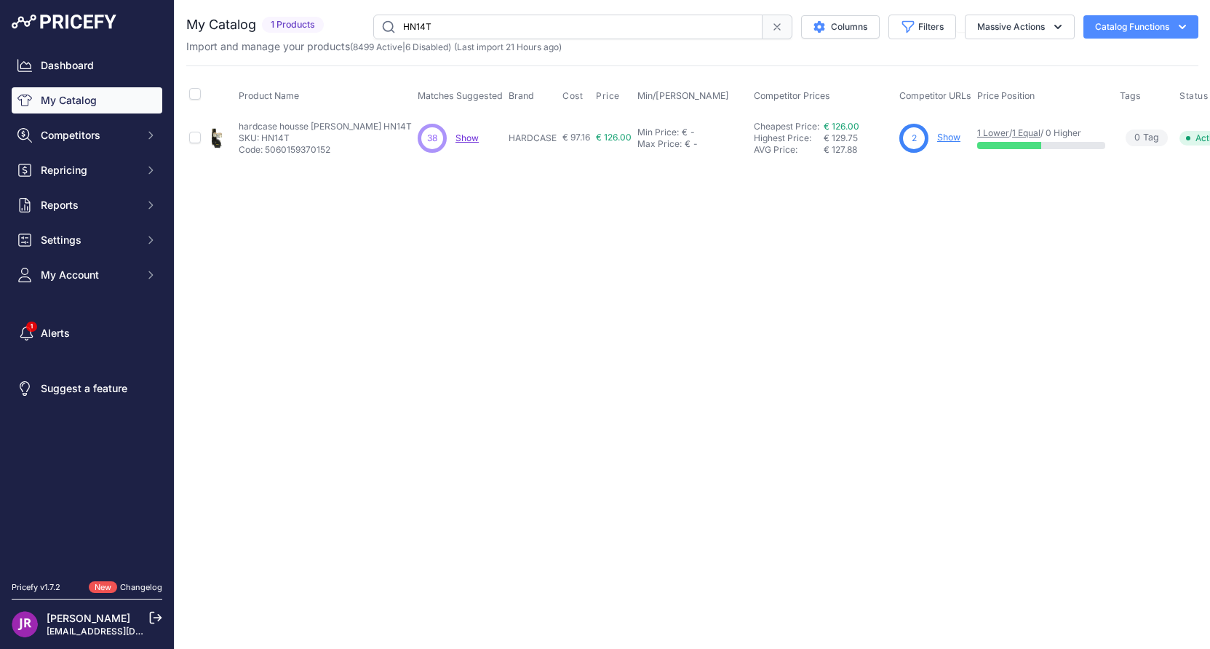
click at [937, 138] on link "Show" at bounding box center [948, 137] width 23 height 11
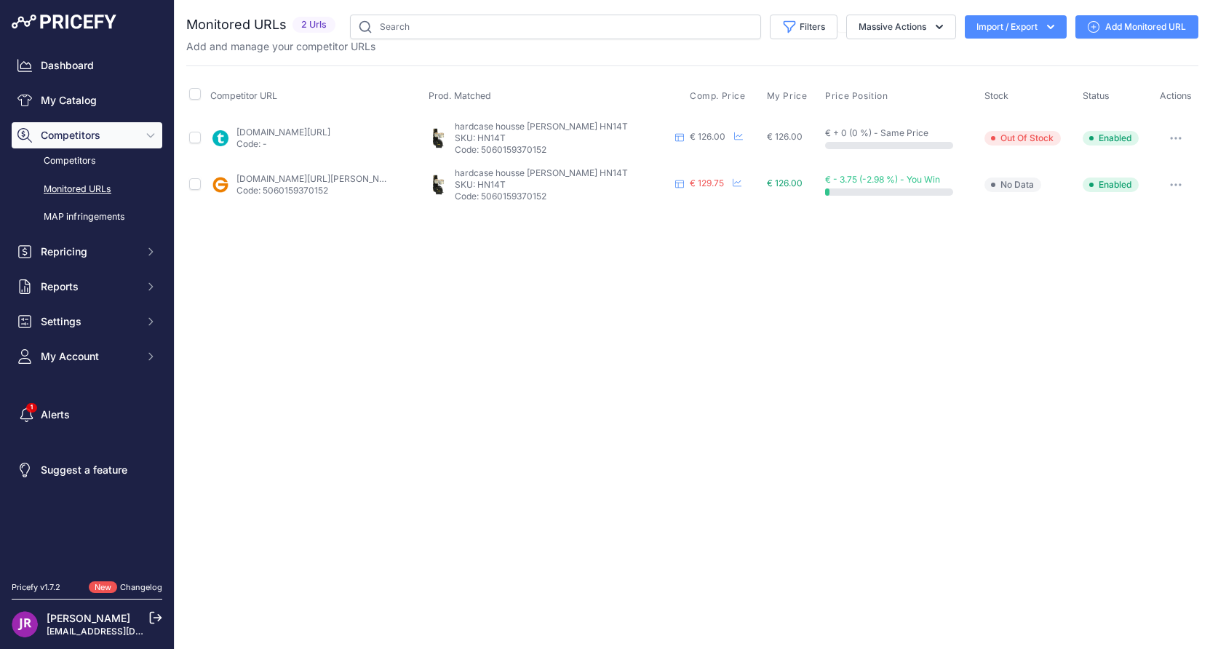
click at [1173, 135] on button "button" at bounding box center [1175, 138] width 29 height 20
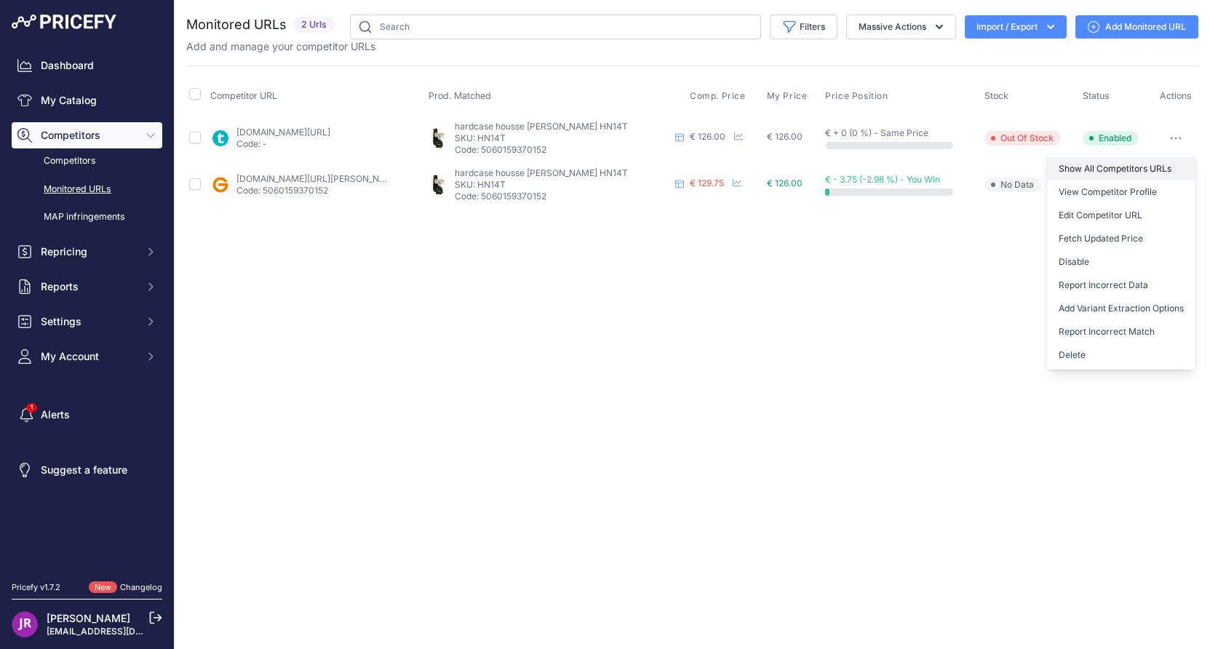
click at [1066, 167] on link "Show All Competitors URLs" at bounding box center [1121, 168] width 148 height 23
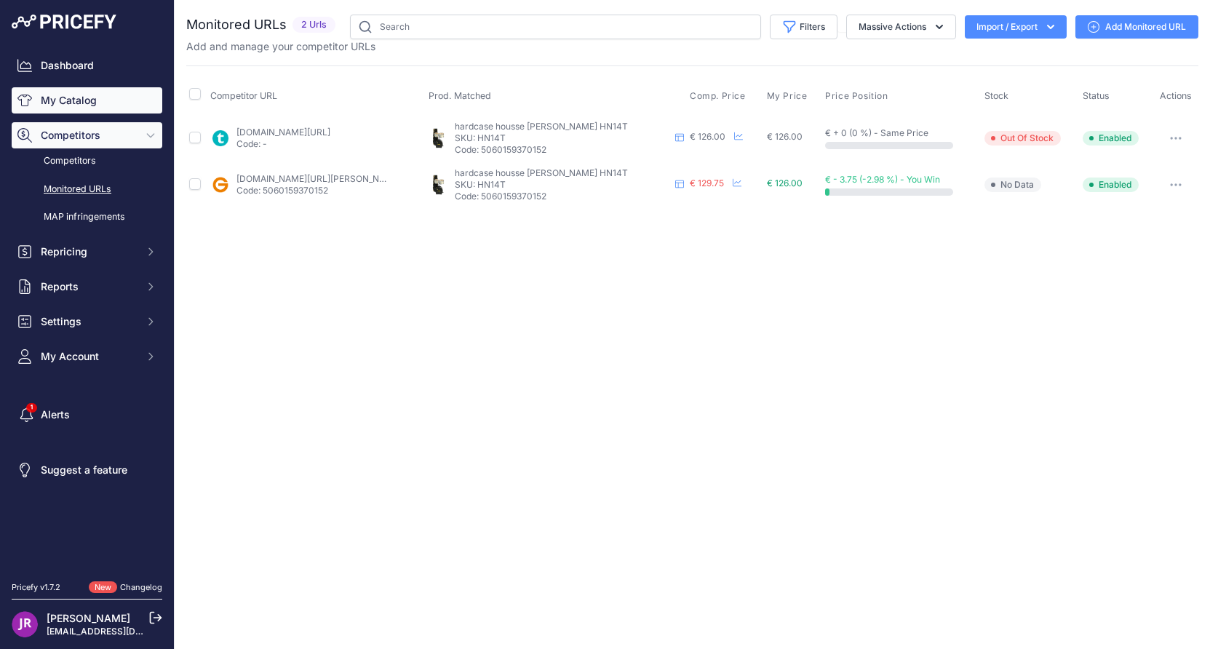
click at [60, 103] on link "My Catalog" at bounding box center [87, 100] width 151 height 26
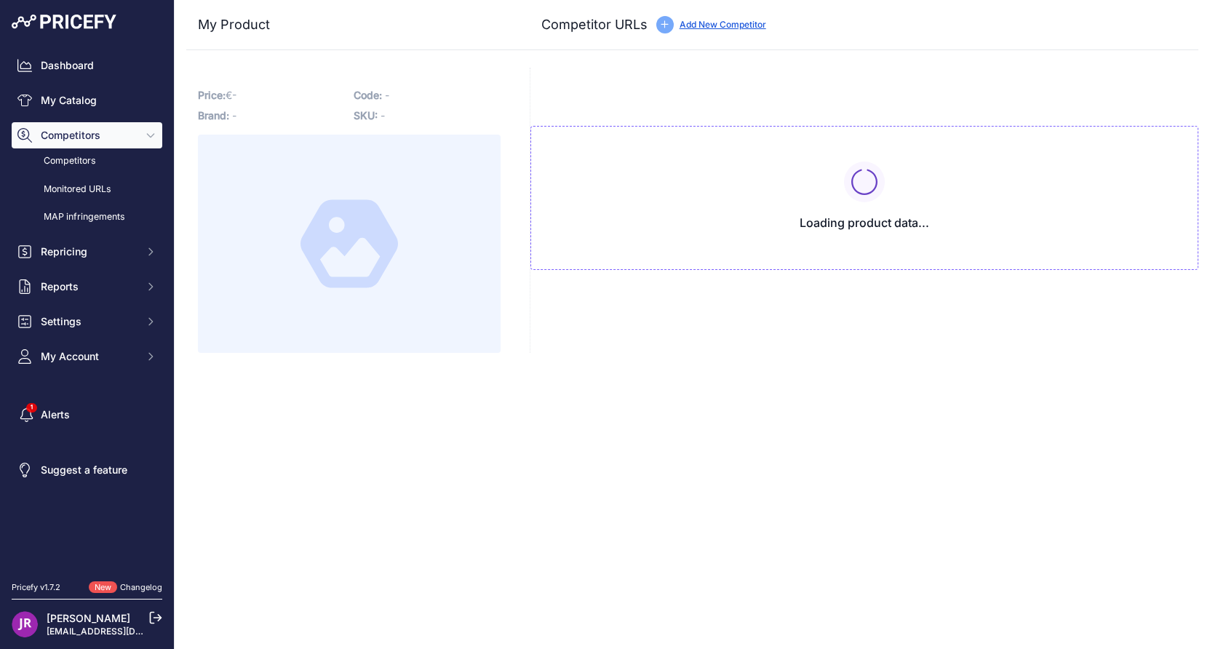
type input "www.gear4music.fr/fr/Batterie-and-Percussion/Hardcase-14-Tom-Case-Black/IXY?pri…"
type input "www.thomann.fr/hardcase_hn14t_tomcase.htm?prirule_jdsnikfkfjsd=9365"
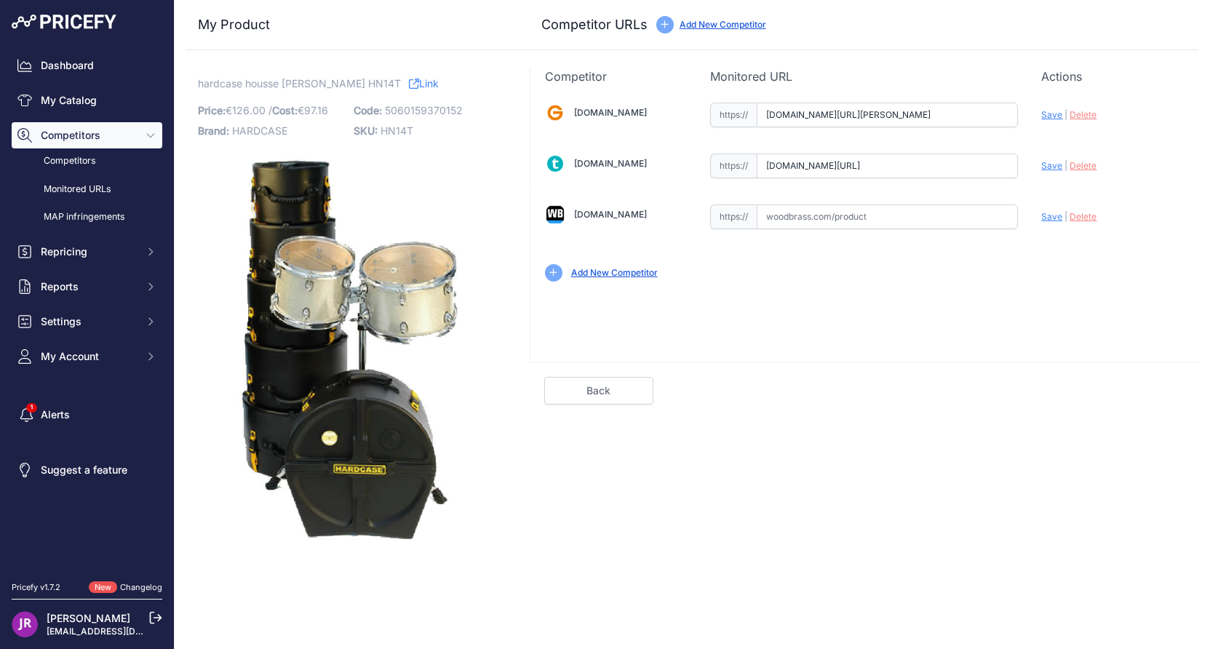
scroll to position [0, 210]
drag, startPoint x: 764, startPoint y: 114, endPoint x: 1055, endPoint y: 112, distance: 290.9
click at [1055, 112] on div "Gear4music.fr Valid Invalid" at bounding box center [864, 190] width 668 height 211
drag, startPoint x: 768, startPoint y: 167, endPoint x: 1050, endPoint y: 176, distance: 281.6
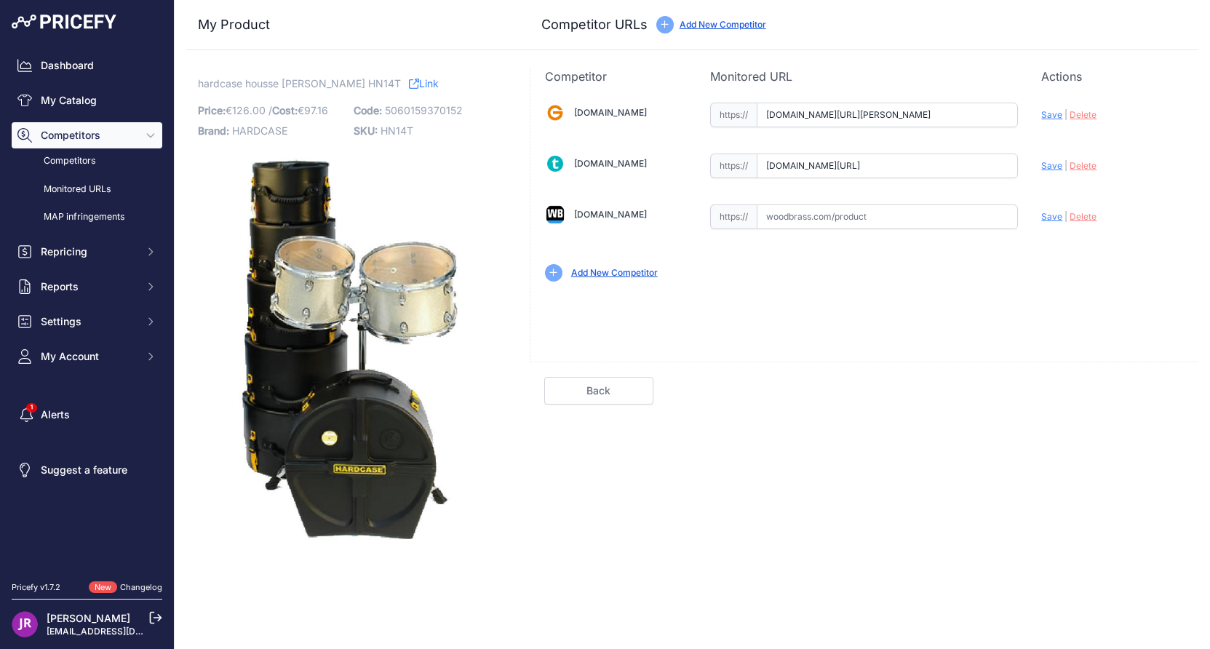
click at [1050, 176] on div "Gear4music.fr Valid Invalid" at bounding box center [864, 190] width 668 height 211
click at [385, 131] on span "HN14T" at bounding box center [396, 130] width 33 height 12
copy span "HN14T"
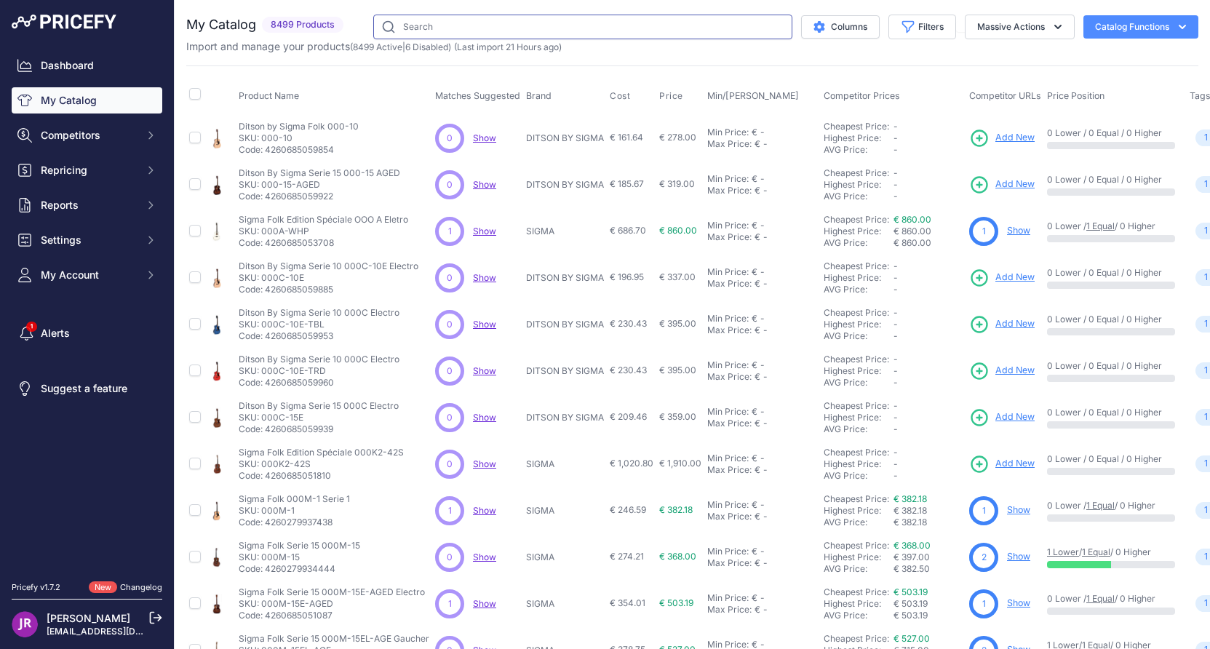
click at [431, 35] on input "text" at bounding box center [582, 27] width 419 height 25
paste input "HN14SDX"
type input "HN14SDX"
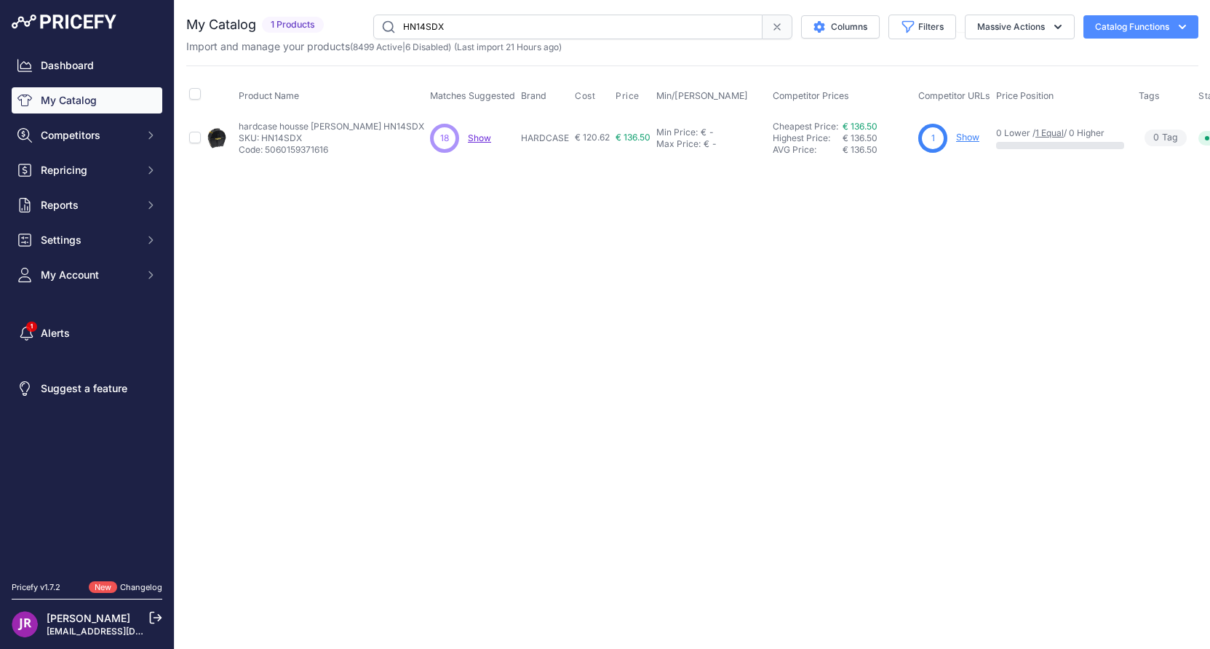
click at [956, 137] on link "Show" at bounding box center [967, 137] width 23 height 11
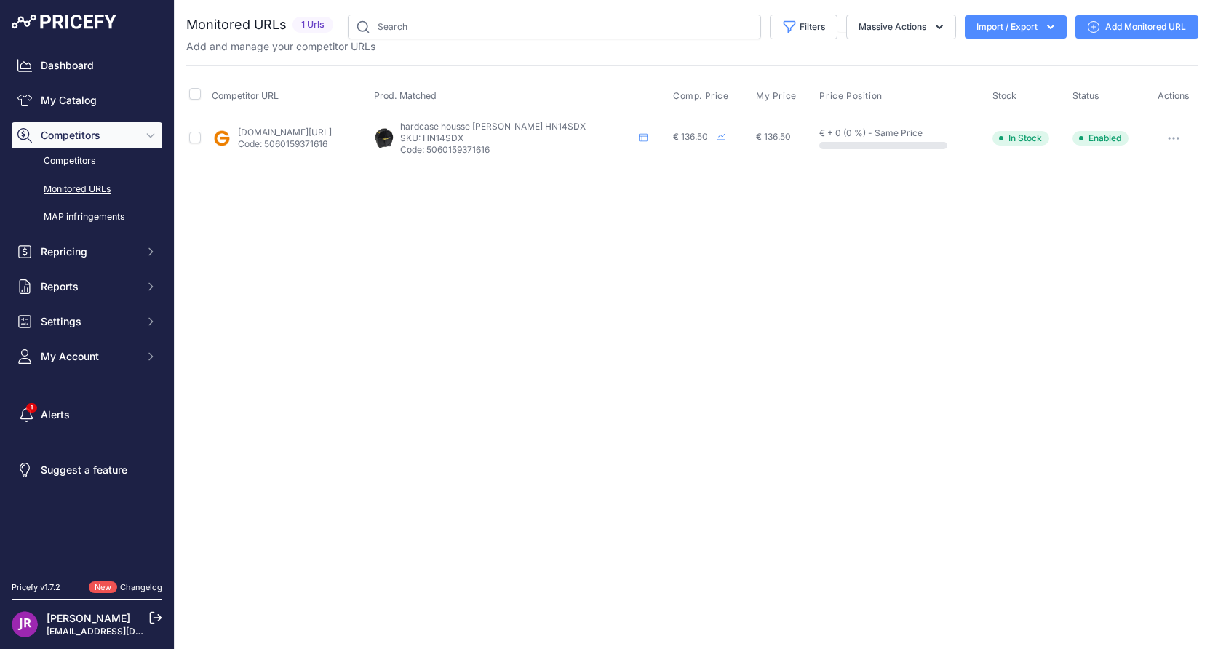
click at [1178, 138] on icon "button" at bounding box center [1173, 138] width 12 height 3
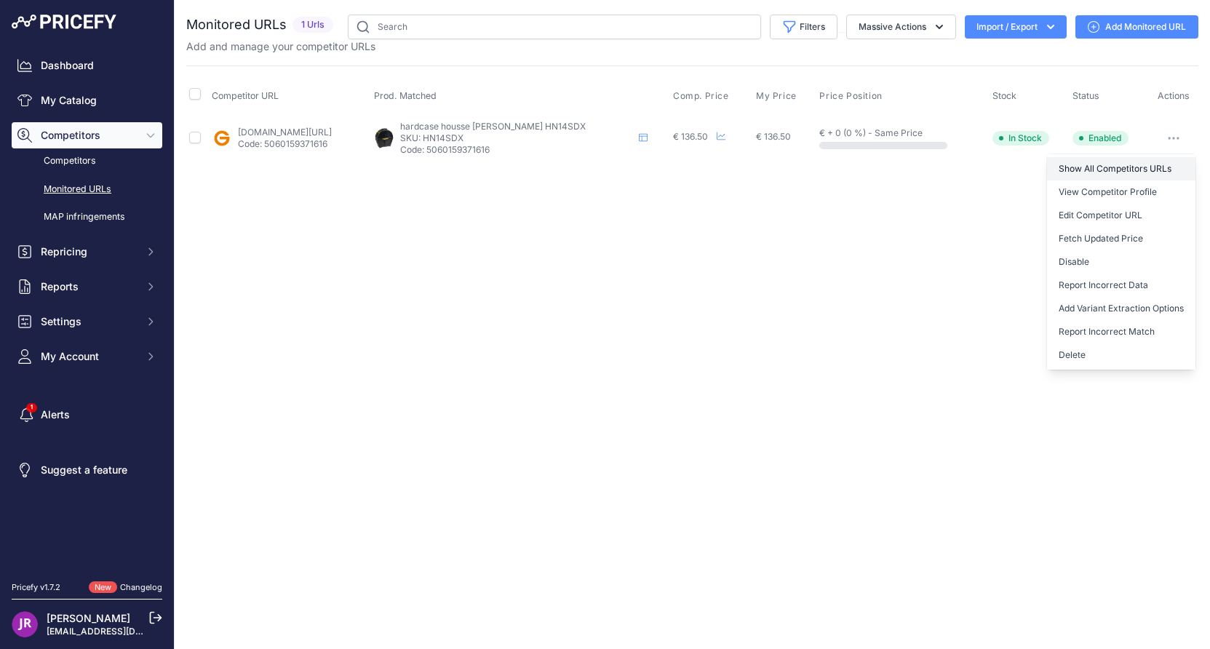
click at [1107, 167] on link "Show All Competitors URLs" at bounding box center [1121, 168] width 148 height 23
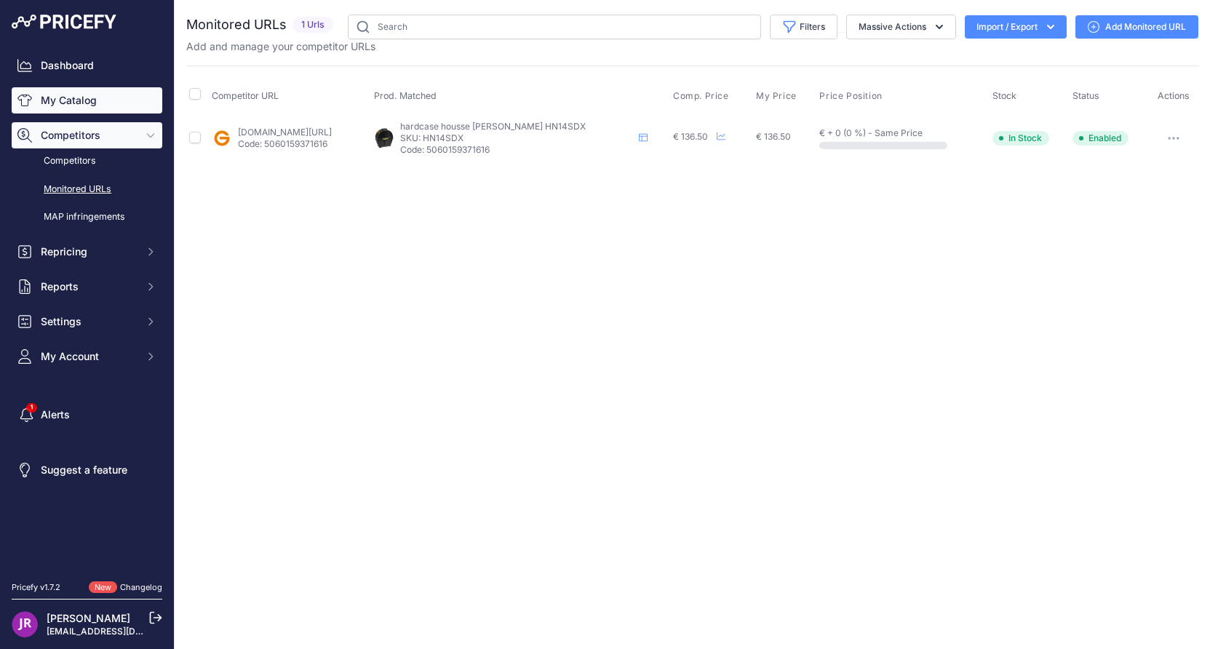
click at [112, 103] on link "My Catalog" at bounding box center [87, 100] width 151 height 26
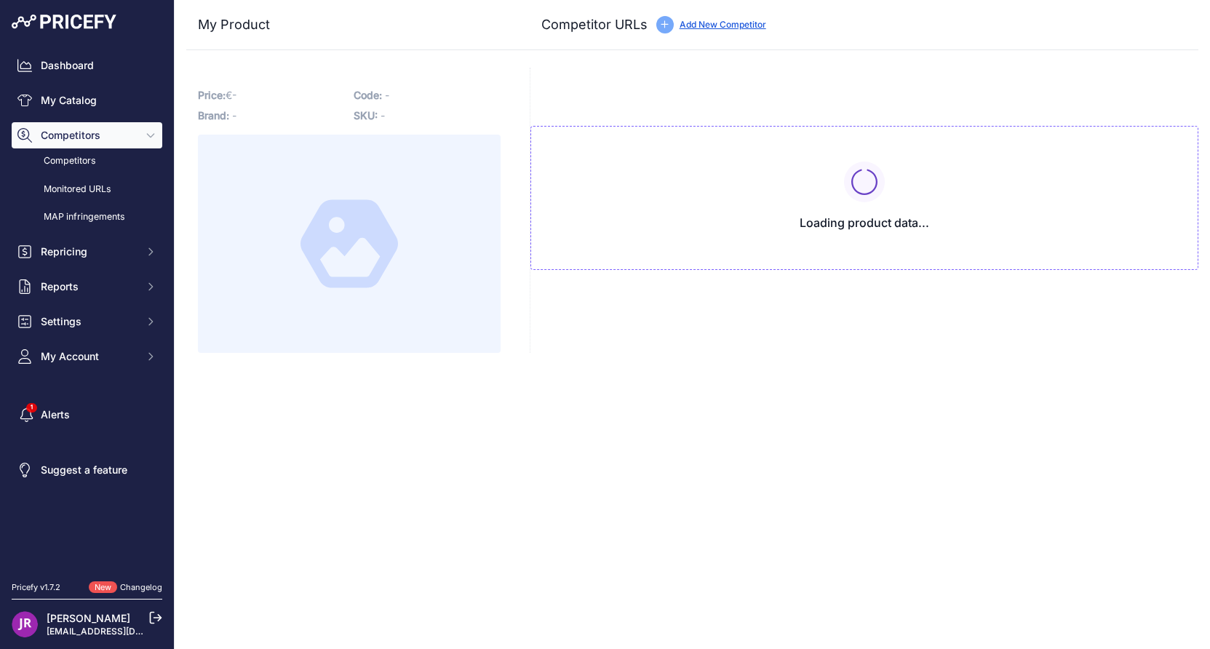
type input "www.gear4music.fr/fr/Batterie-and-Percussion/Hardcase-14-Snare-Drum-Case-with-H…"
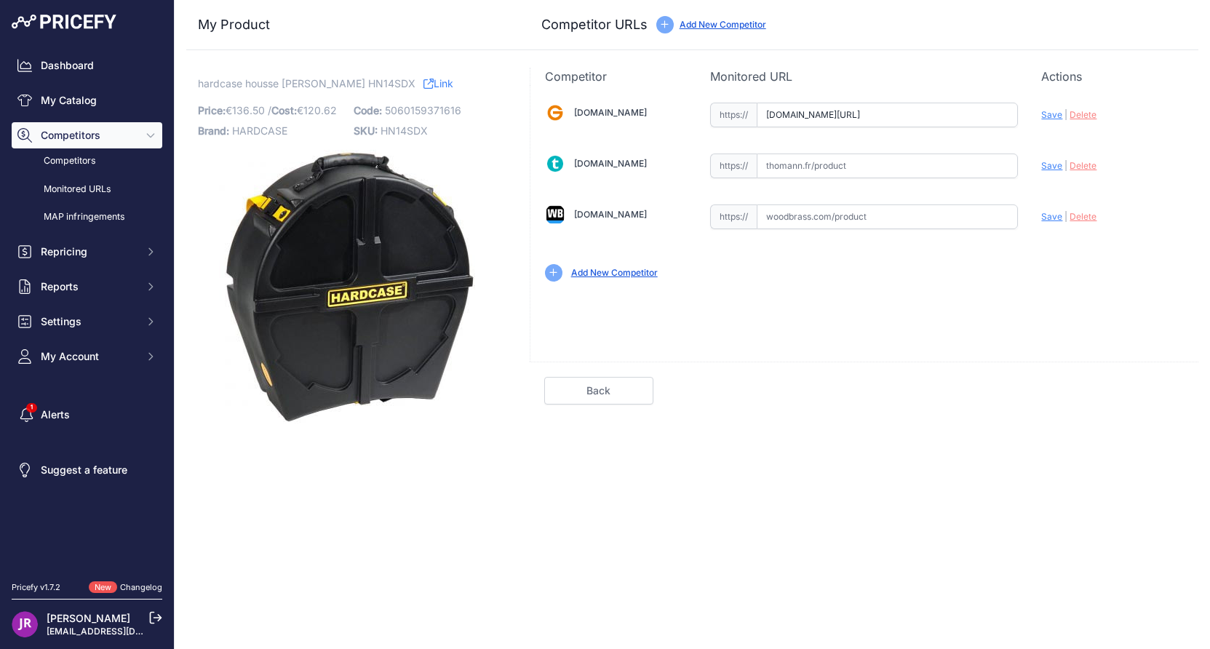
scroll to position [0, 300]
drag, startPoint x: 767, startPoint y: 117, endPoint x: 1096, endPoint y: 116, distance: 329.5
click at [1096, 116] on div "Gear4music.fr Valid Invalid" at bounding box center [864, 190] width 668 height 211
click at [393, 127] on span "HN14SDX" at bounding box center [403, 130] width 47 height 12
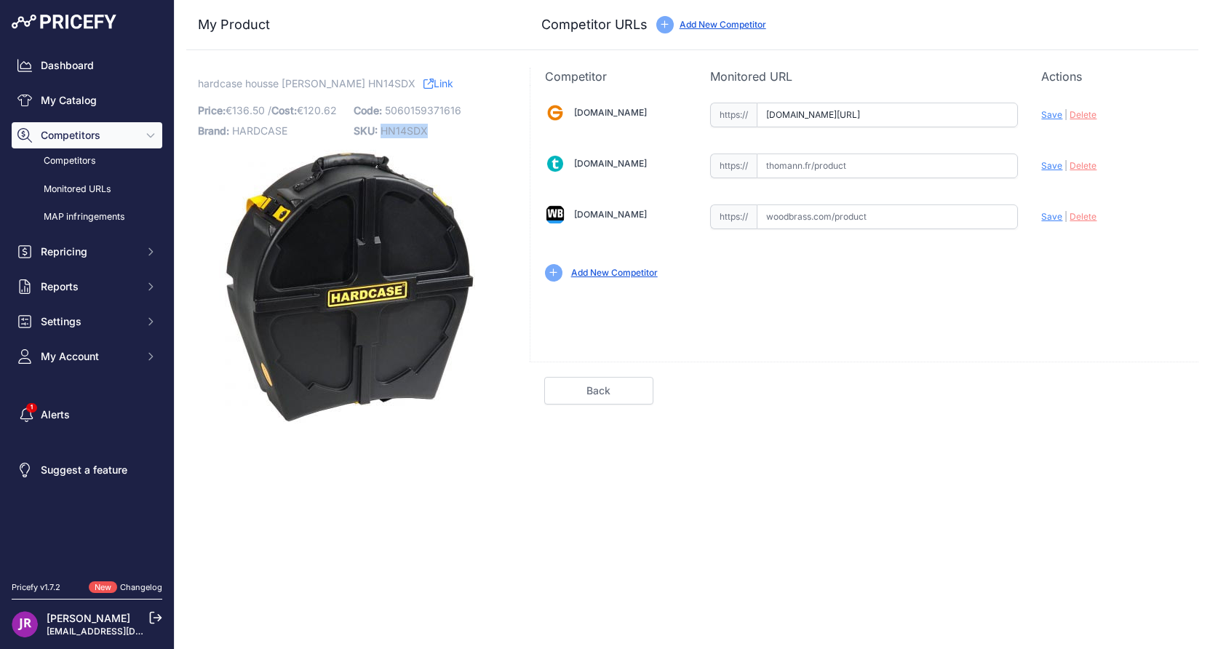
click at [393, 127] on span "HN14SDX" at bounding box center [403, 130] width 47 height 12
copy span "HN14SDX"
click at [784, 165] on input "text" at bounding box center [886, 165] width 261 height 25
paste input "https://www.thomann.fr/hardcase_hn14sdx_deluxe_snare_case.htm"
click at [1050, 168] on span "Save" at bounding box center [1051, 165] width 21 height 11
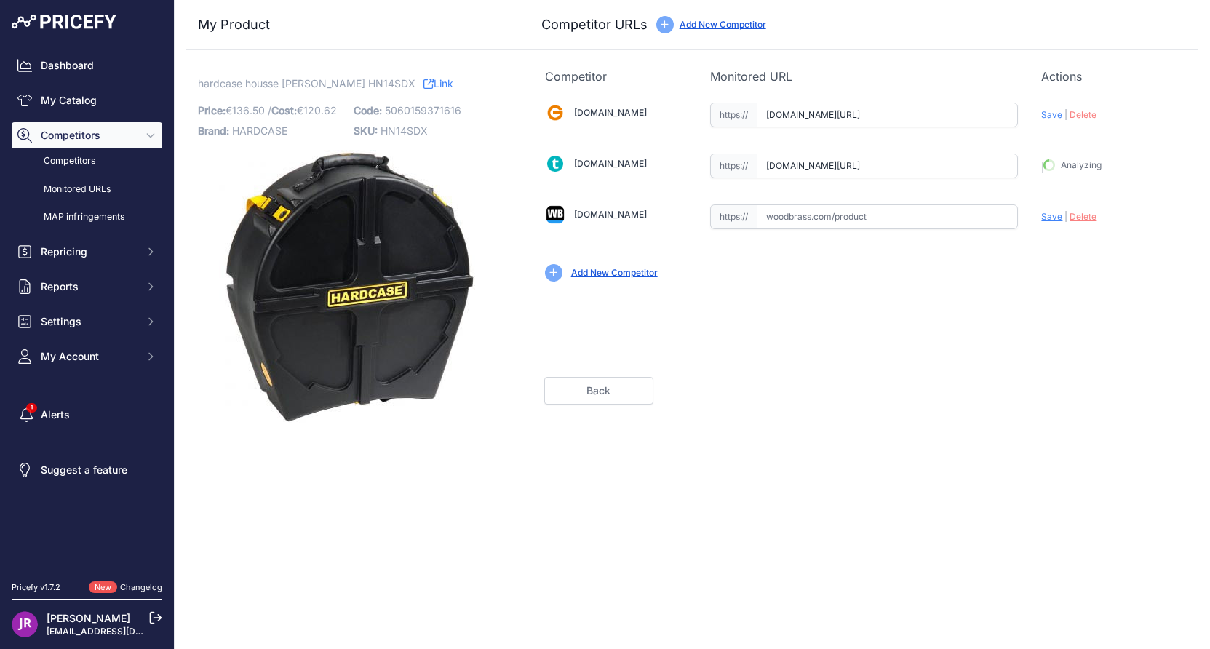
type input "https://www.thomann.fr/hardcase_hn14sdx_deluxe_snare_case.htm?prirule_jdsnikfkf…"
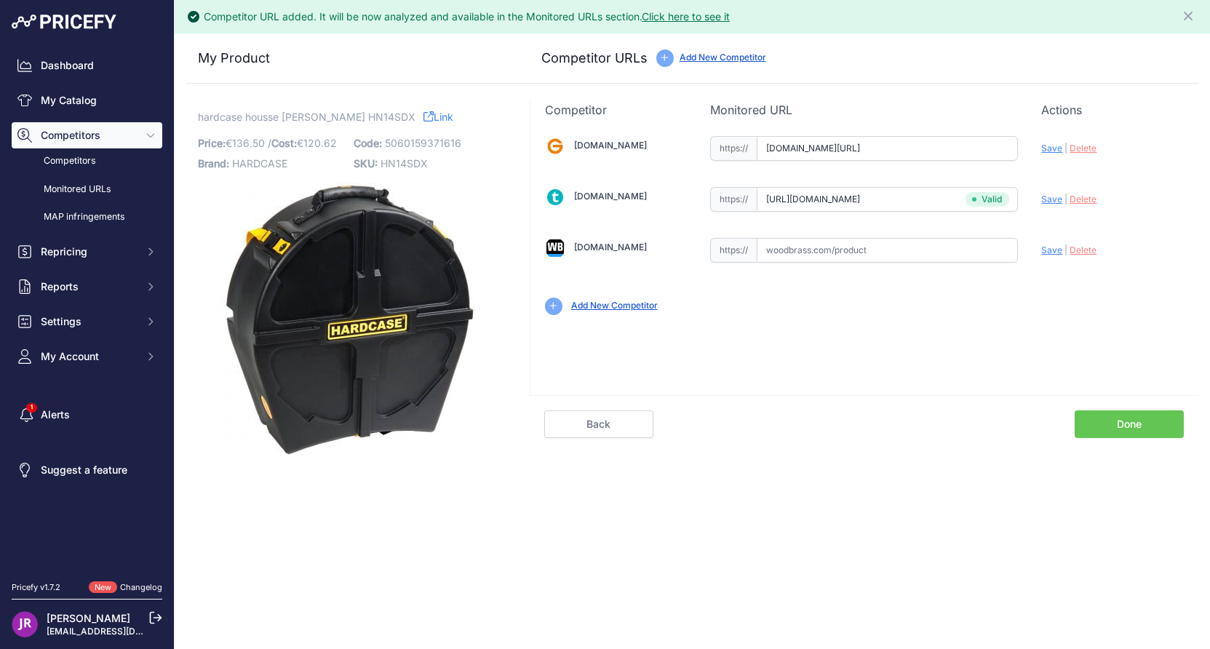
click at [1102, 417] on link "Done" at bounding box center [1128, 424] width 109 height 28
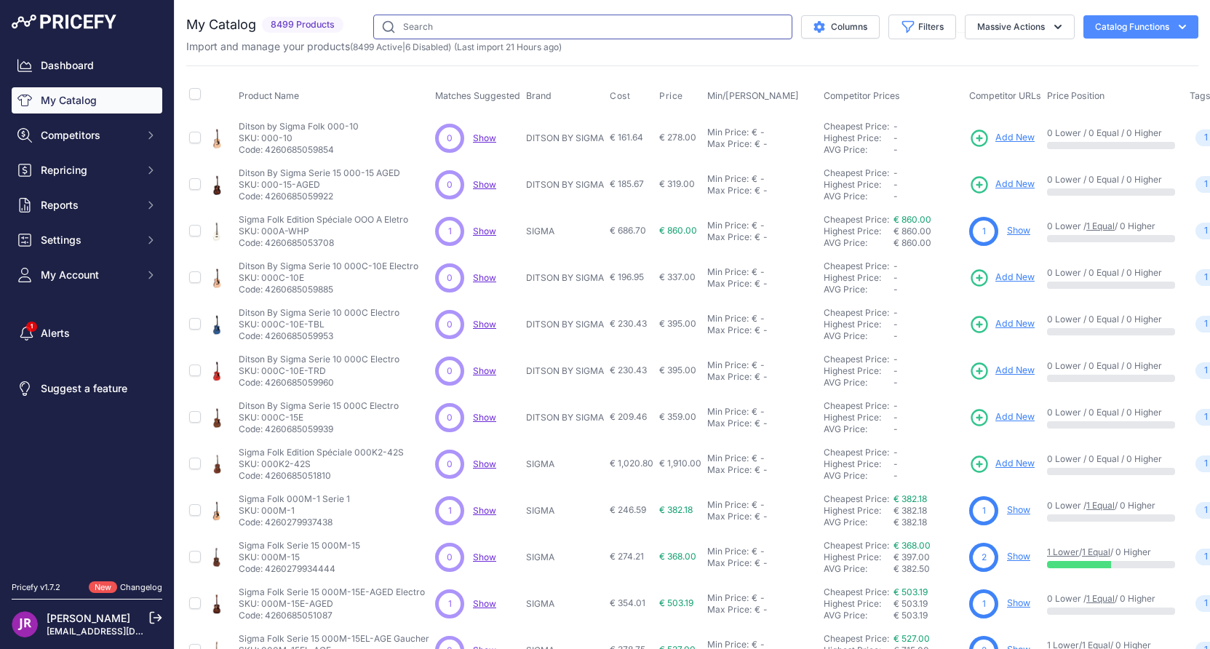
click at [417, 26] on input "text" at bounding box center [582, 27] width 419 height 25
paste input "HN14FT"
type input "HN14FT"
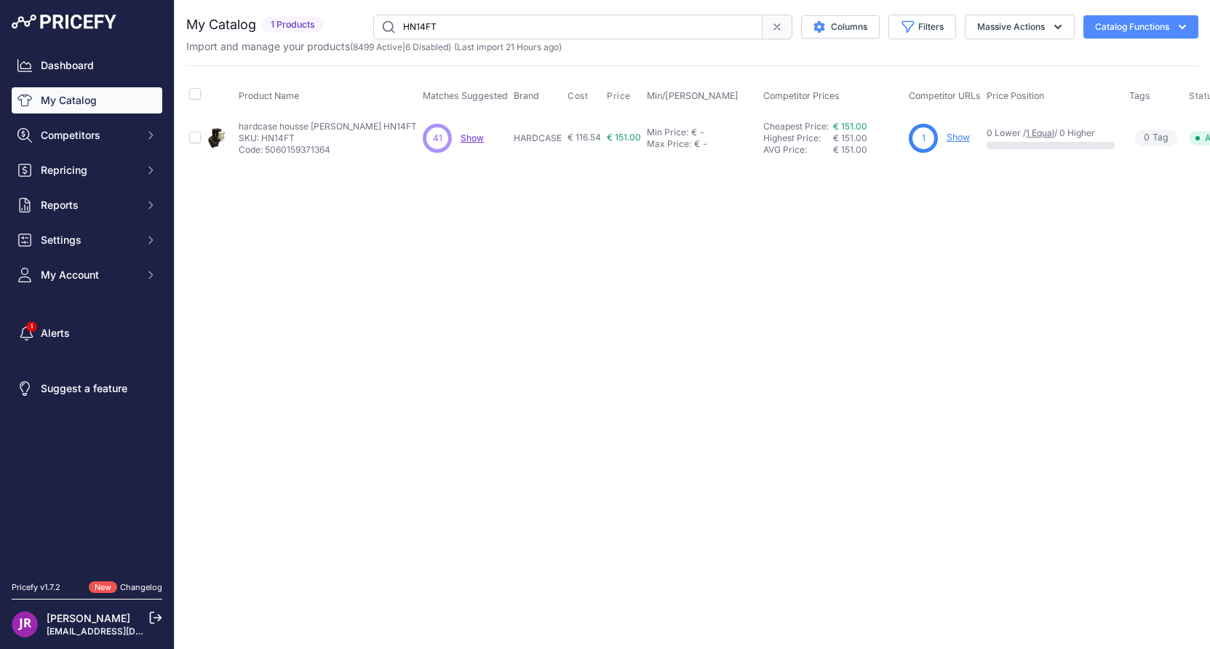
click at [946, 140] on link "Show" at bounding box center [957, 137] width 23 height 11
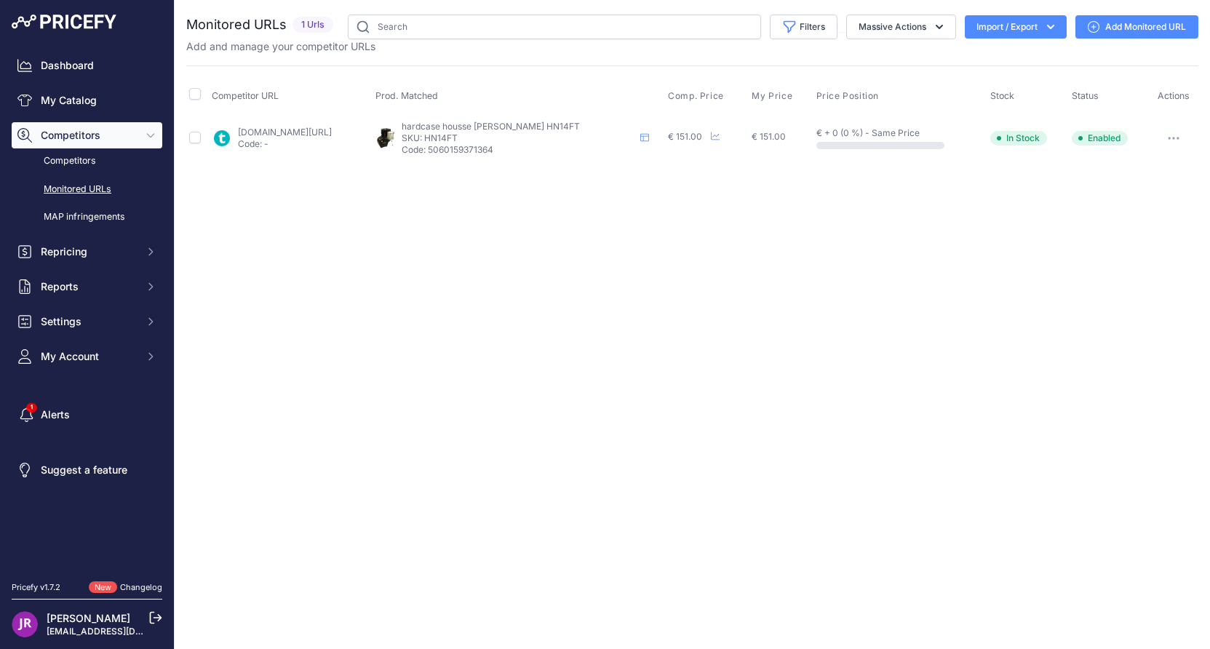
click at [1172, 135] on button "button" at bounding box center [1173, 138] width 29 height 20
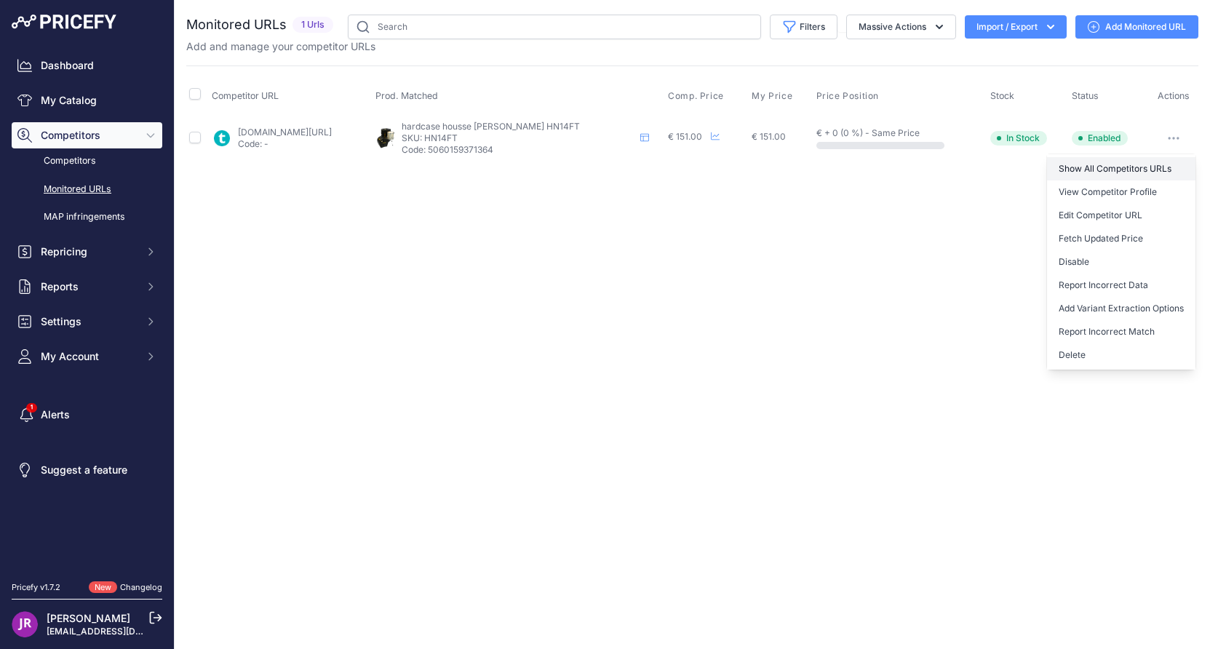
click at [1101, 170] on link "Show All Competitors URLs" at bounding box center [1121, 168] width 148 height 23
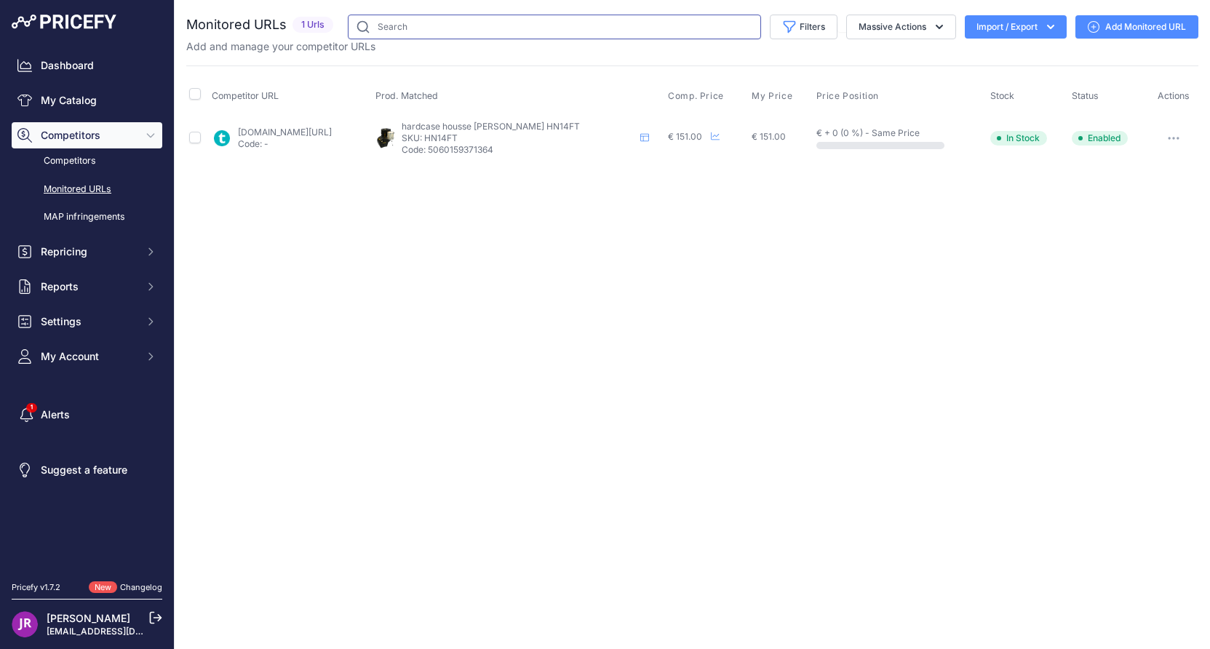
click at [387, 29] on input "text" at bounding box center [554, 27] width 413 height 25
paste input "HN13T"
type input "HN13T"
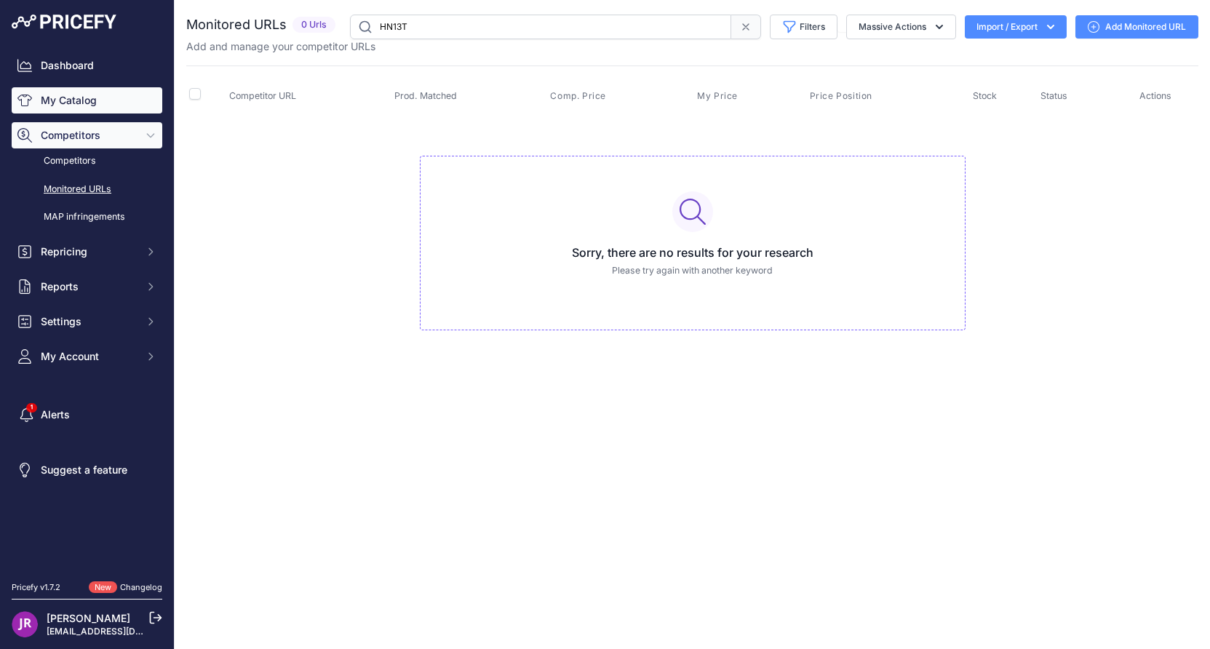
click at [59, 102] on link "My Catalog" at bounding box center [87, 100] width 151 height 26
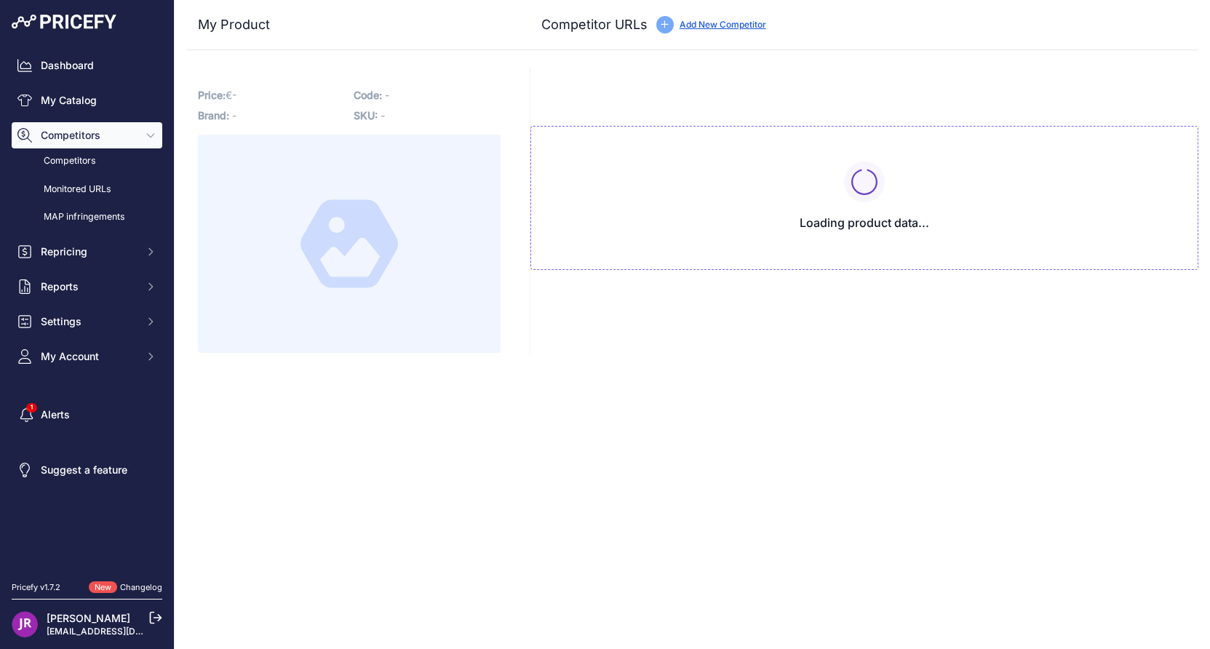
type input "[DOMAIN_NAME][URL]"
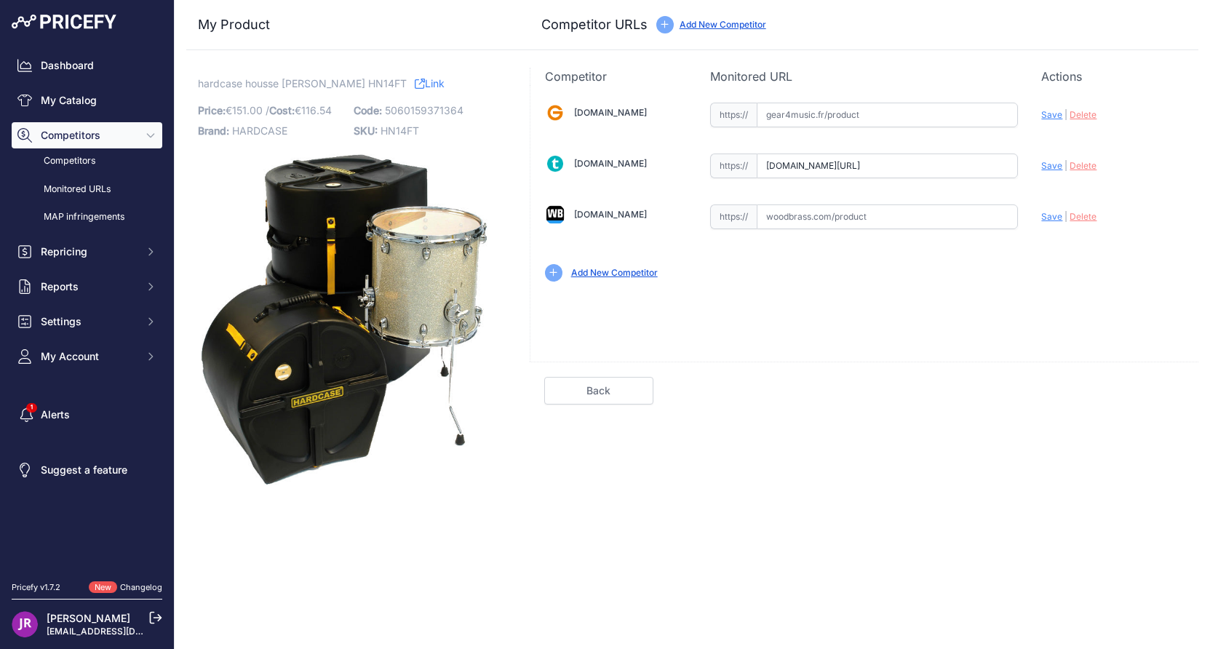
scroll to position [0, 85]
drag, startPoint x: 765, startPoint y: 166, endPoint x: 1041, endPoint y: 175, distance: 275.8
click at [1041, 175] on div "[DOMAIN_NAME] Valid Invalid" at bounding box center [864, 190] width 668 height 211
click at [390, 132] on span "HN14FT" at bounding box center [399, 130] width 39 height 12
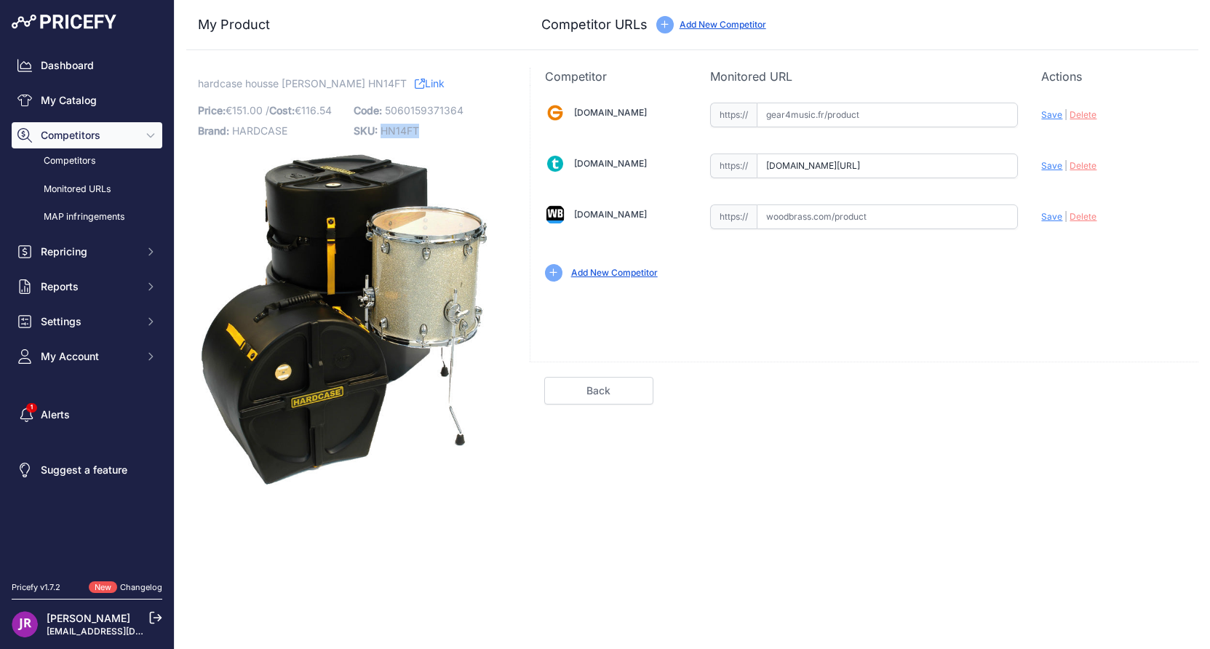
click at [390, 132] on span "HN14FT" at bounding box center [399, 130] width 39 height 12
copy span "HN14FT"
click at [794, 117] on input "text" at bounding box center [886, 115] width 261 height 25
paste input "https://www.gear4music.fr/fr/Batterie-and-Percussion/Hardcase-14-Floor-Tom-Case…"
click at [1050, 117] on span "Save" at bounding box center [1051, 114] width 21 height 11
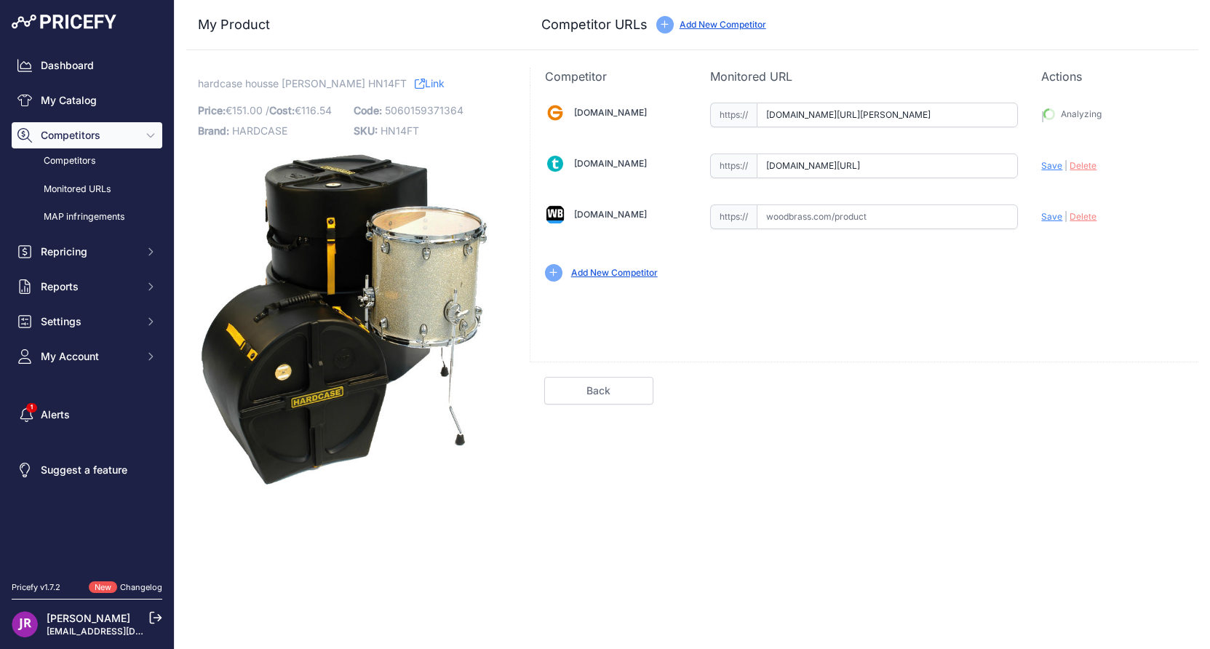
type input "https://www.gear4music.fr/fr/Batterie-and-Percussion/Hardcase-14-Floor-Tom-Case…"
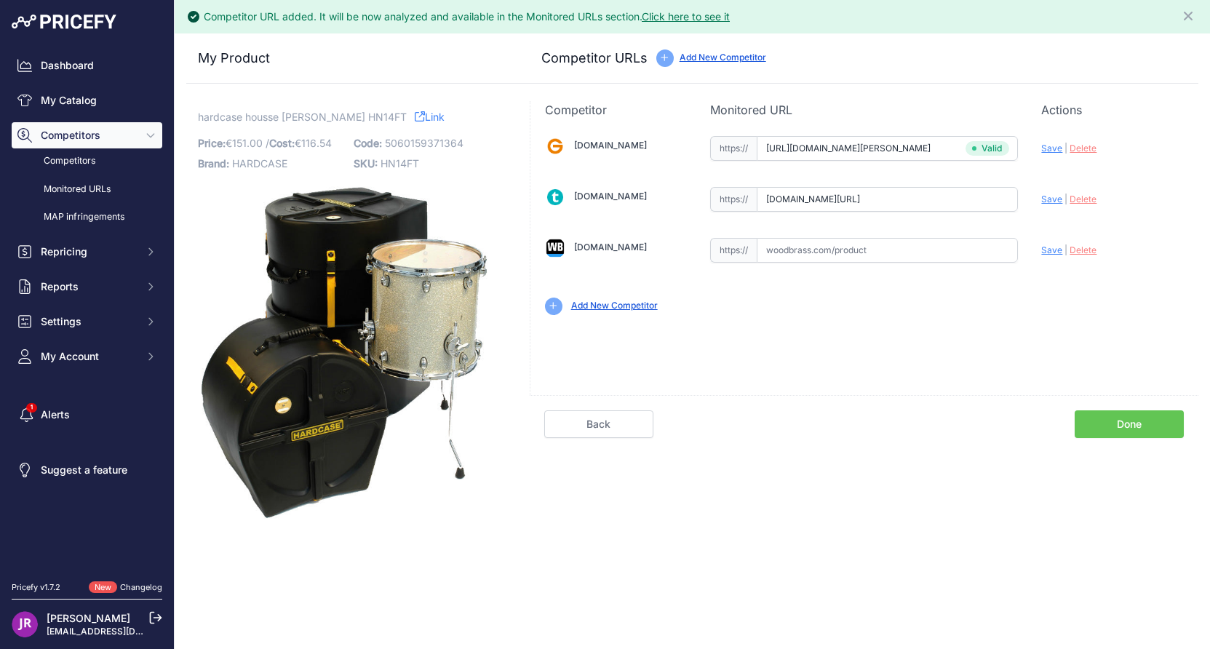
click at [1116, 427] on link "Done" at bounding box center [1128, 424] width 109 height 28
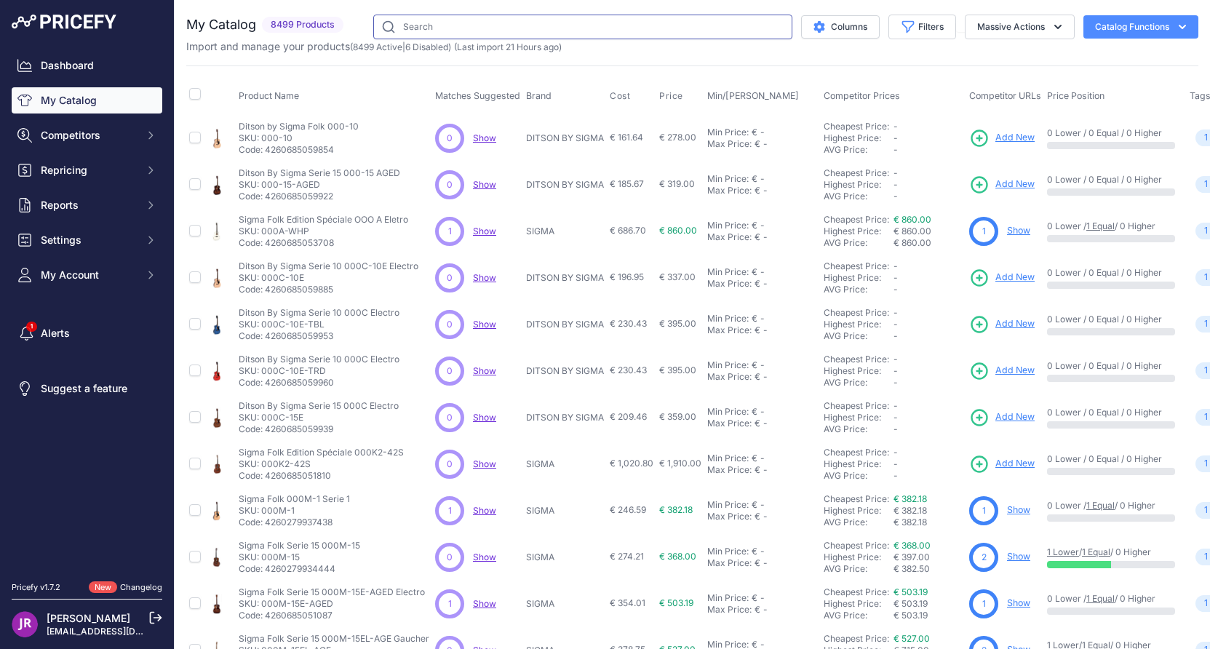
click at [397, 20] on input "text" at bounding box center [582, 27] width 419 height 25
paste input "HN13T"
type input "HN13T"
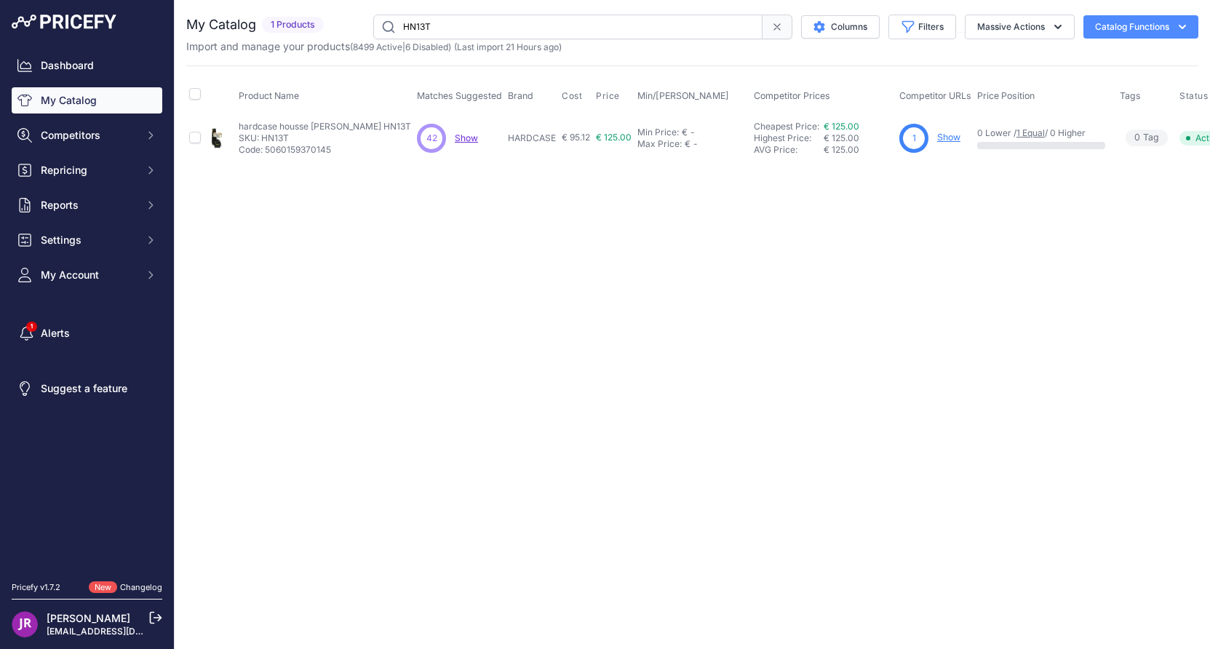
click at [937, 138] on link "Show" at bounding box center [948, 137] width 23 height 11
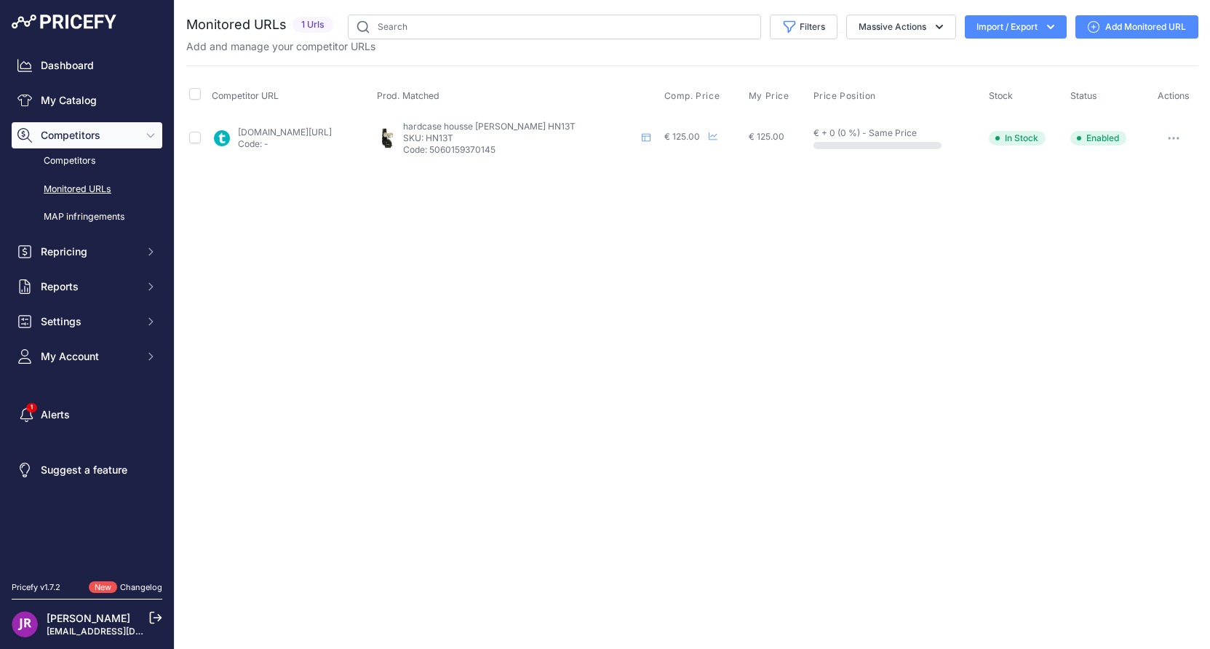
click at [1172, 137] on icon "button" at bounding box center [1173, 138] width 12 height 3
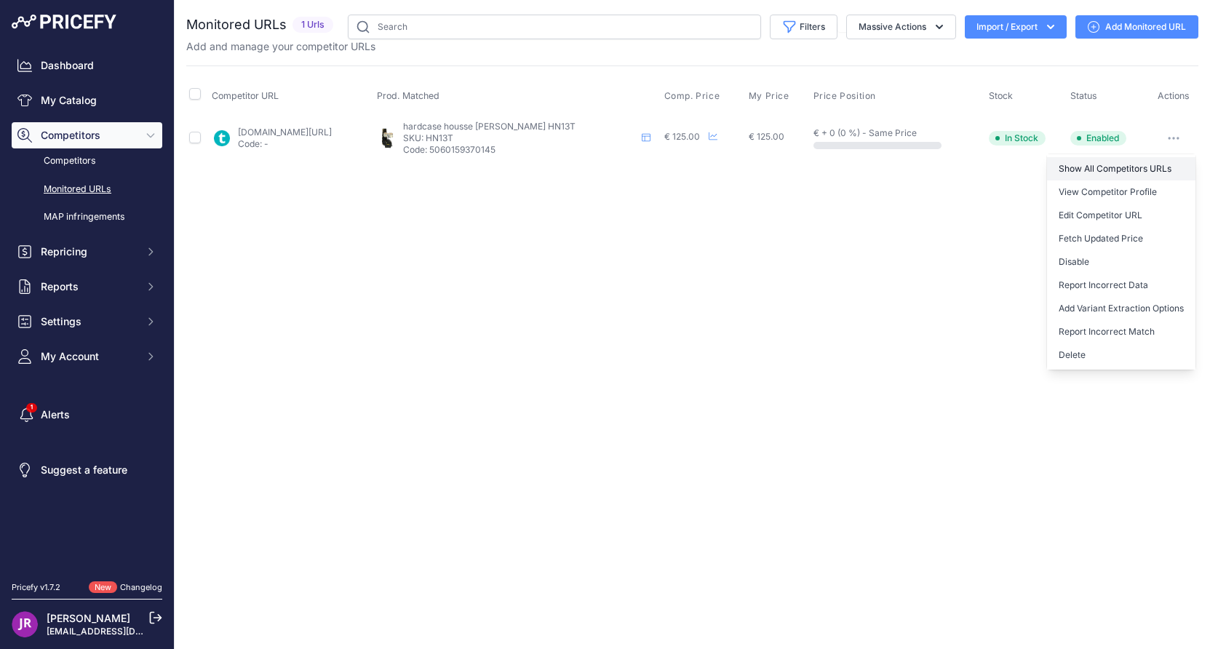
click at [1118, 168] on link "Show All Competitors URLs" at bounding box center [1121, 168] width 148 height 23
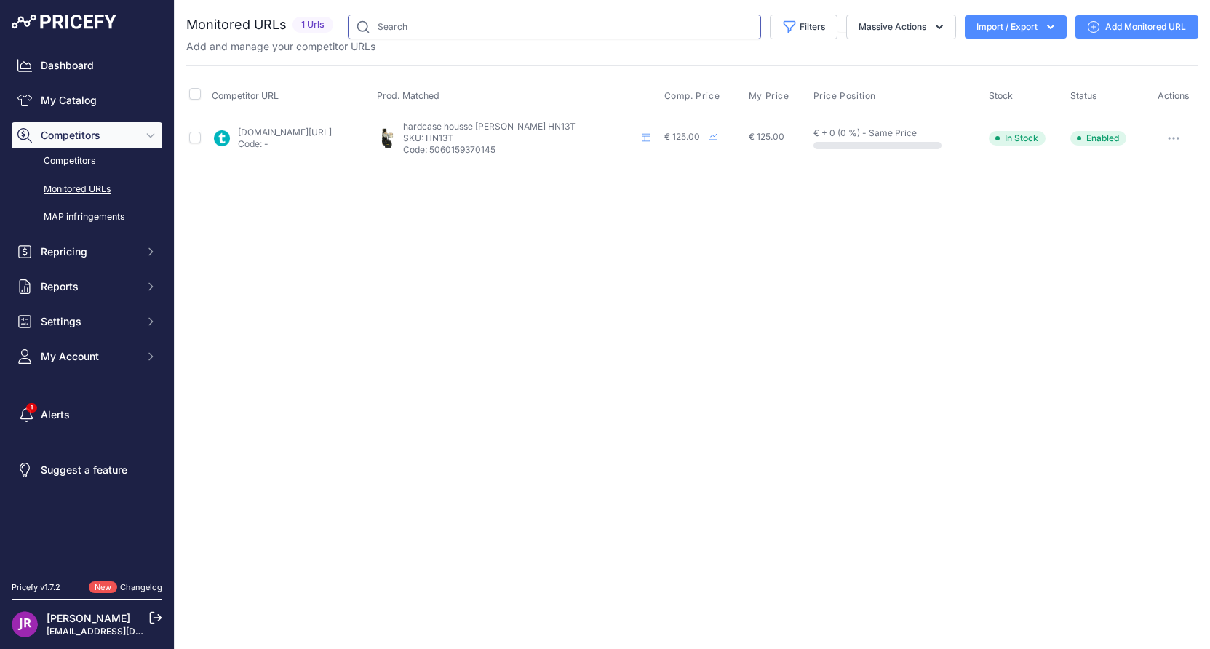
click at [390, 28] on input "text" at bounding box center [554, 27] width 413 height 25
paste input "HN13-14C"
type input "HN13-14C"
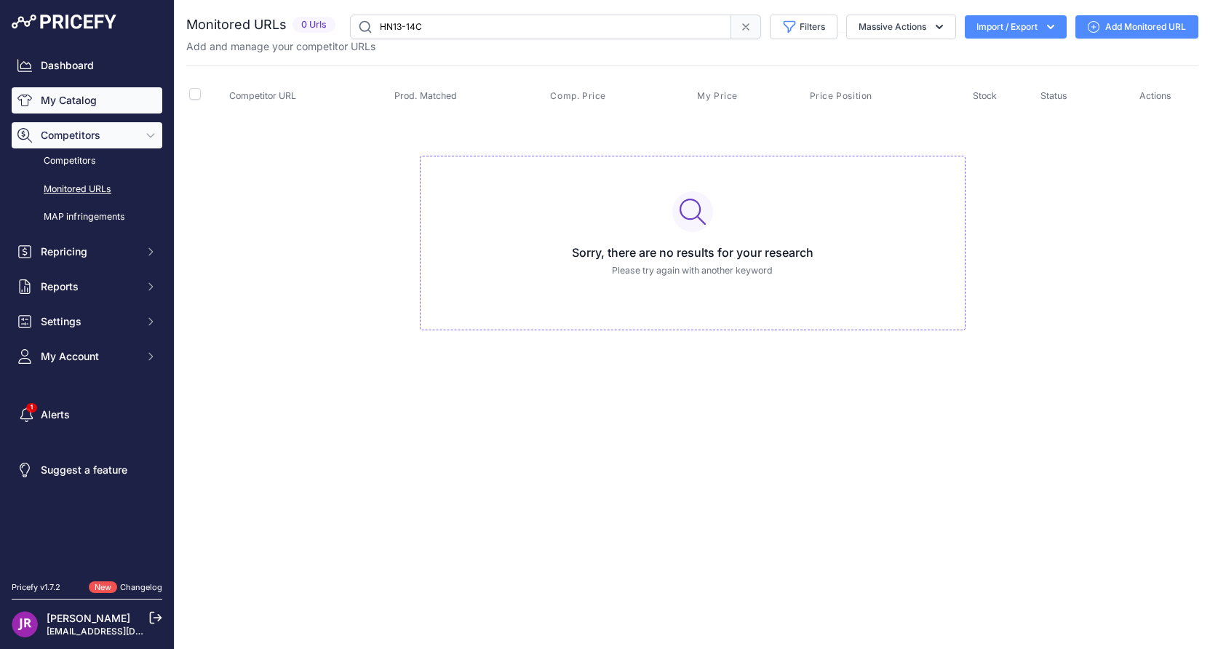
click at [89, 101] on link "My Catalog" at bounding box center [87, 100] width 151 height 26
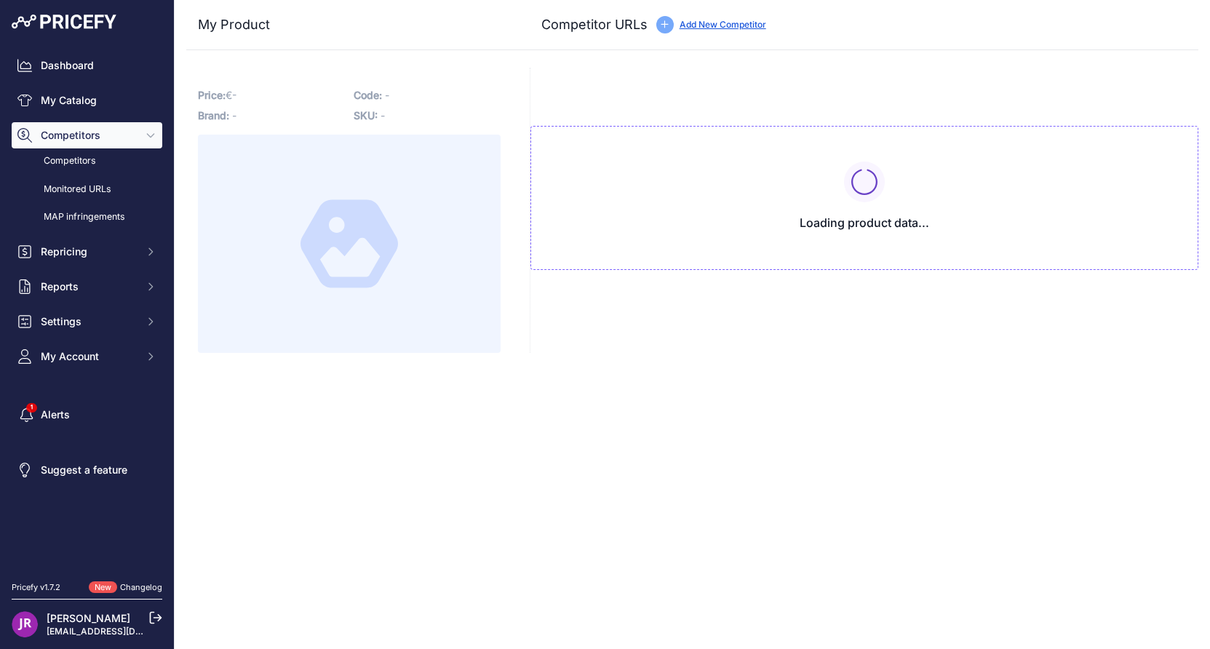
type input "[DOMAIN_NAME][URL]"
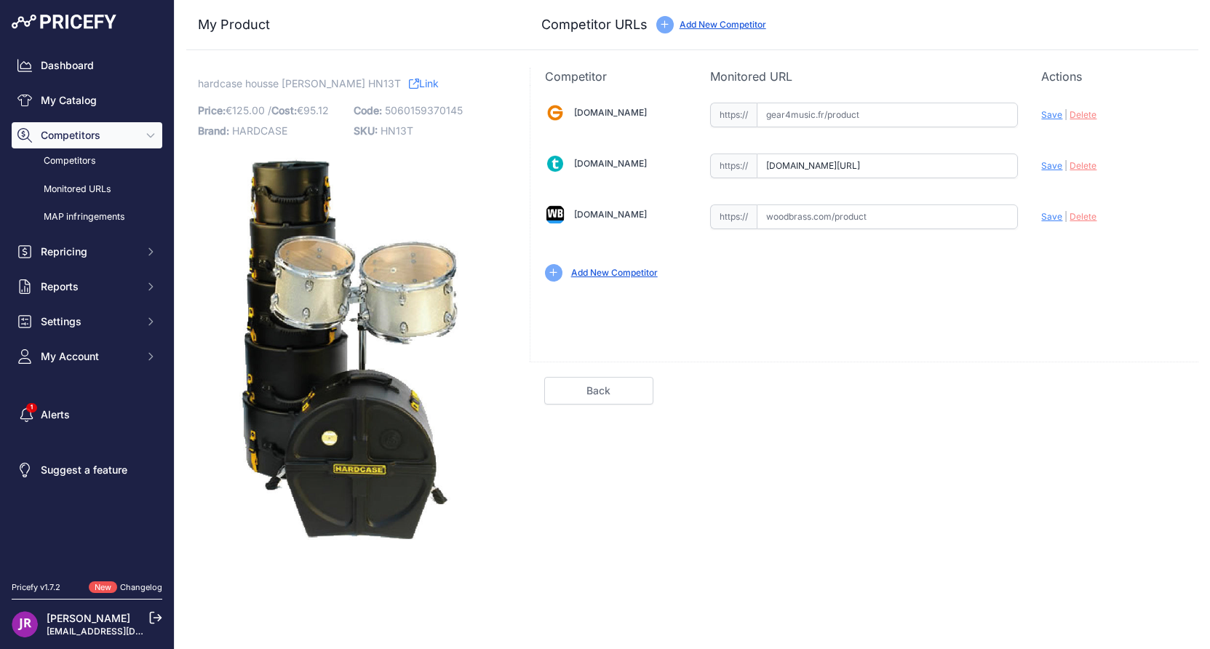
scroll to position [0, 63]
drag, startPoint x: 762, startPoint y: 166, endPoint x: 1047, endPoint y: 169, distance: 285.1
click at [1047, 169] on div "[DOMAIN_NAME] Valid Invalid" at bounding box center [864, 190] width 668 height 211
click at [386, 132] on span "HN13T" at bounding box center [396, 130] width 33 height 12
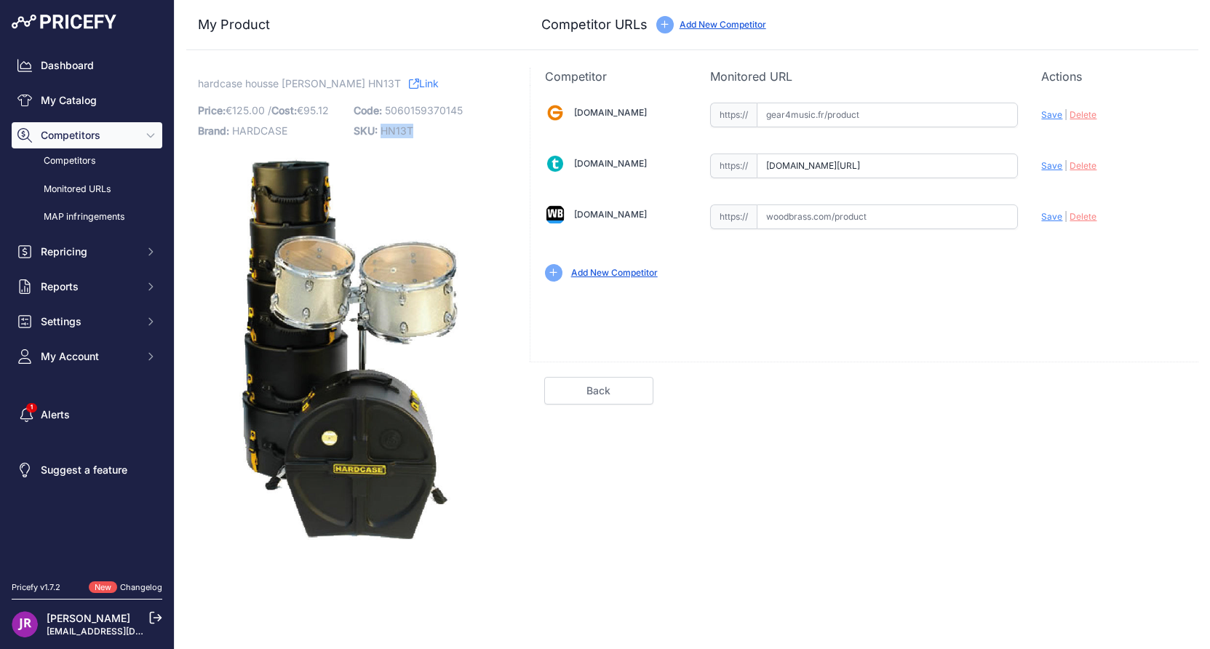
click at [386, 132] on span "HN13T" at bounding box center [396, 130] width 33 height 12
copy span "HN13T"
click at [777, 119] on input "text" at bounding box center [886, 115] width 261 height 25
paste input "[URL][DOMAIN_NAME][PERSON_NAME]"
click at [1047, 116] on span "Save" at bounding box center [1051, 114] width 21 height 11
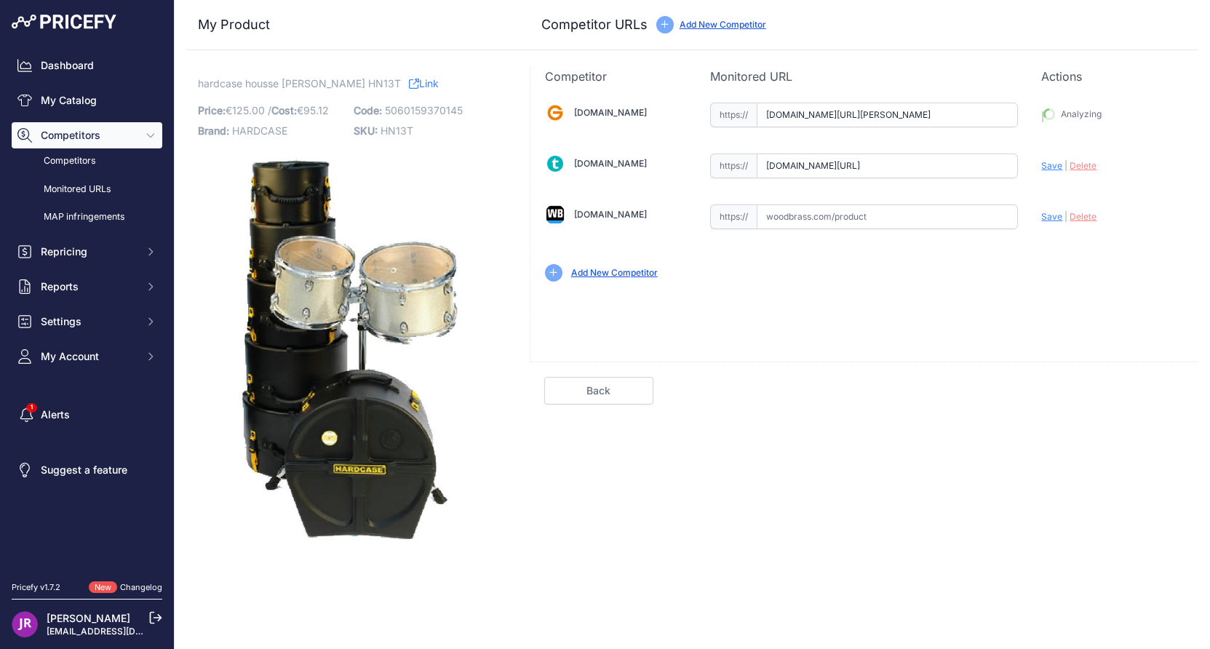
type input "[URL][DOMAIN_NAME][PERSON_NAME]"
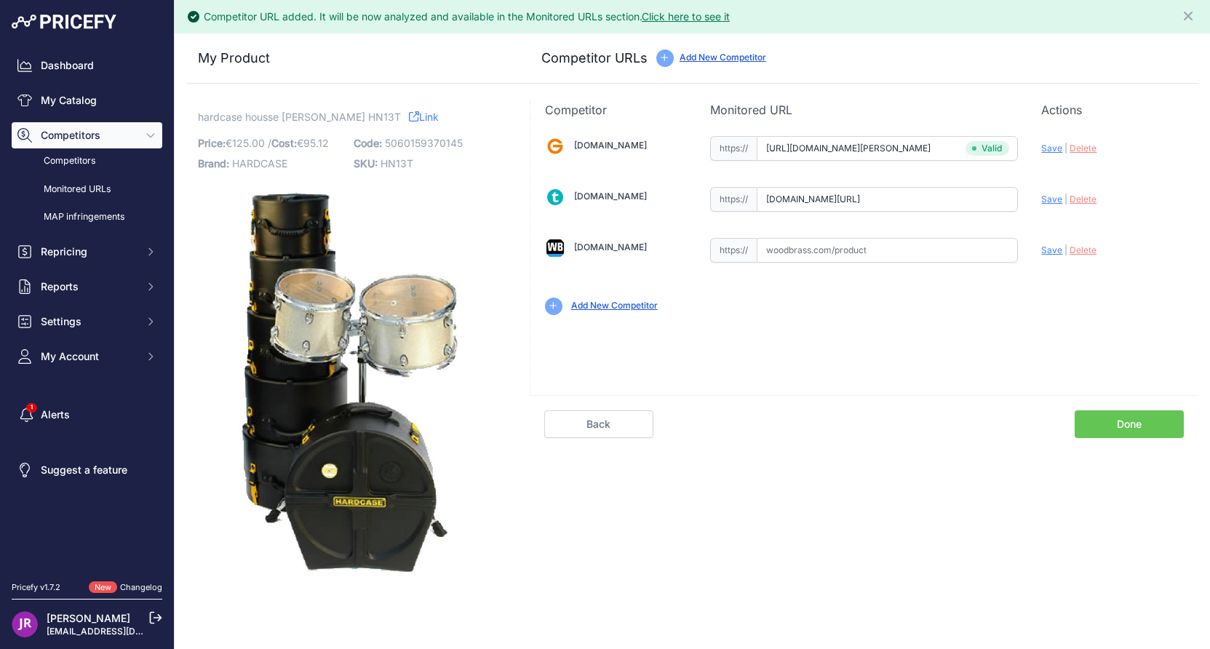
click at [1086, 420] on link "Done" at bounding box center [1128, 424] width 109 height 28
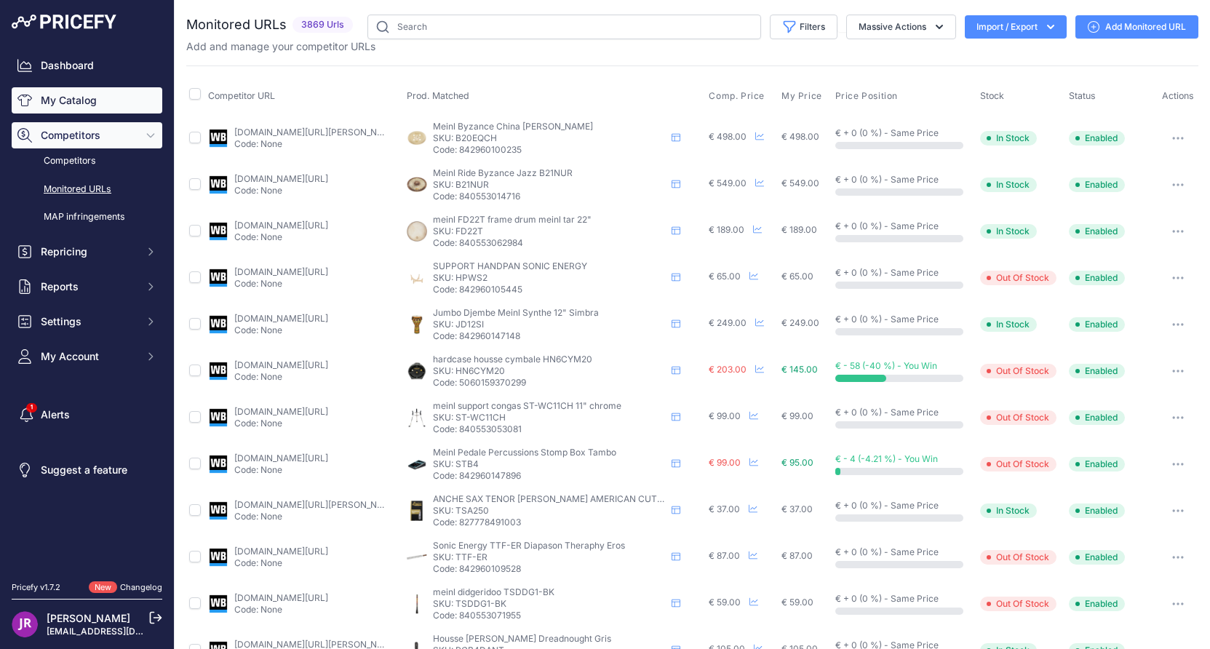
click at [49, 97] on link "My Catalog" at bounding box center [87, 100] width 151 height 26
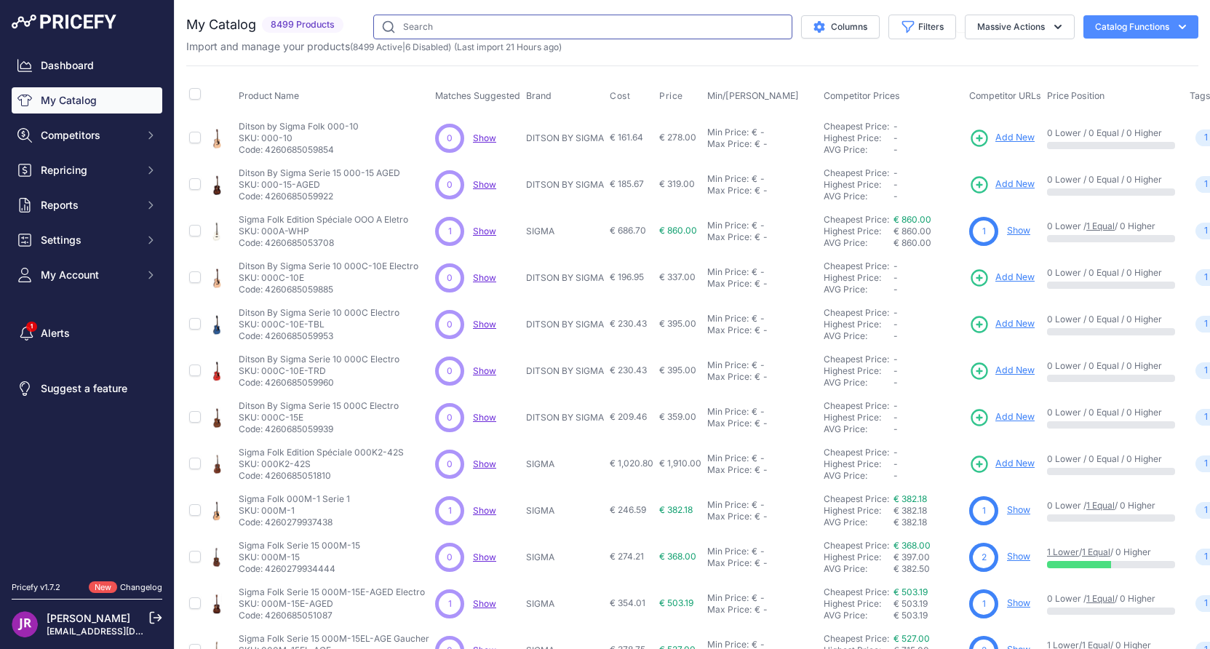
click at [410, 30] on input "text" at bounding box center [582, 27] width 419 height 25
paste input "HN13-14C"
type input "HN13-14C"
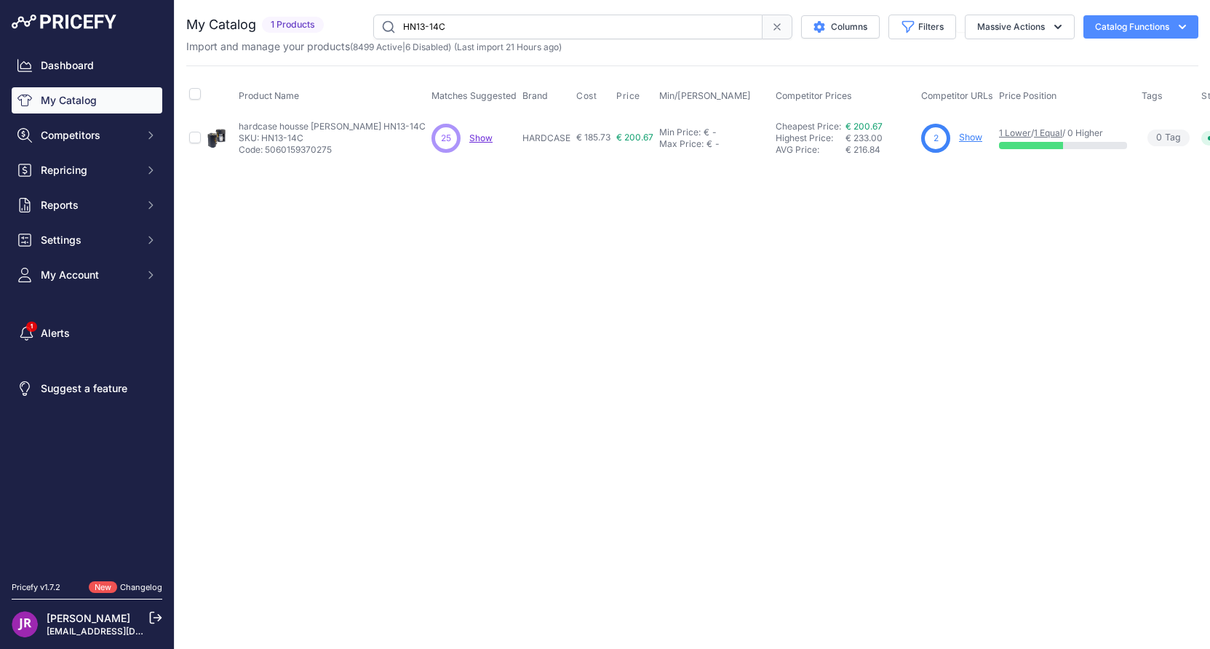
click at [959, 140] on link "Show" at bounding box center [970, 137] width 23 height 11
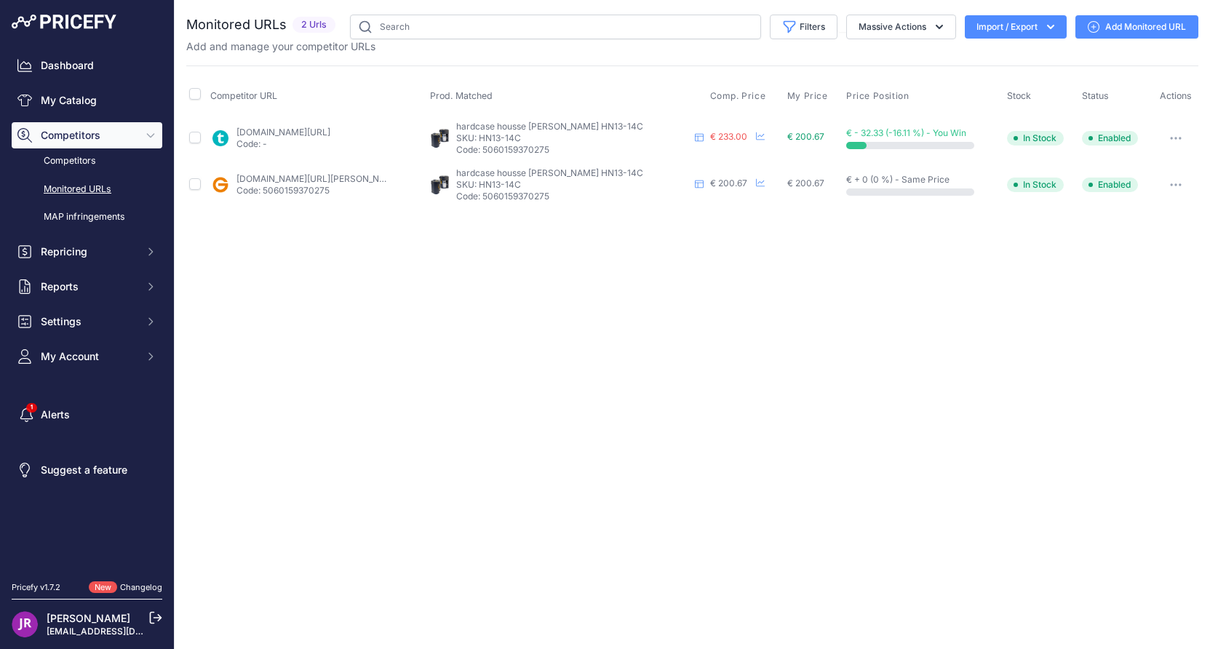
click at [1179, 138] on icon "button" at bounding box center [1179, 137] width 1 height 1
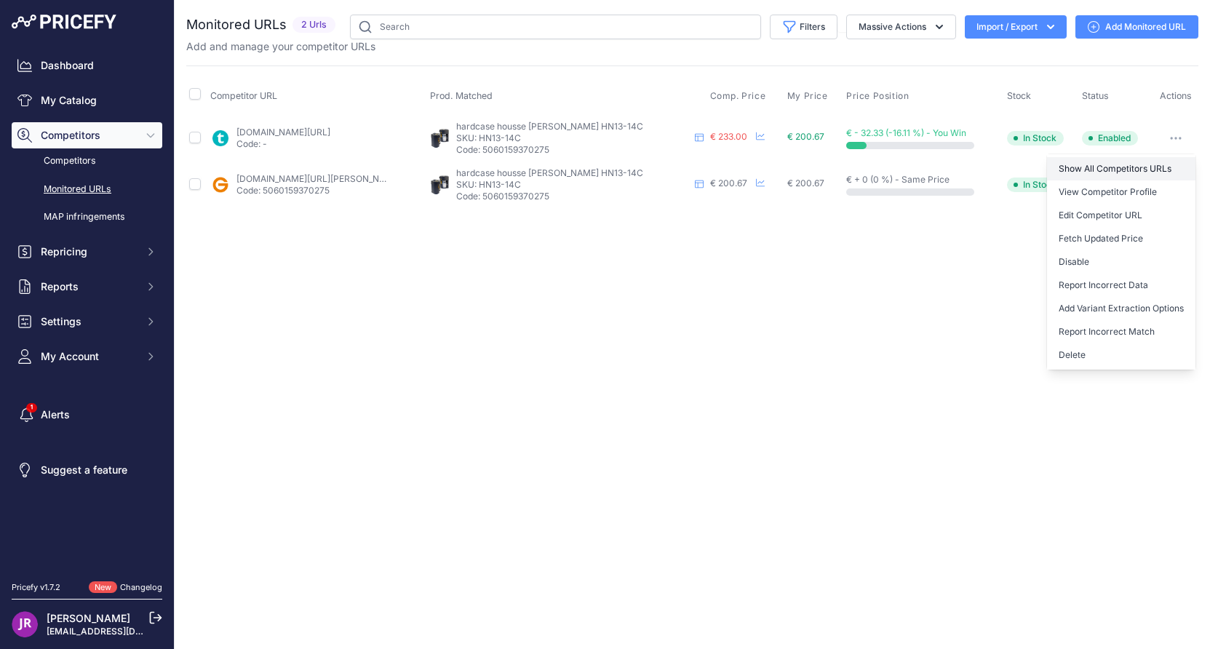
click at [1066, 168] on link "Show All Competitors URLs" at bounding box center [1121, 168] width 148 height 23
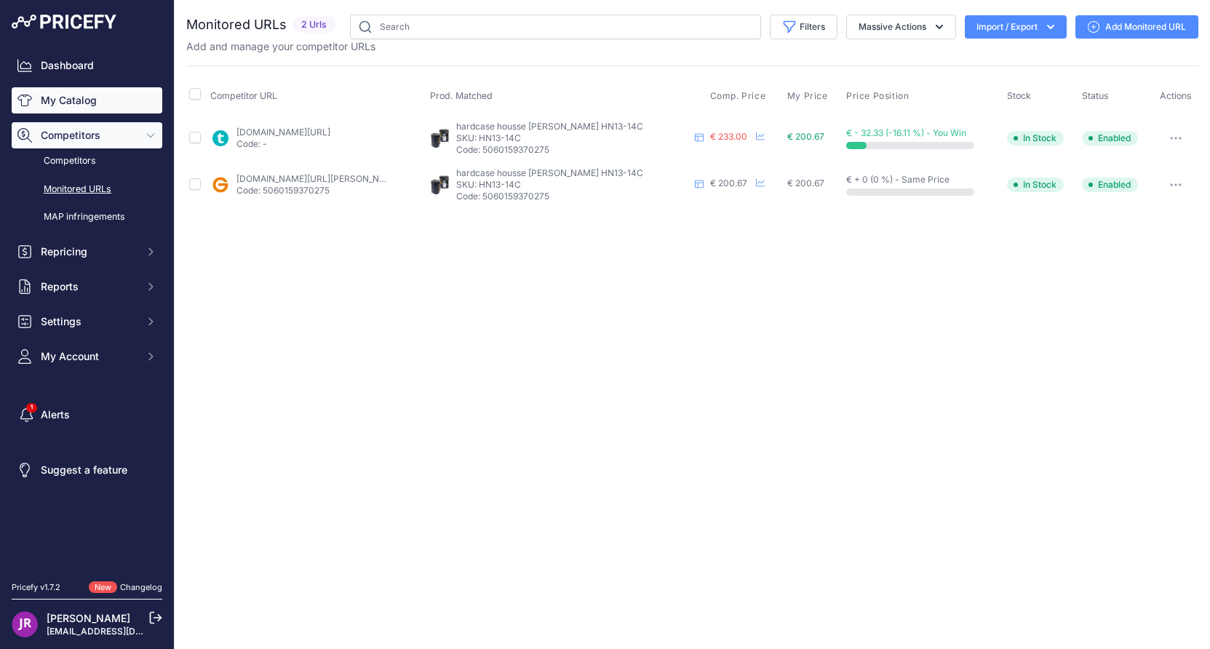
click at [76, 94] on link "My Catalog" at bounding box center [87, 100] width 151 height 26
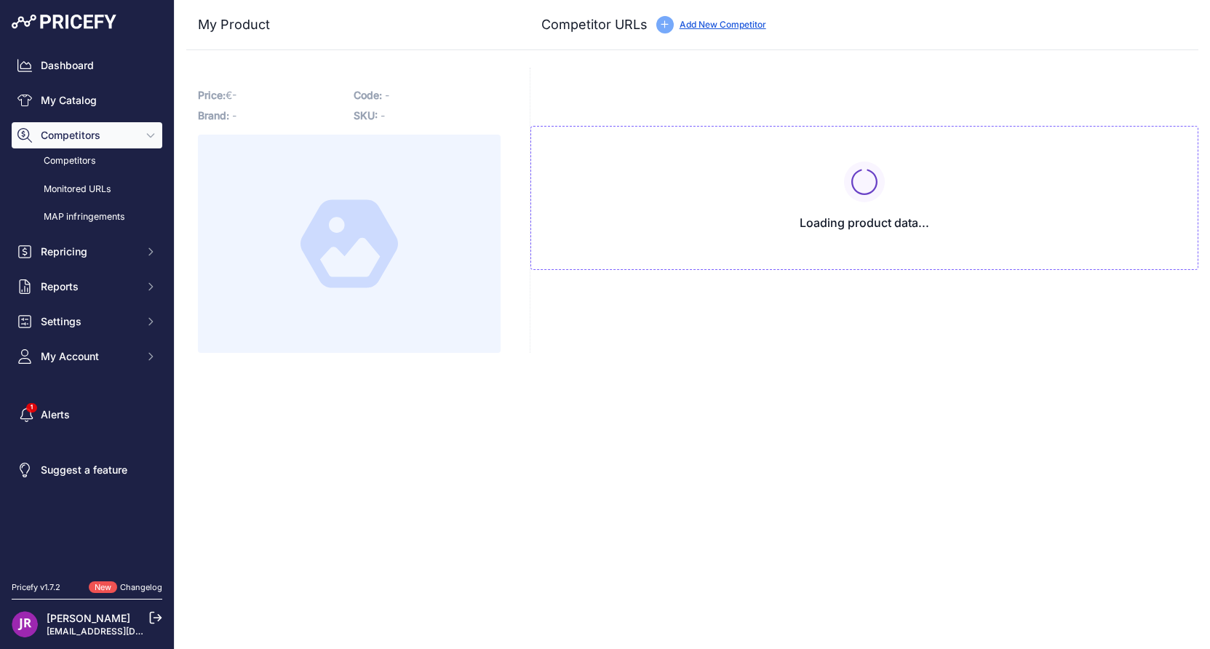
type input "[DOMAIN_NAME][URL][PERSON_NAME]"
type input "[DOMAIN_NAME][URL]"
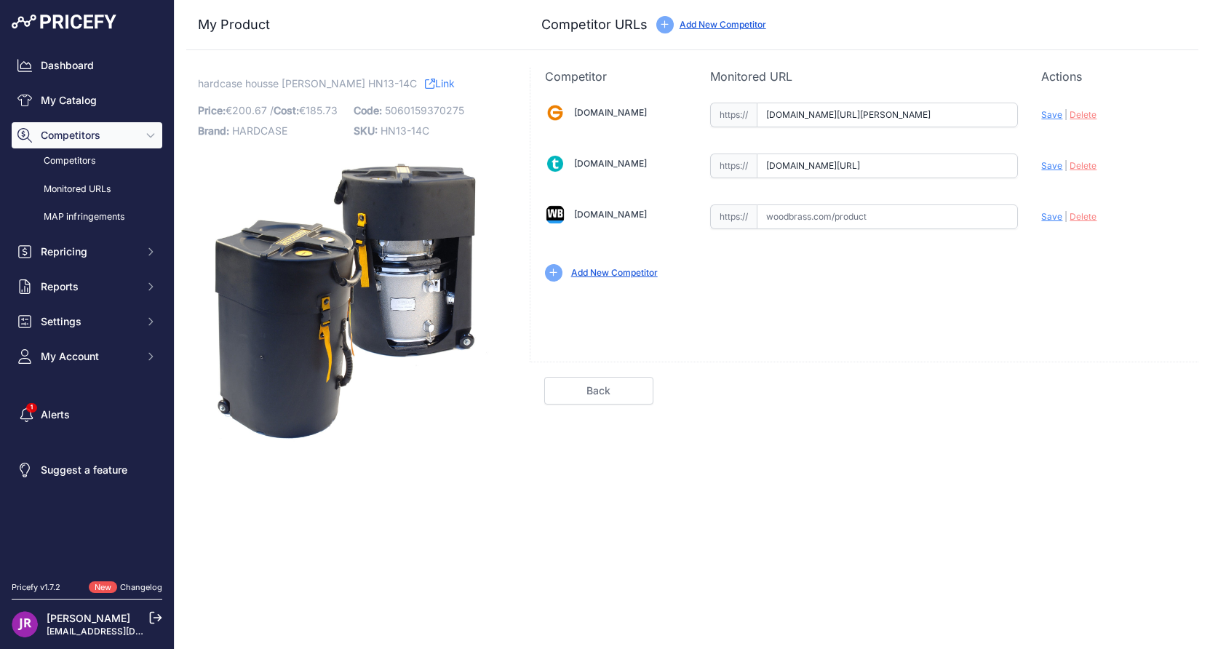
scroll to position [0, 305]
drag, startPoint x: 769, startPoint y: 119, endPoint x: 1033, endPoint y: 127, distance: 264.1
click at [1033, 127] on div "[DOMAIN_NAME] Valid Invalid" at bounding box center [864, 190] width 668 height 211
drag, startPoint x: 764, startPoint y: 165, endPoint x: 1125, endPoint y: 182, distance: 361.9
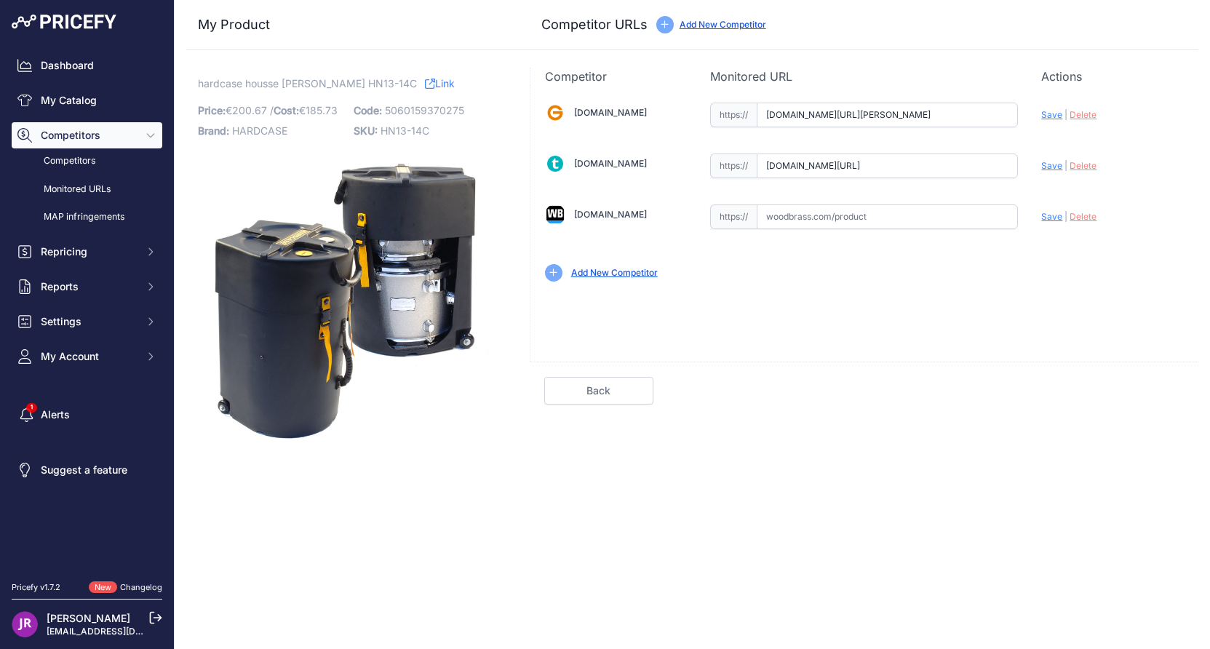
click at [1125, 182] on div "[DOMAIN_NAME] Valid Invalid" at bounding box center [864, 190] width 668 height 211
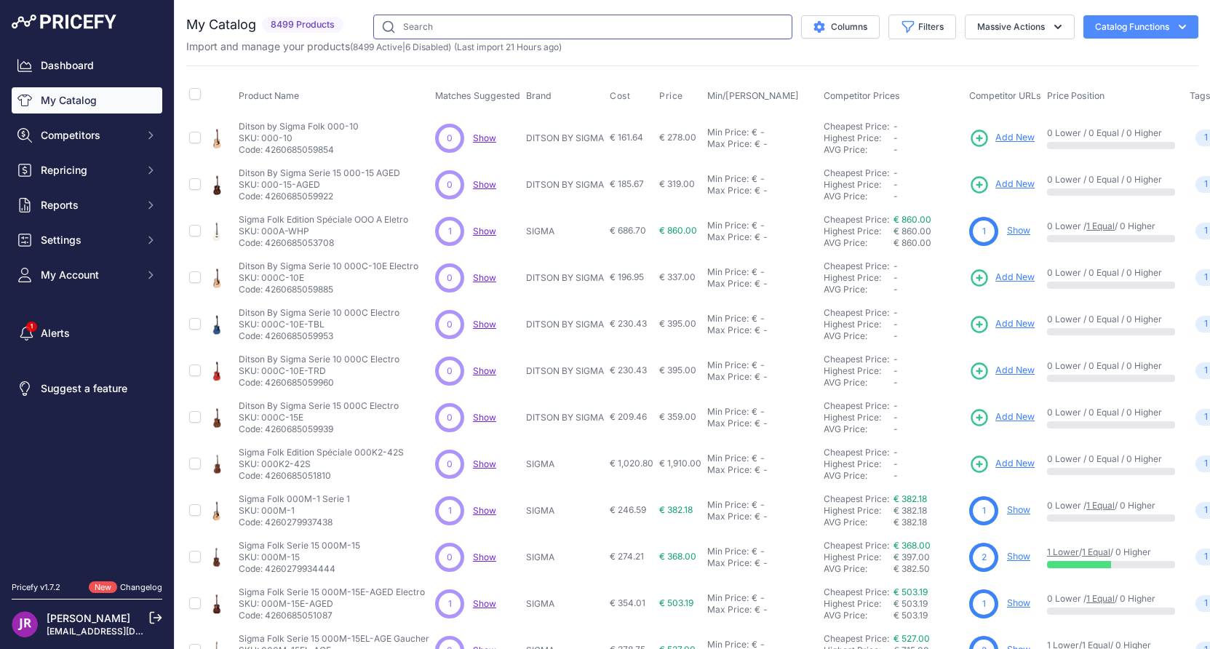
click at [399, 26] on input "text" at bounding box center [582, 27] width 419 height 25
paste input "HN12T"
type input "HN12T"
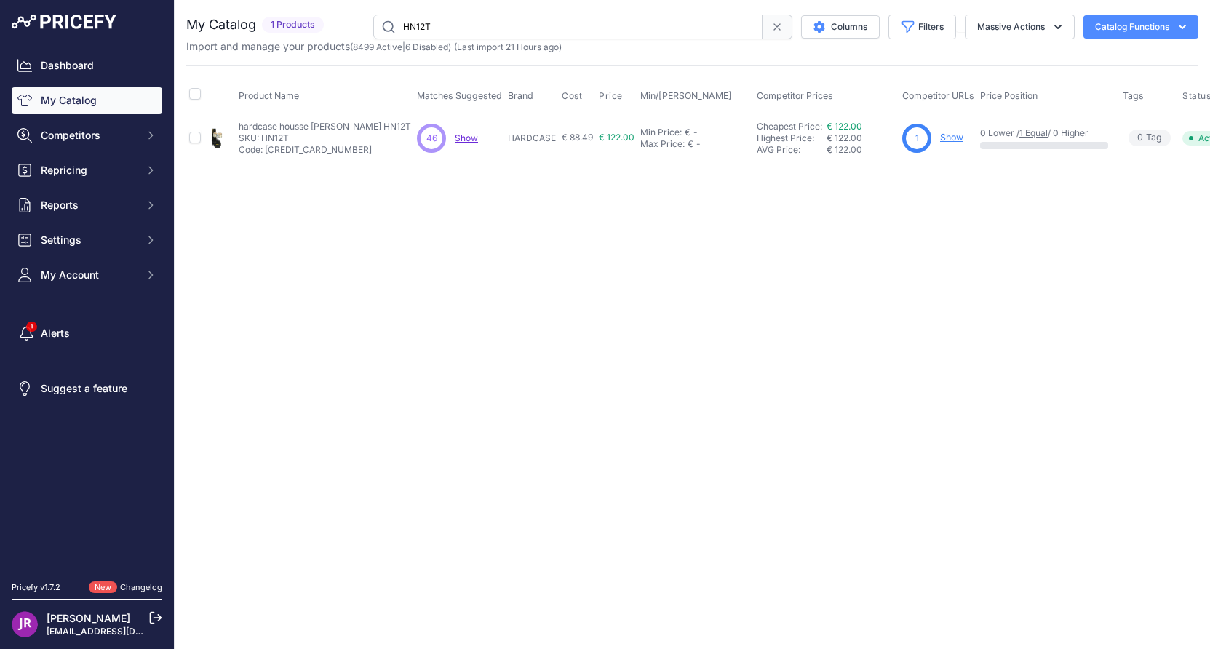
click at [940, 140] on link "Show" at bounding box center [951, 137] width 23 height 11
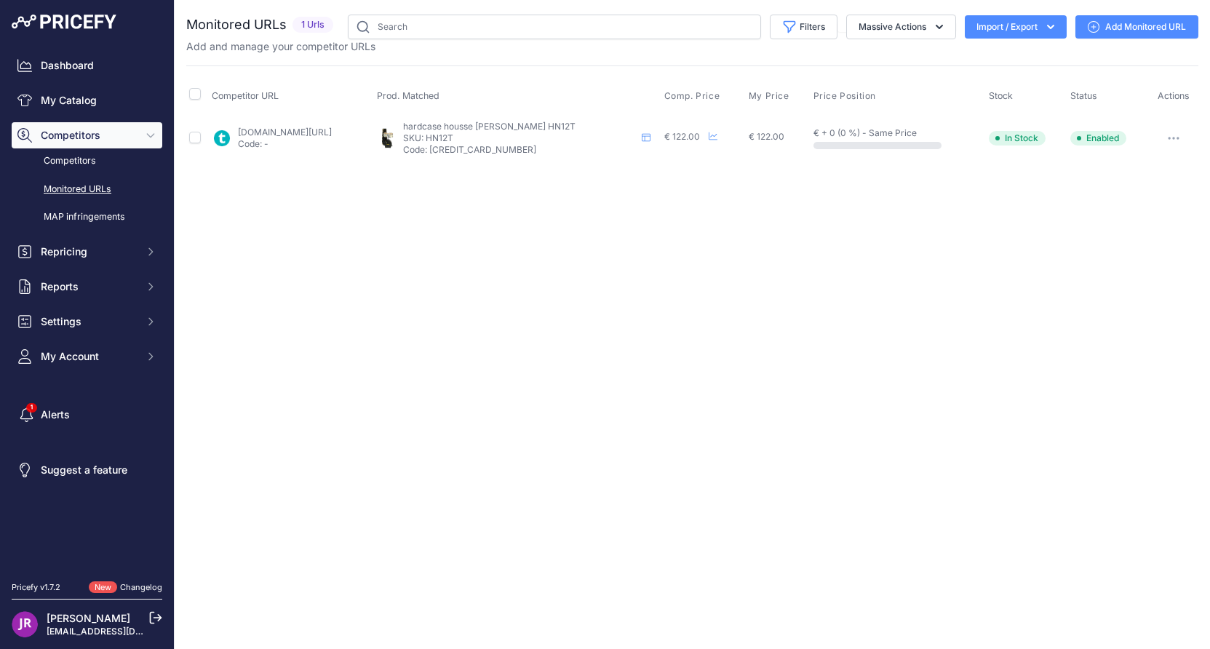
click at [1175, 135] on button "button" at bounding box center [1173, 138] width 29 height 20
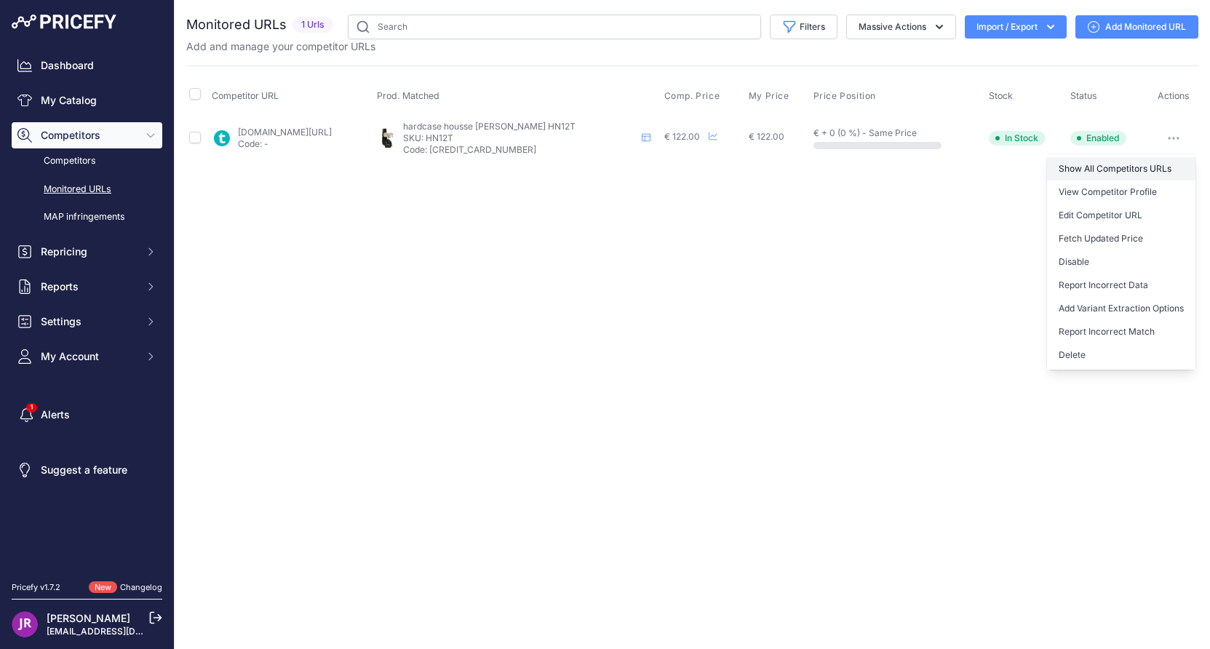
click at [1097, 167] on link "Show All Competitors URLs" at bounding box center [1121, 168] width 148 height 23
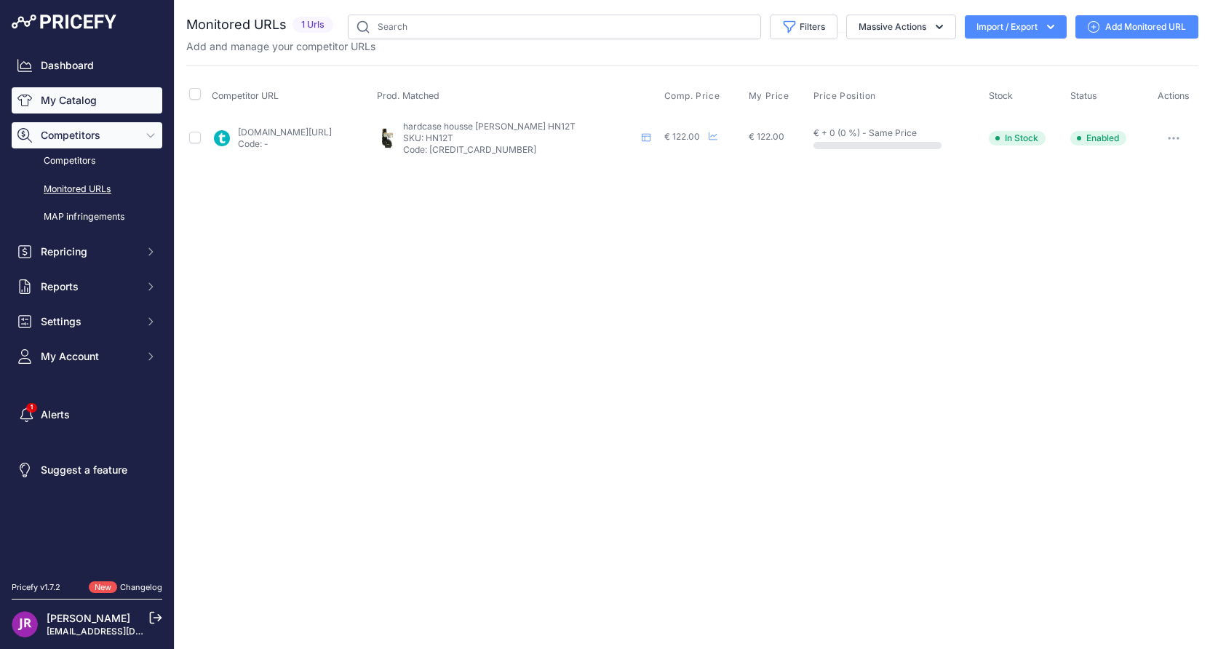
click at [72, 97] on link "My Catalog" at bounding box center [87, 100] width 151 height 26
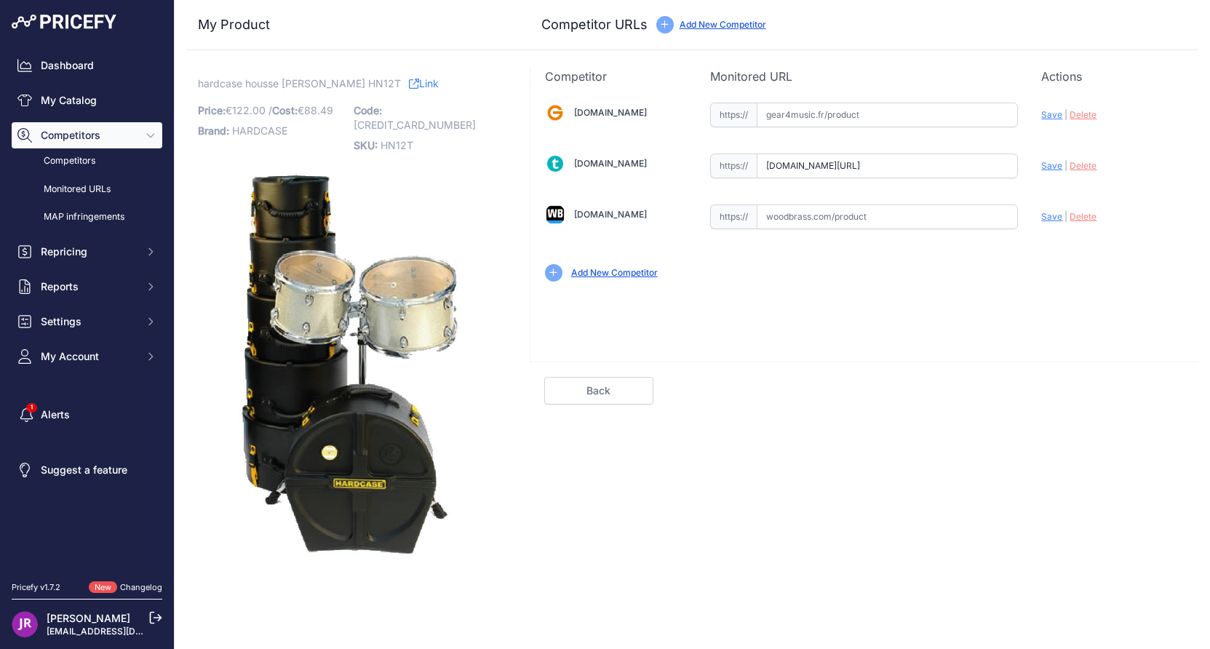
scroll to position [0, 63]
drag, startPoint x: 759, startPoint y: 165, endPoint x: 1082, endPoint y: 168, distance: 323.0
click at [1082, 168] on div "Gear4music.fr Valid Invalid" at bounding box center [864, 190] width 668 height 211
click at [395, 139] on span "HN12T" at bounding box center [396, 145] width 33 height 12
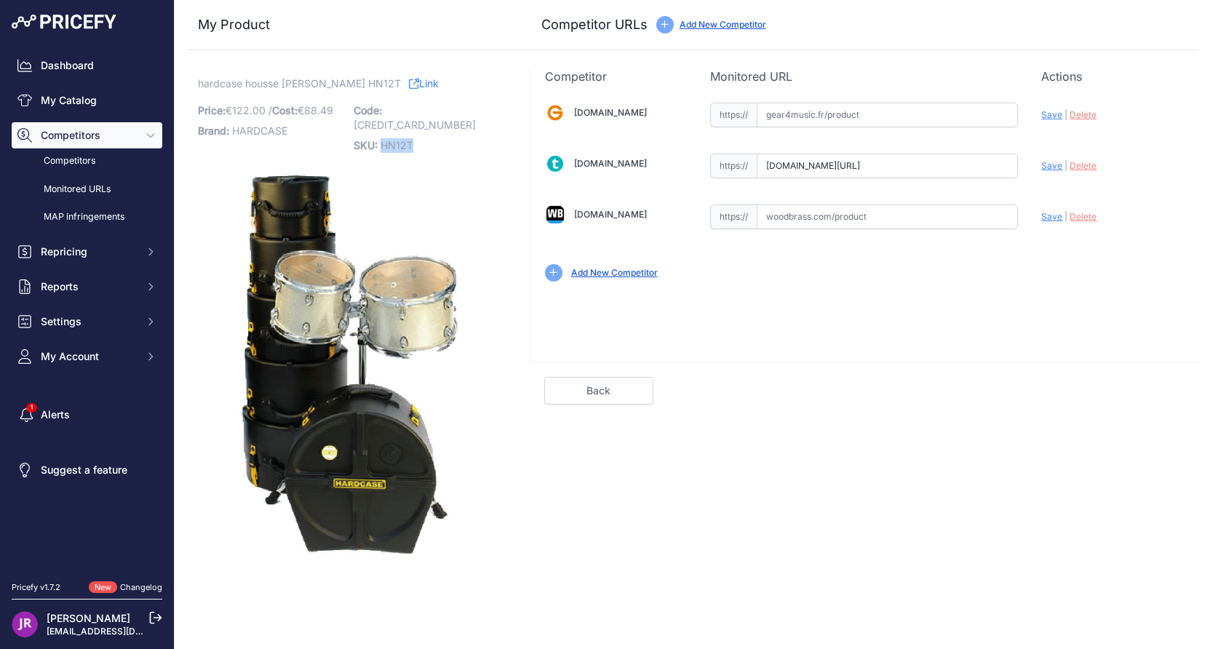
click at [395, 139] on span "HN12T" at bounding box center [396, 145] width 33 height 12
copy span "HN12T"
click at [800, 113] on input "text" at bounding box center [886, 115] width 261 height 25
paste input "https://www.gear4music.fr/fr/Batterie-and-Percussion/Hardcase-12-Tom-Case-Black…"
click at [1051, 119] on span "Save" at bounding box center [1051, 114] width 21 height 11
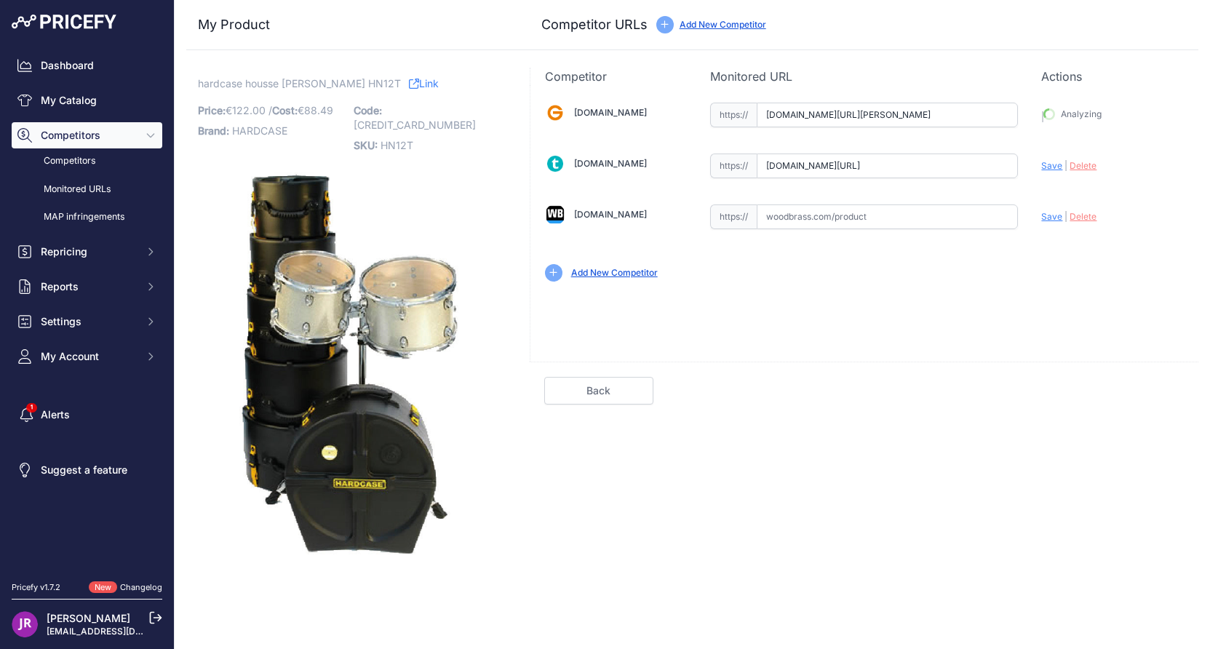
type input "https://www.gear4music.fr/fr/Batterie-and-Percussion/Hardcase-12-Tom-Case-Black…"
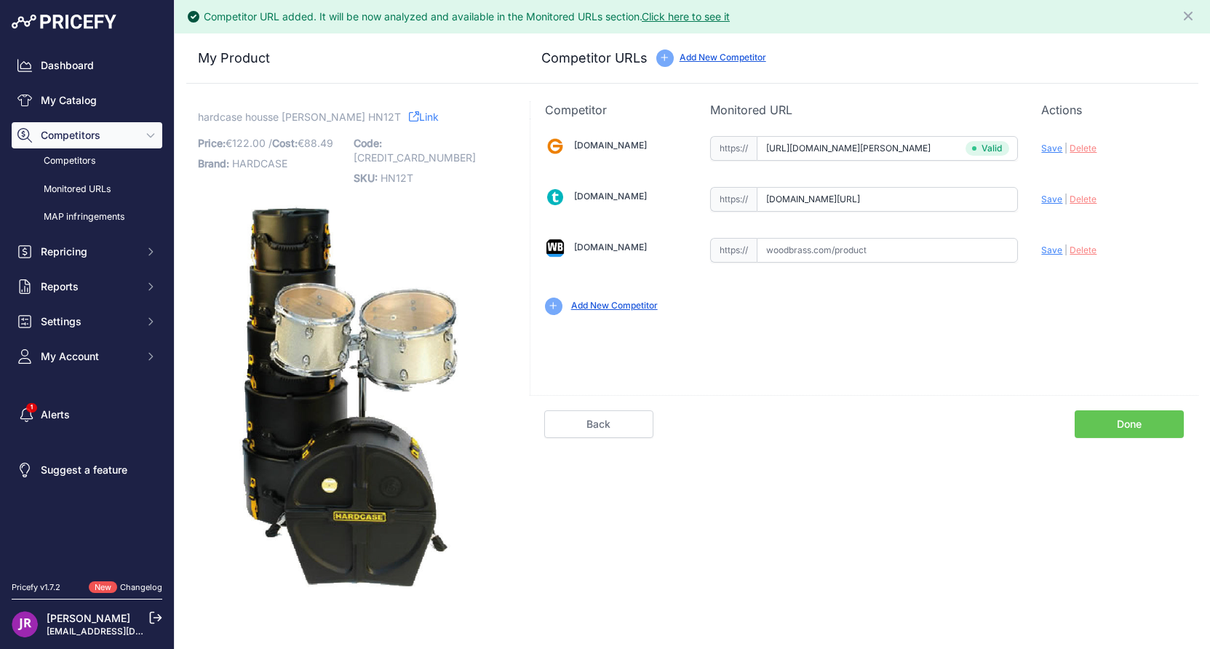
click at [1125, 425] on link "Done" at bounding box center [1128, 424] width 109 height 28
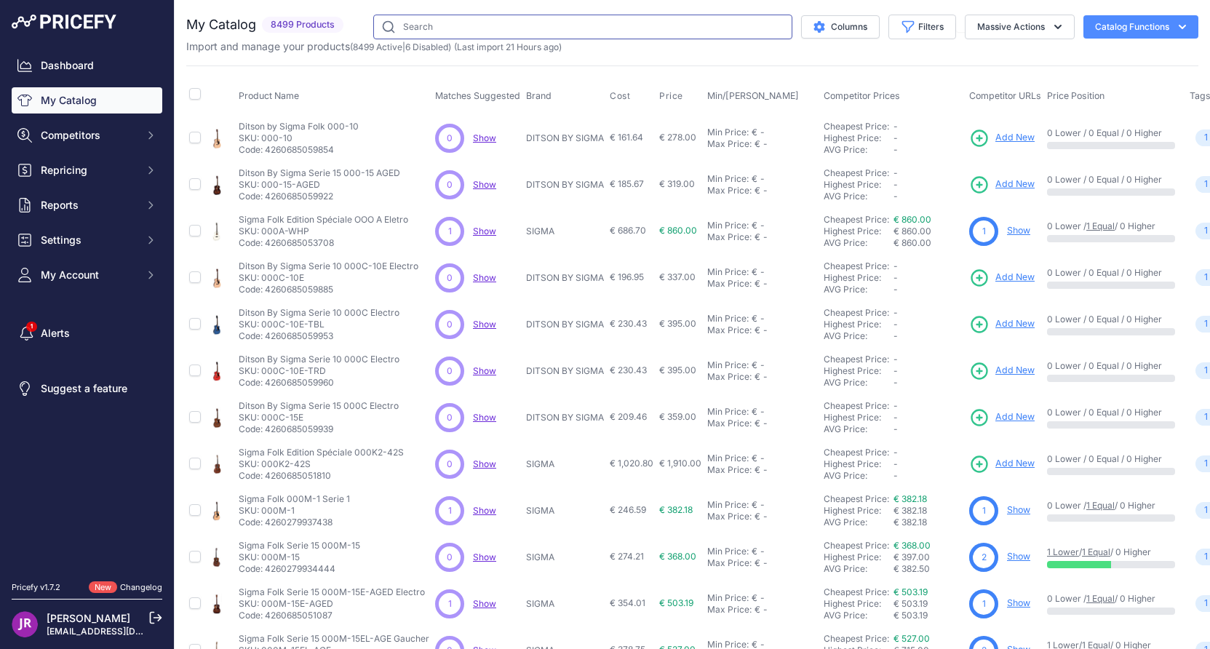
click at [393, 26] on input "text" at bounding box center [582, 27] width 419 height 25
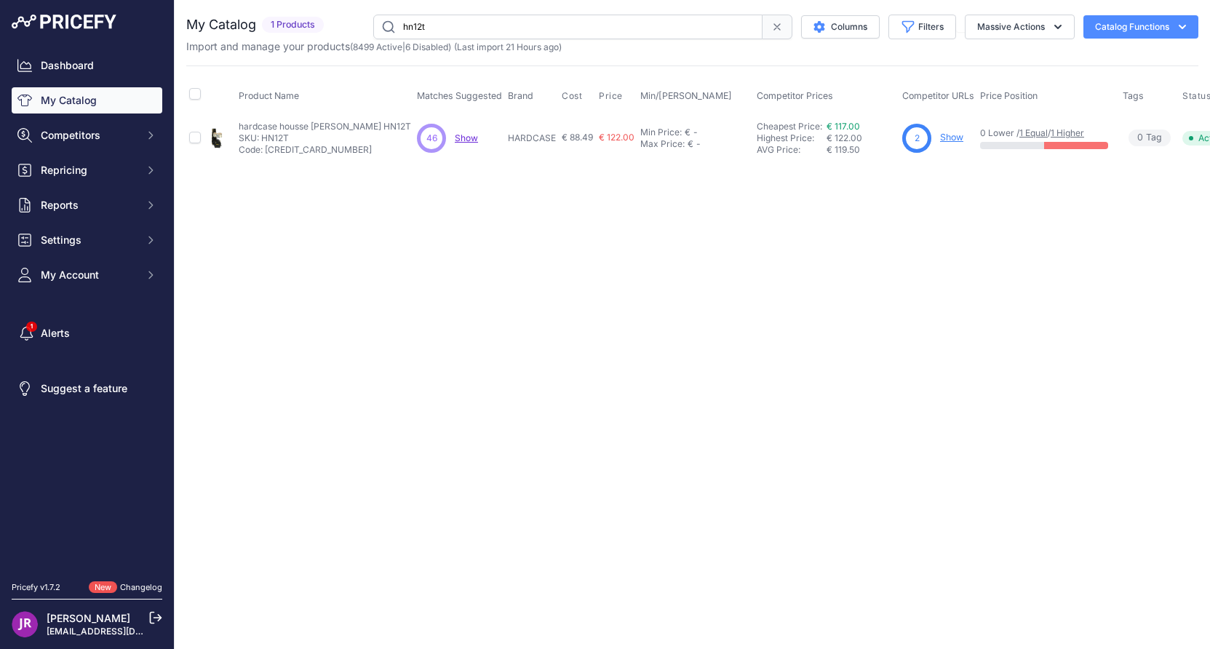
drag, startPoint x: 428, startPoint y: 28, endPoint x: 387, endPoint y: 20, distance: 41.5
click at [387, 20] on input "hn12t" at bounding box center [567, 27] width 389 height 25
paste input "HN10-12C"
type input "HN10-12C"
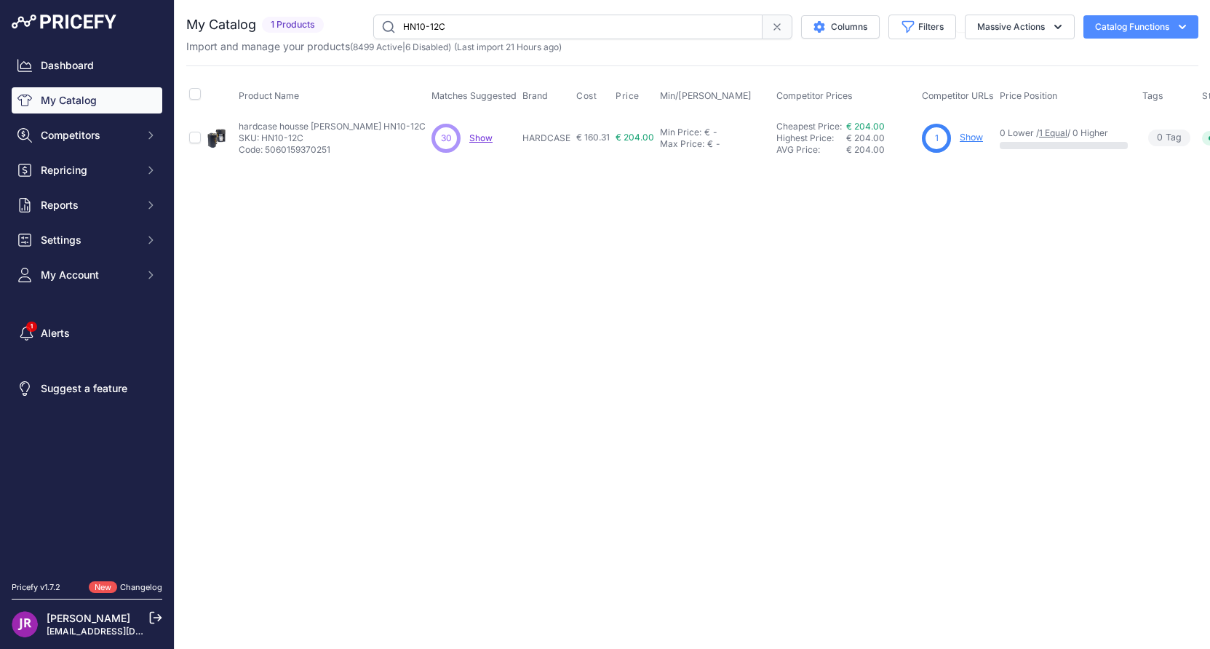
click at [959, 139] on link "Show" at bounding box center [970, 137] width 23 height 11
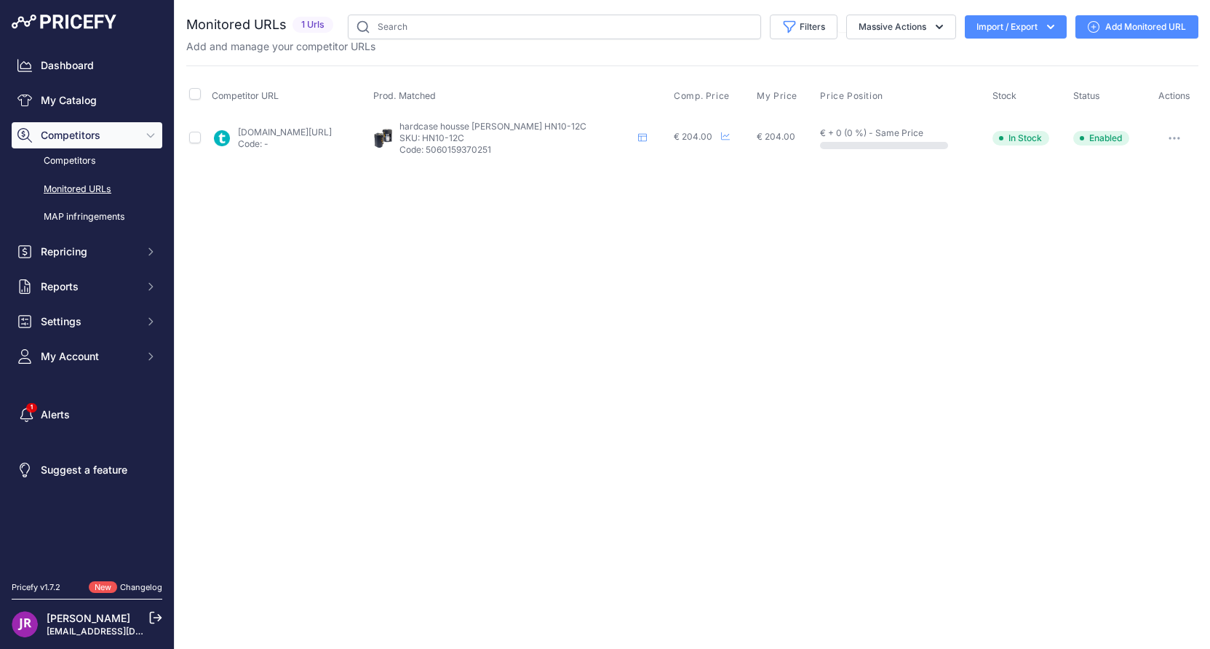
click at [1170, 137] on icon "button" at bounding box center [1174, 138] width 12 height 3
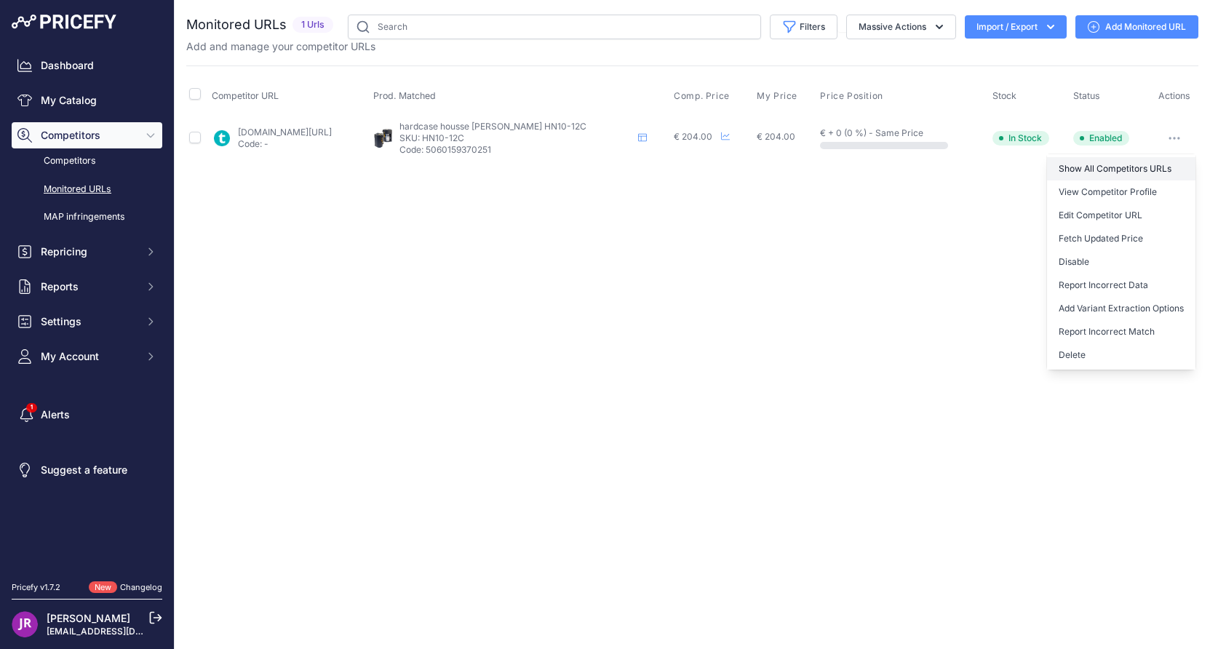
click at [1100, 164] on link "Show All Competitors URLs" at bounding box center [1121, 168] width 148 height 23
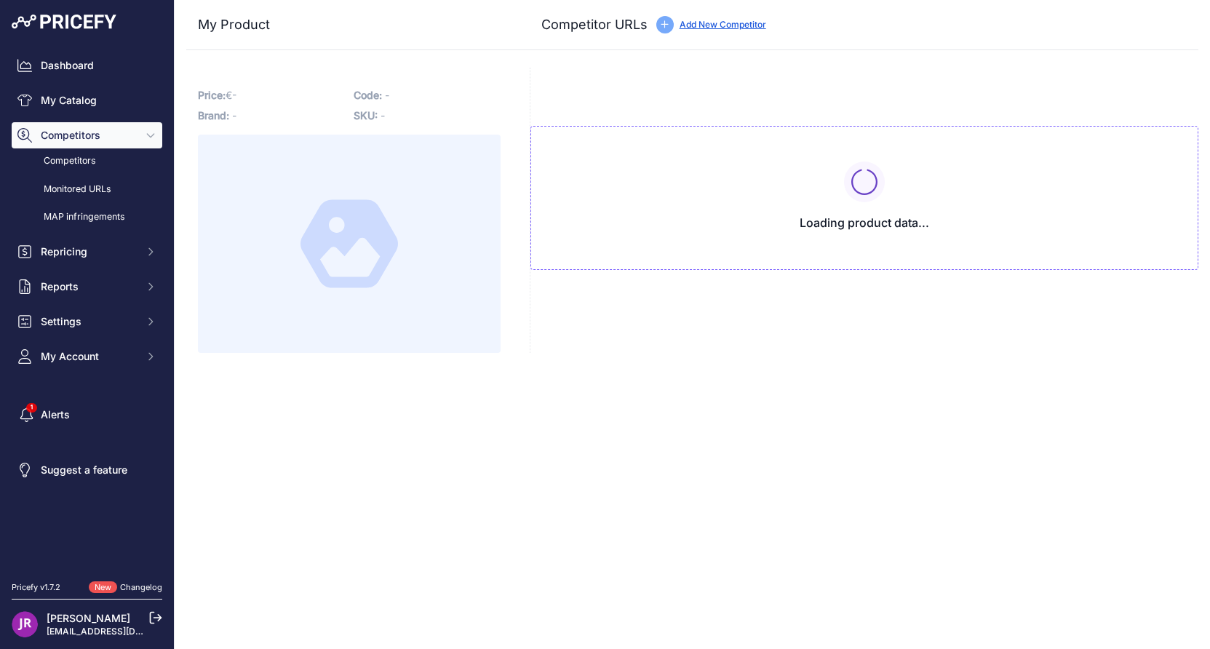
type input "[DOMAIN_NAME][URL]"
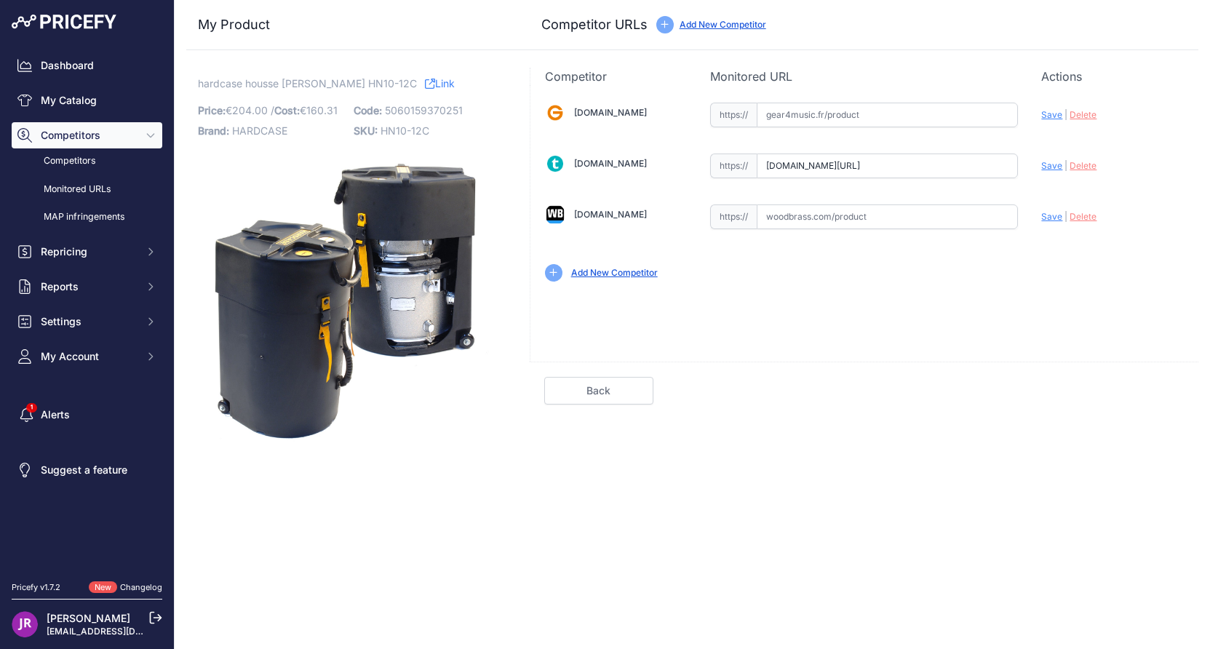
scroll to position [0, 87]
drag, startPoint x: 768, startPoint y: 168, endPoint x: 1034, endPoint y: 169, distance: 266.2
click at [1034, 169] on div "[DOMAIN_NAME] Valid Invalid" at bounding box center [864, 190] width 668 height 211
